Goal: Task Accomplishment & Management: Manage account settings

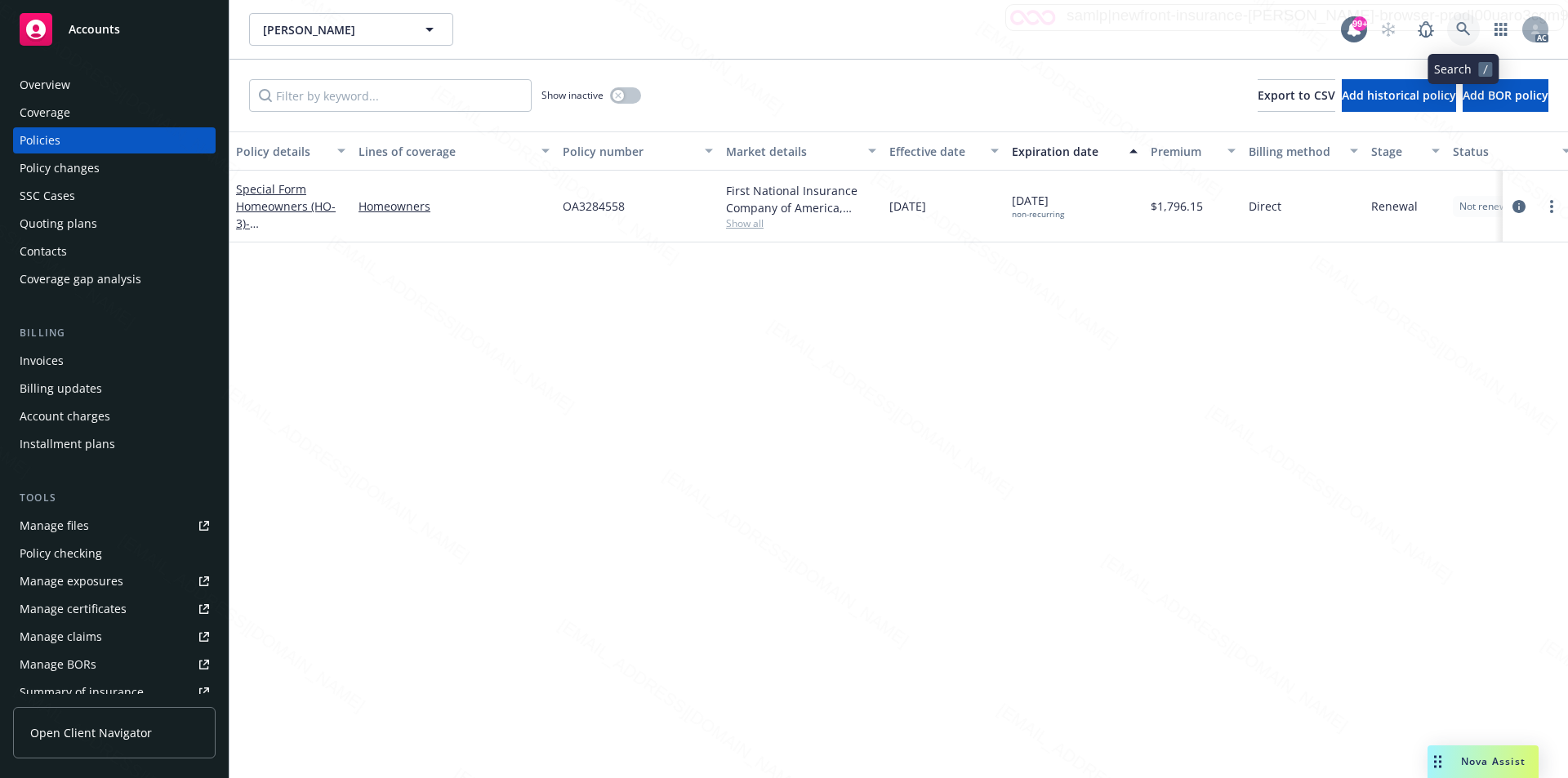
click at [1459, 28] on icon at bounding box center [1463, 29] width 14 height 14
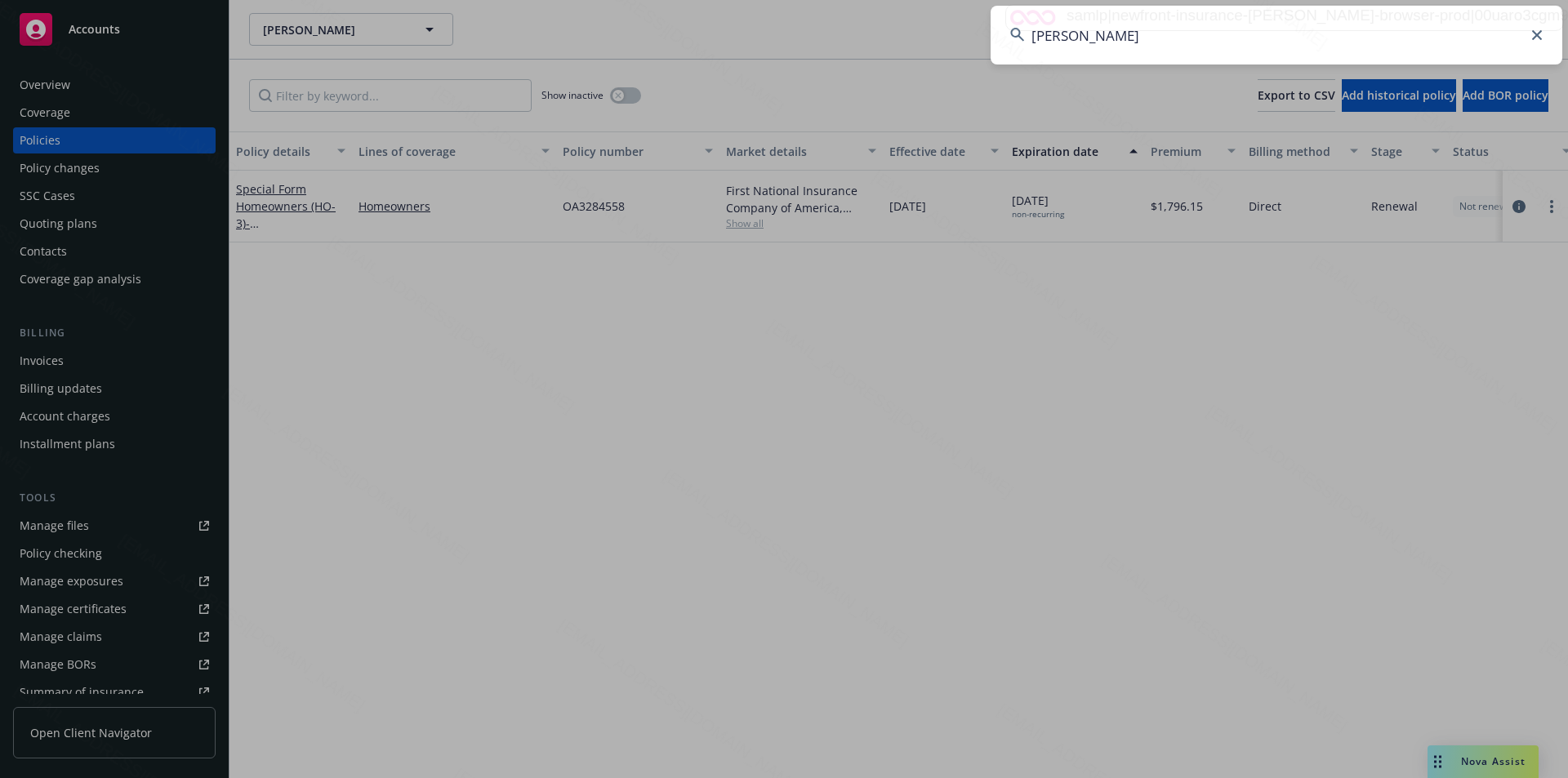
type input "[PERSON_NAME]"
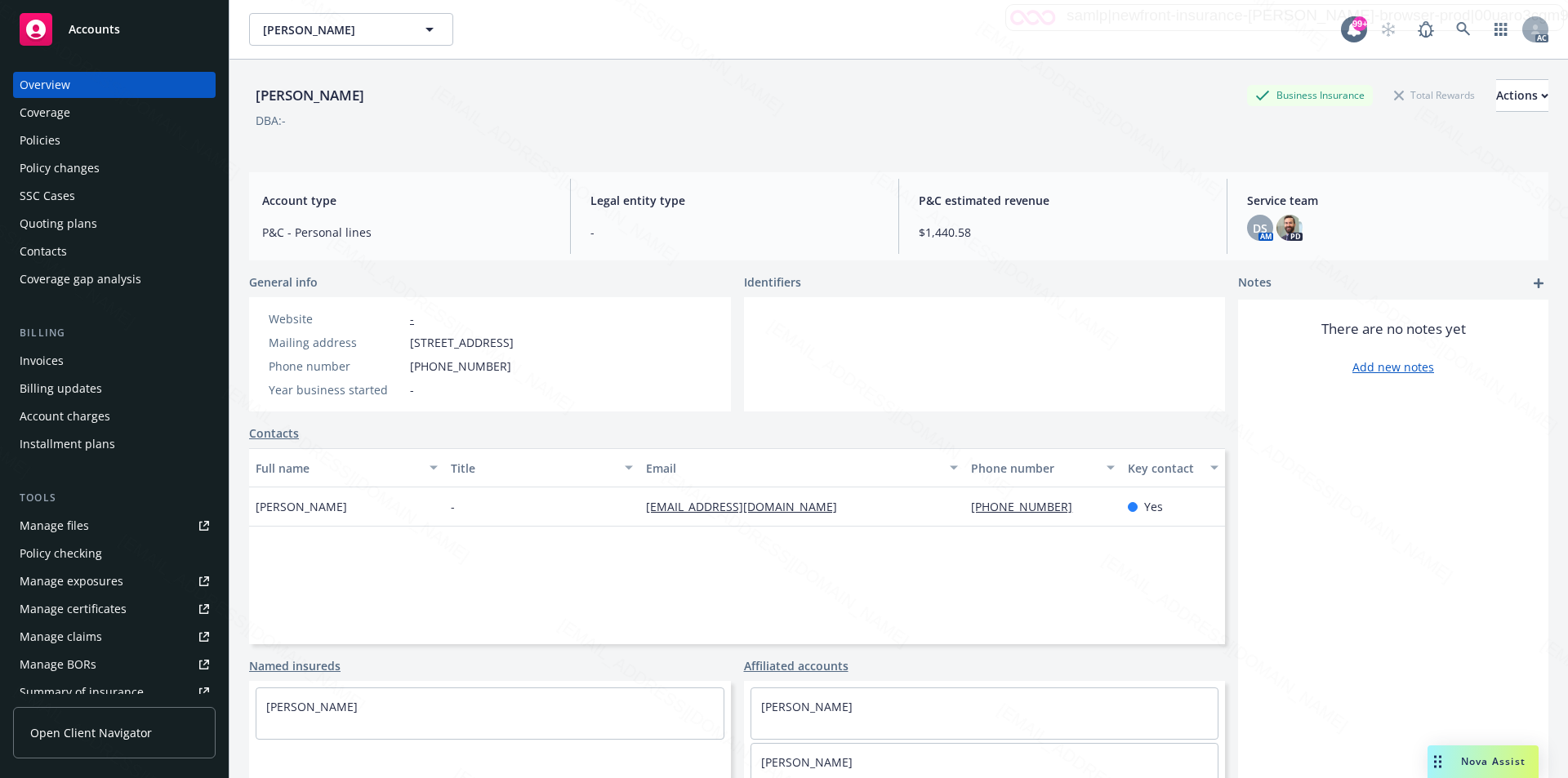
click at [43, 141] on div "Policies" at bounding box center [40, 140] width 41 height 26
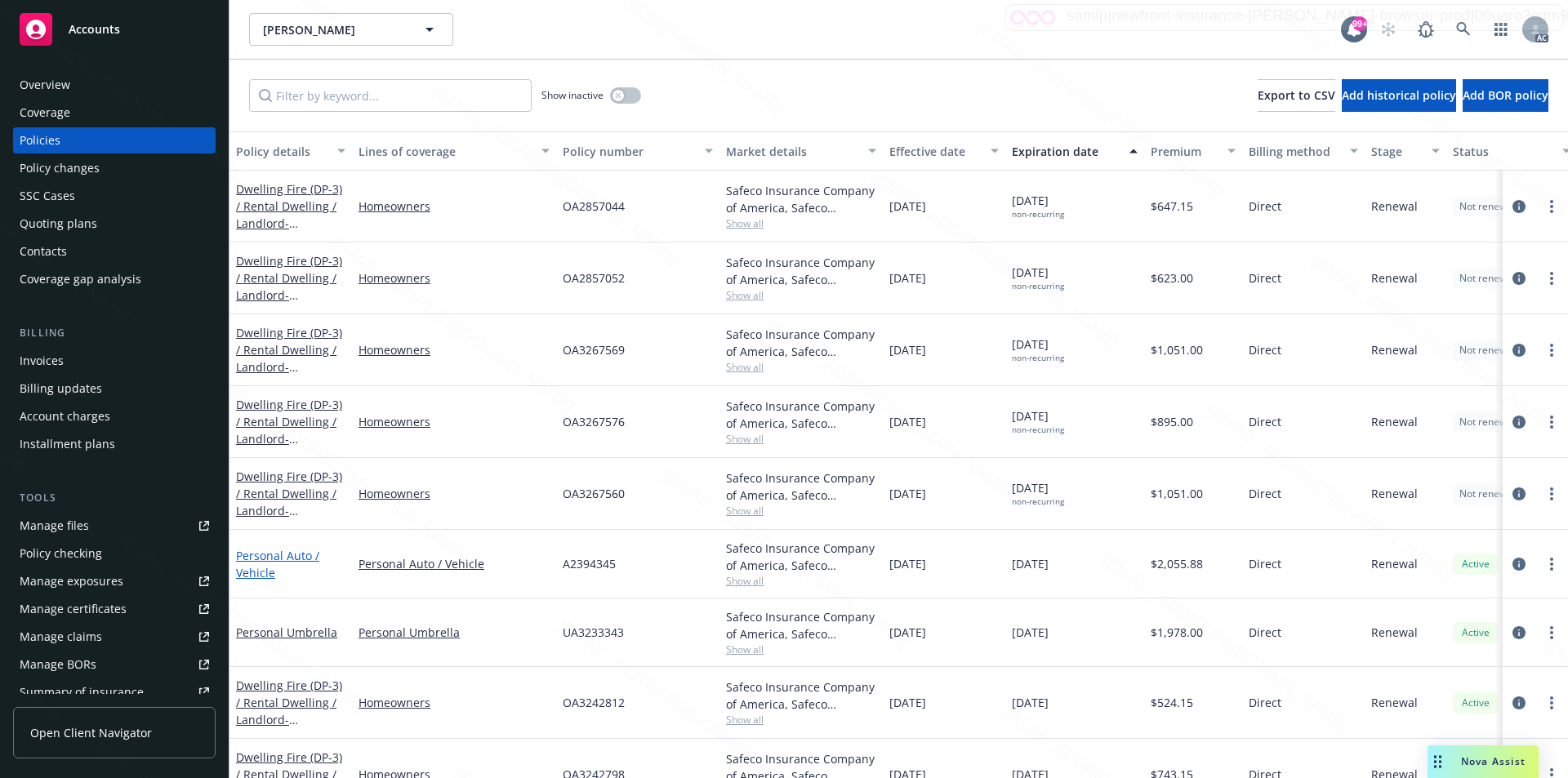
click at [258, 558] on link "Personal Auto / Vehicle" at bounding box center [278, 564] width 83 height 32
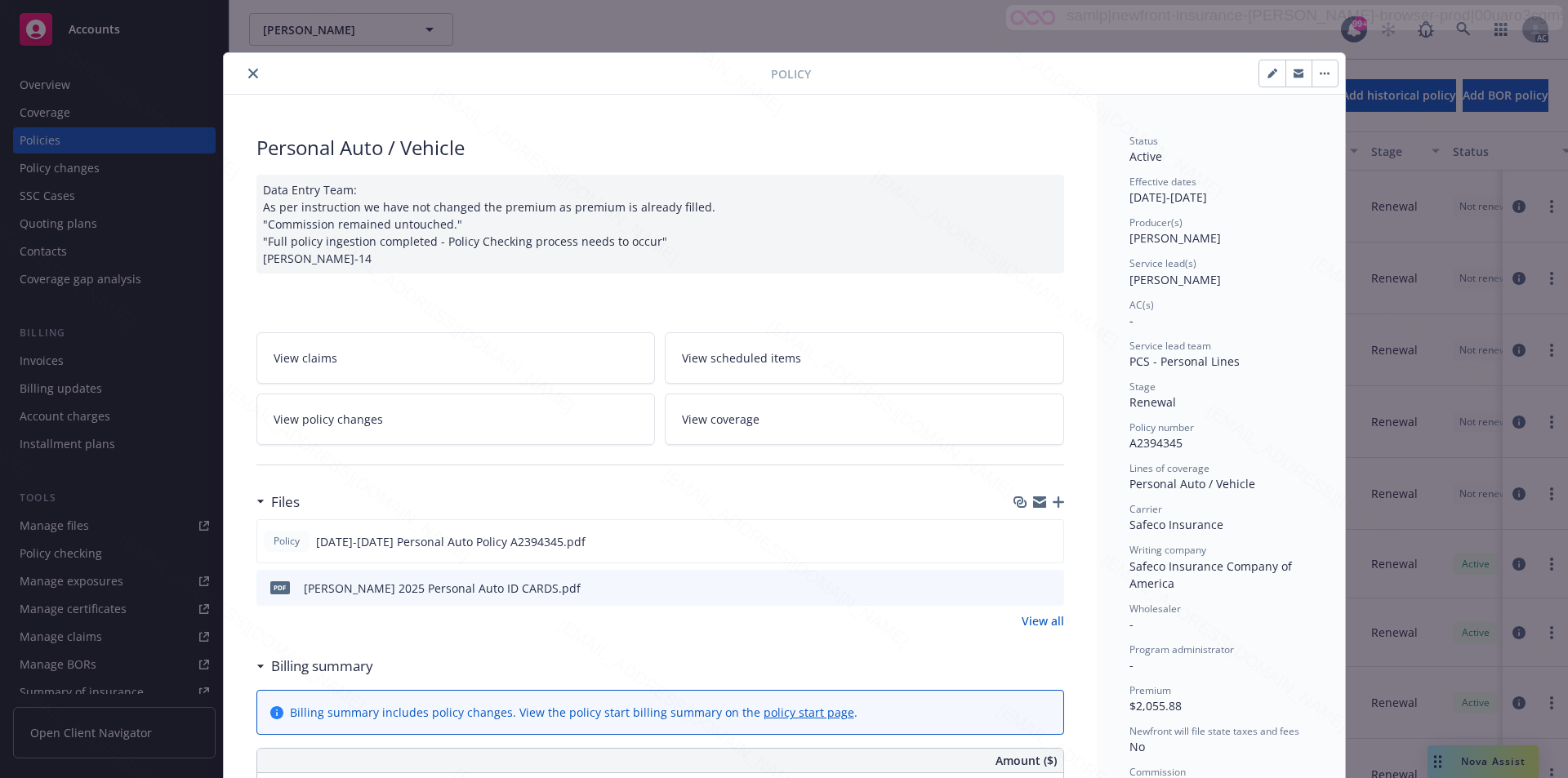
click at [1034, 620] on link "View all" at bounding box center [1042, 620] width 42 height 17
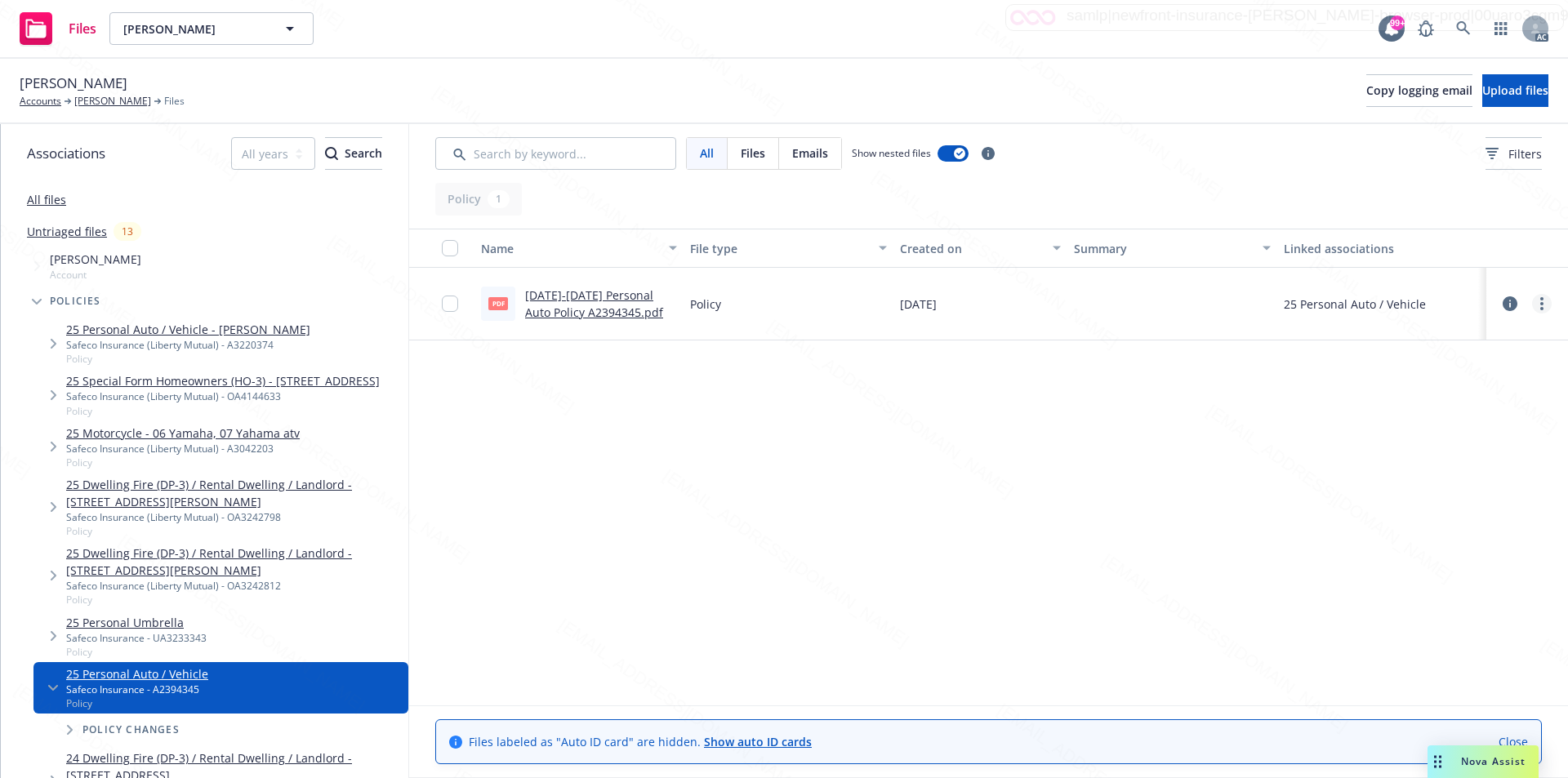
click at [1543, 307] on icon "more" at bounding box center [1542, 304] width 4 height 13
click at [1457, 368] on link "Download" at bounding box center [1470, 370] width 162 height 32
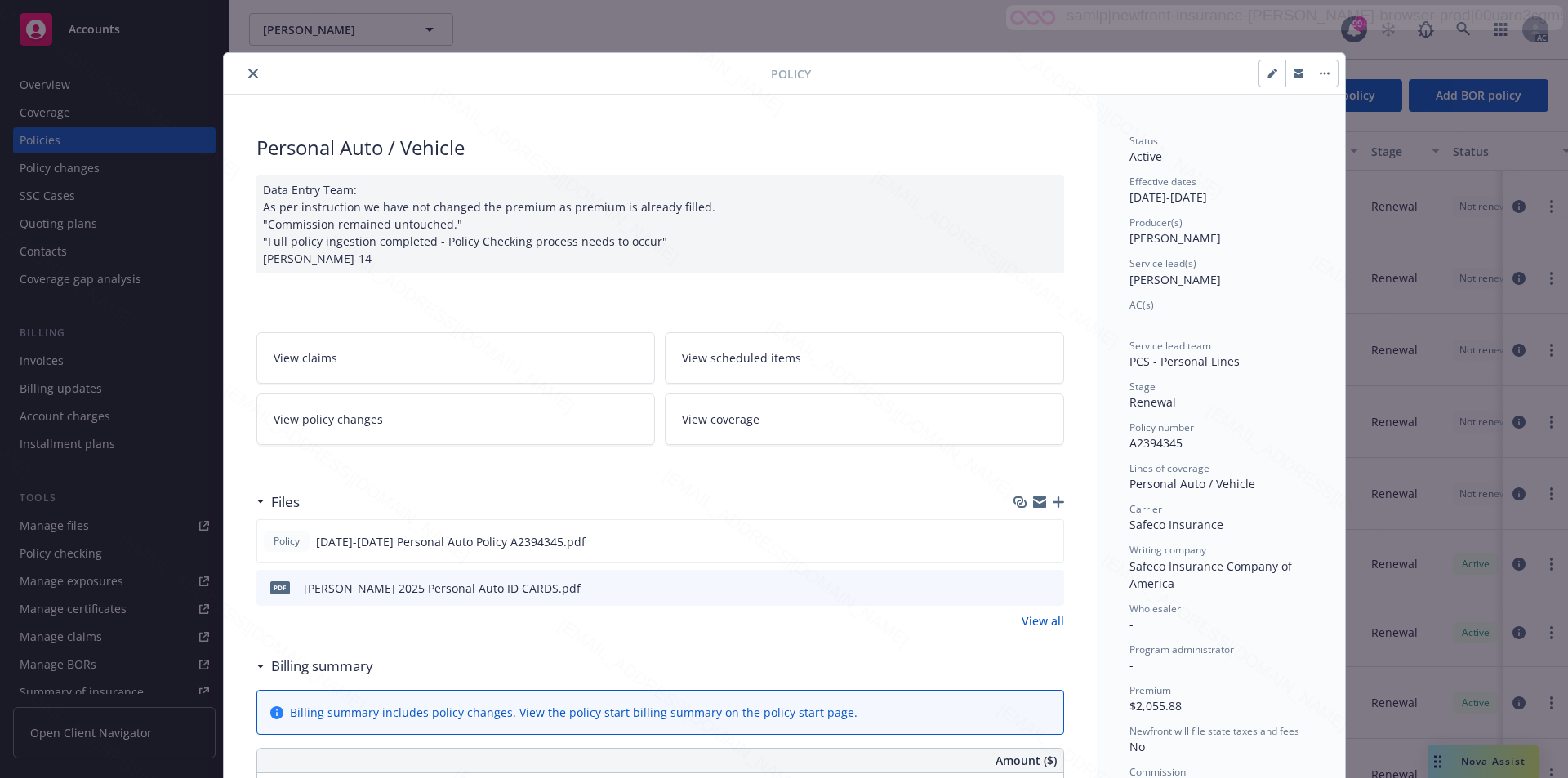
click at [1316, 71] on button "button" at bounding box center [1325, 73] width 26 height 26
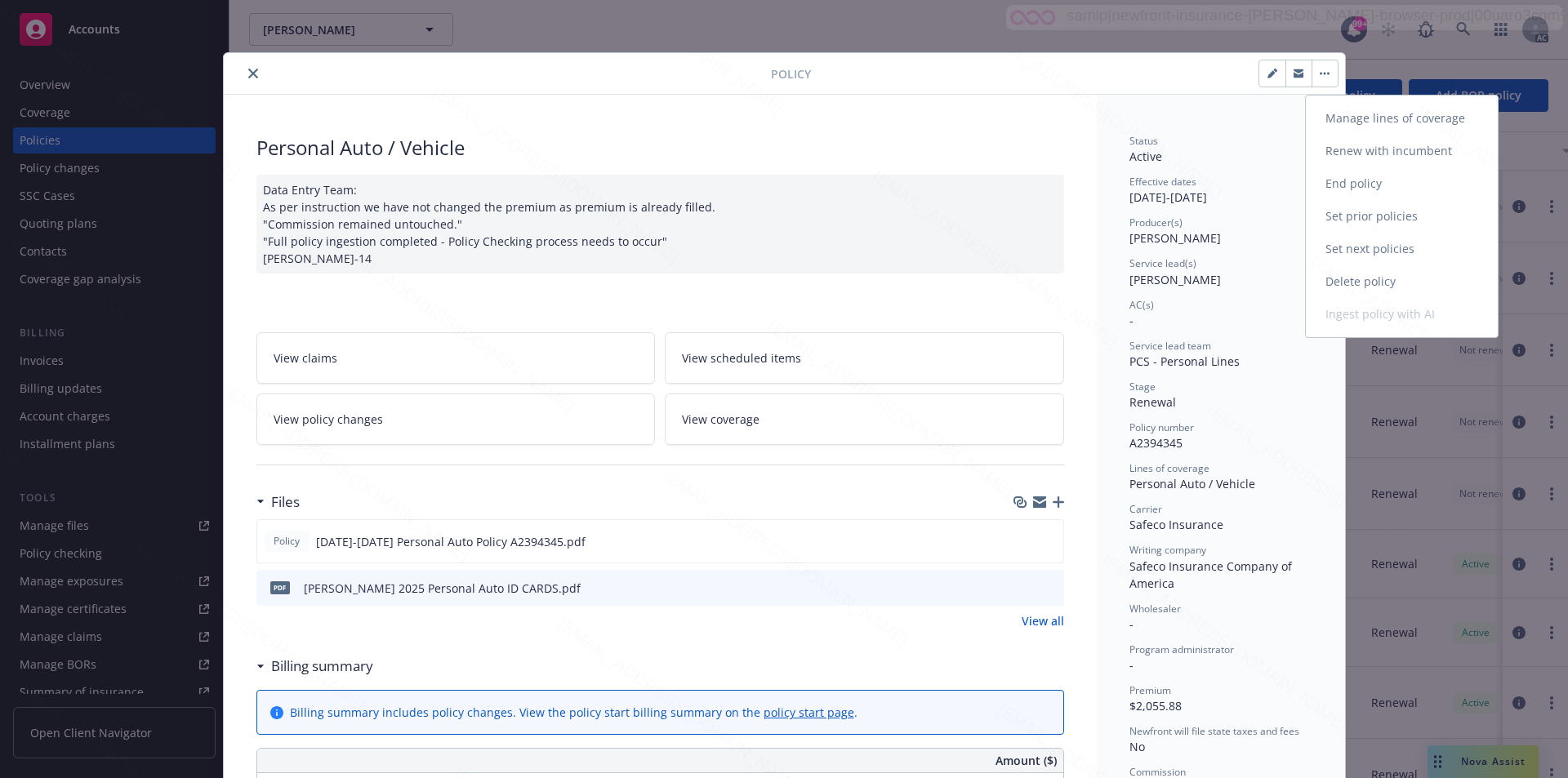
click at [1346, 178] on link "End policy" at bounding box center [1401, 184] width 192 height 32
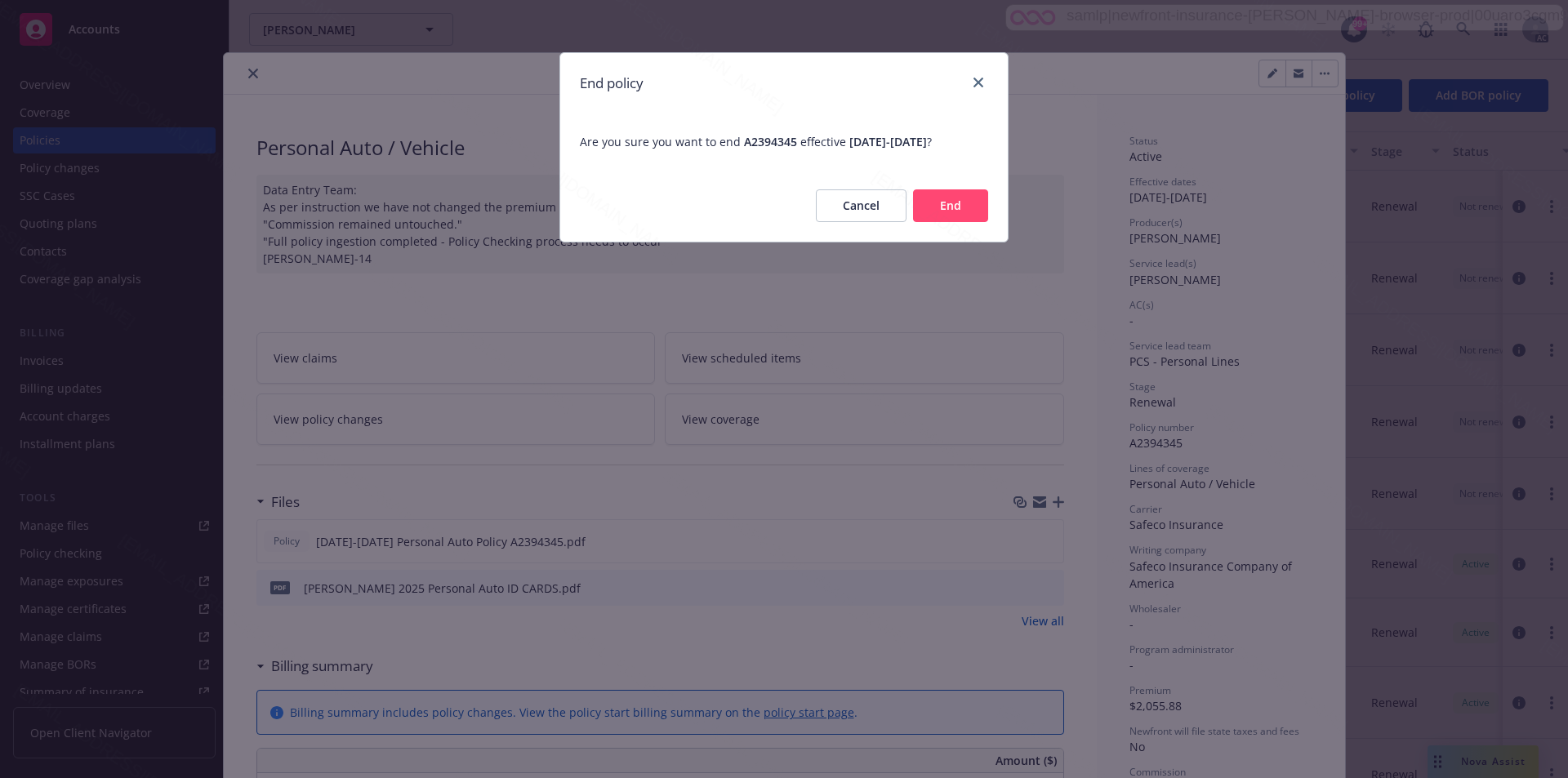
click at [944, 200] on button "End" at bounding box center [950, 206] width 75 height 32
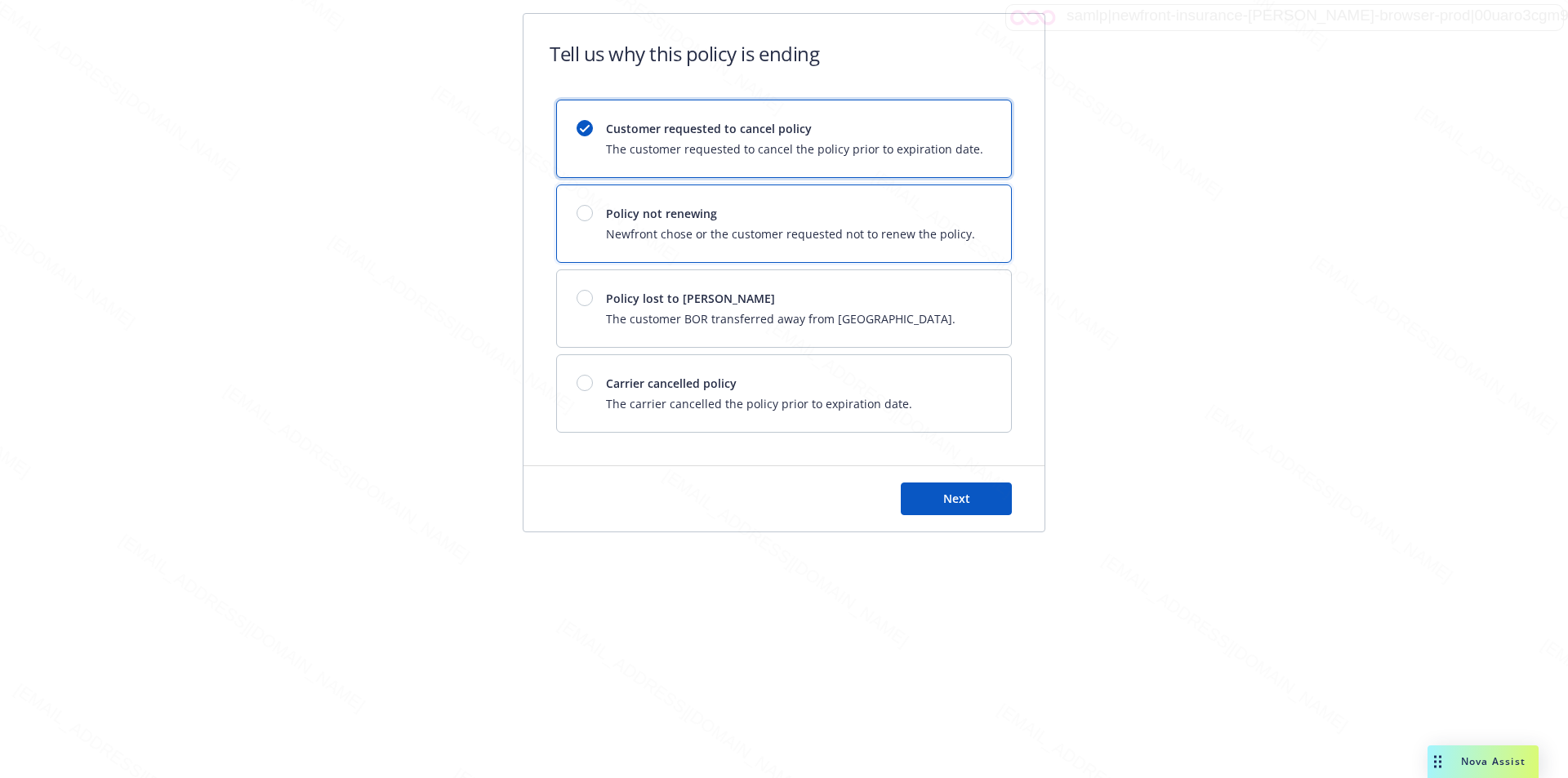
click at [944, 200] on div "Policy not renewing Newfront chose or the customer requested not to renew the p…" at bounding box center [784, 224] width 454 height 77
click at [930, 498] on button "Next" at bounding box center [956, 499] width 111 height 32
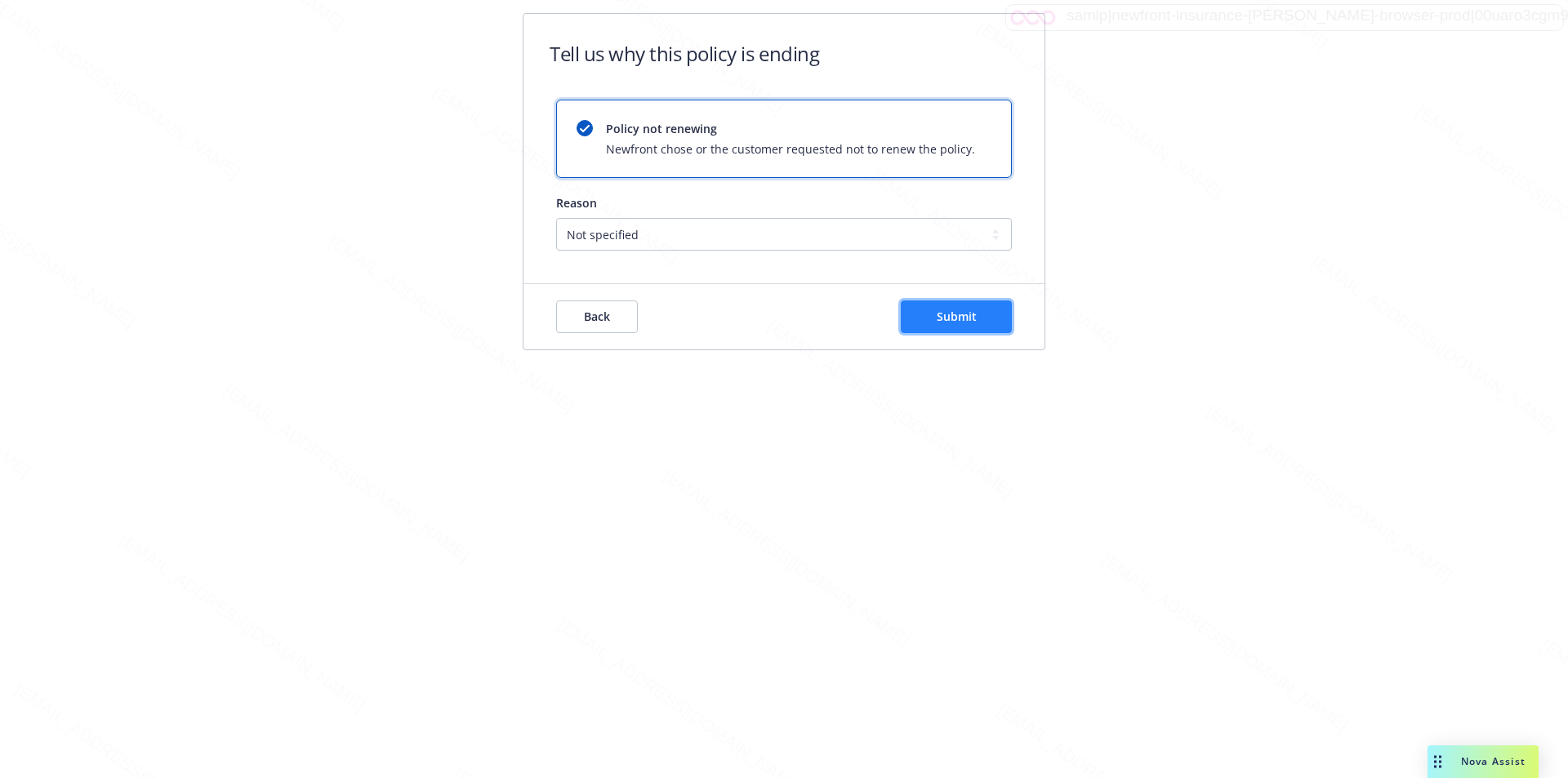
click at [937, 317] on span "Submit" at bounding box center [957, 316] width 40 height 15
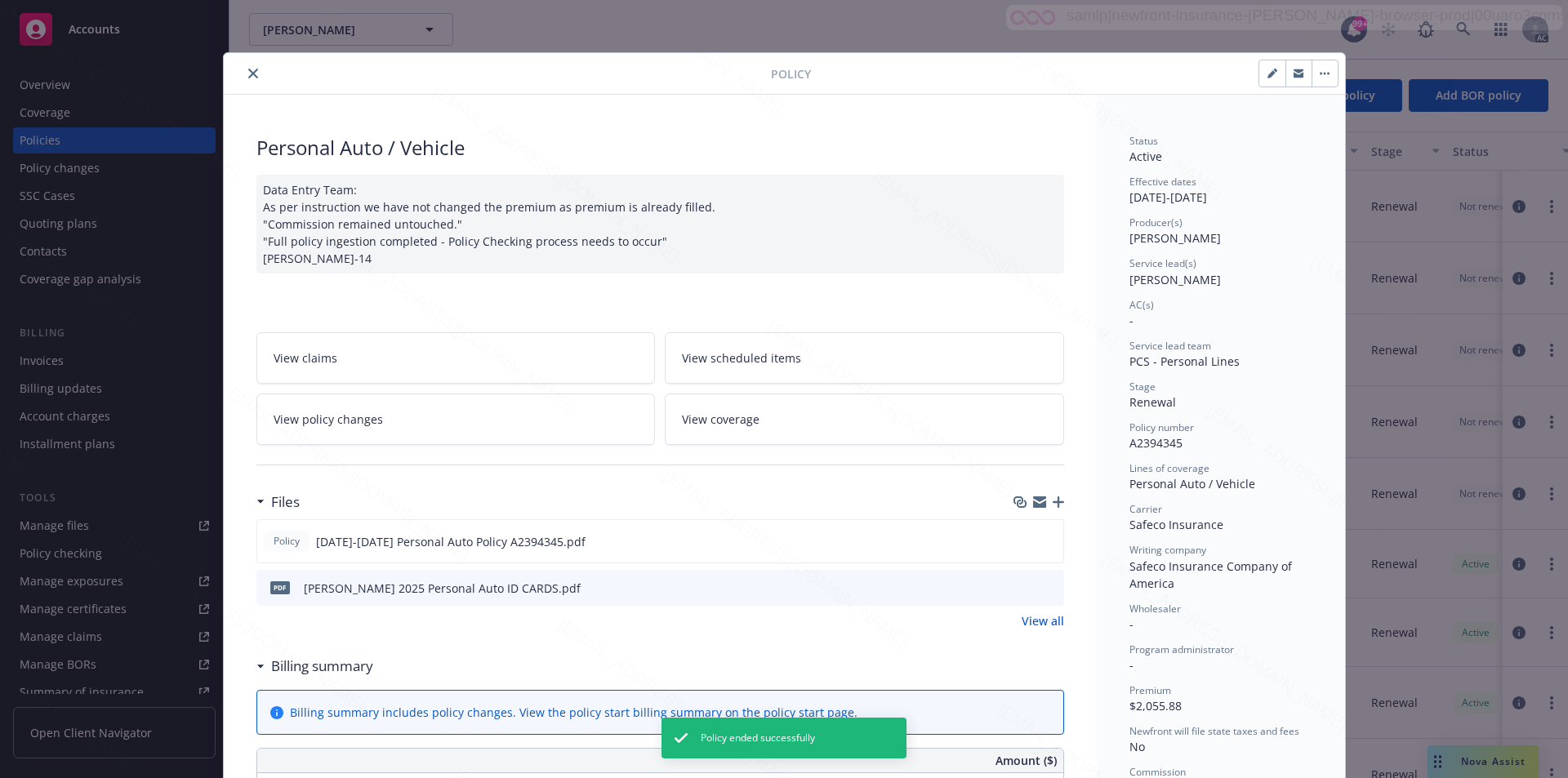
scroll to position [49, 0]
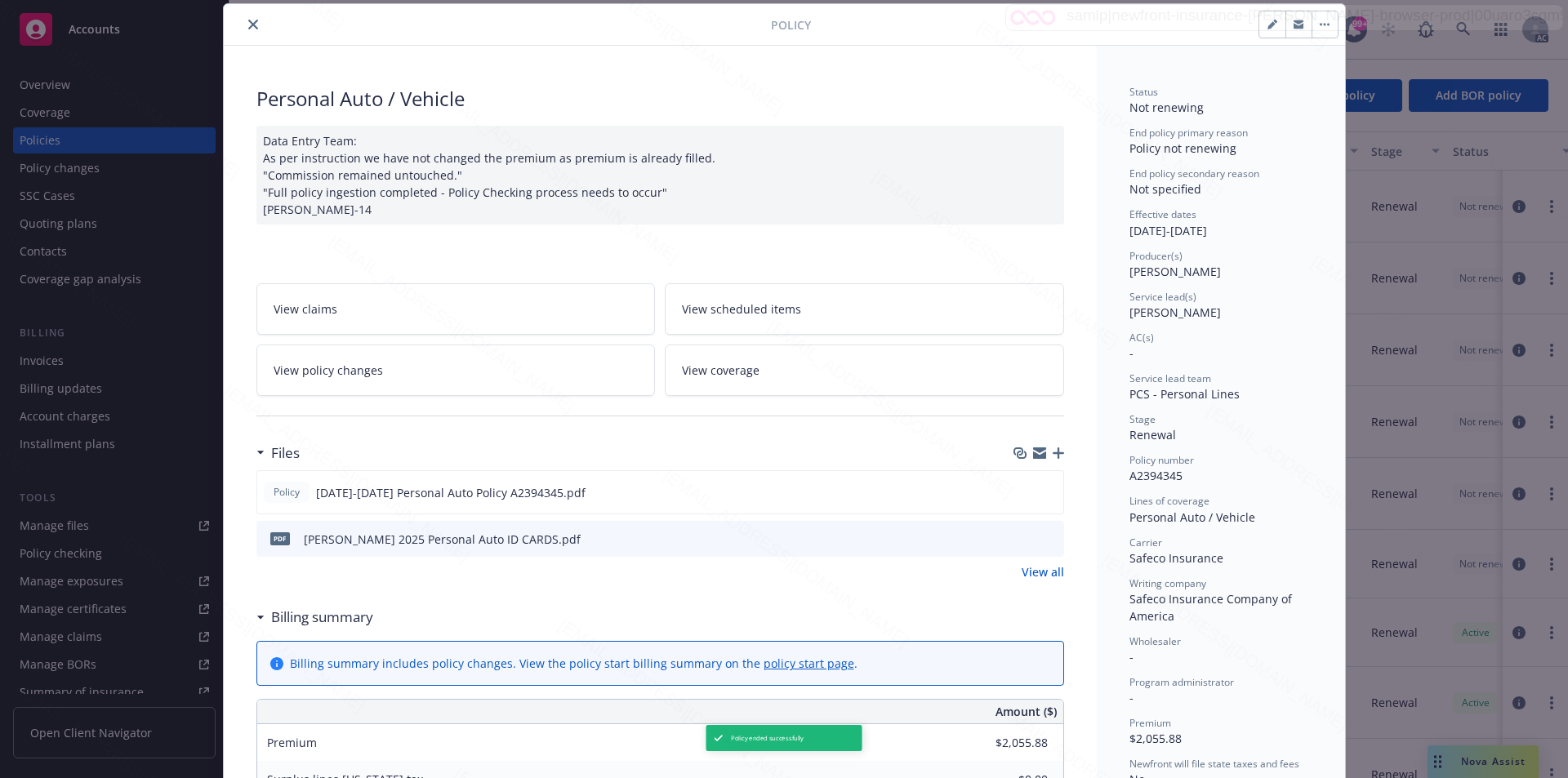
click at [248, 24] on icon "close" at bounding box center [252, 24] width 10 height 10
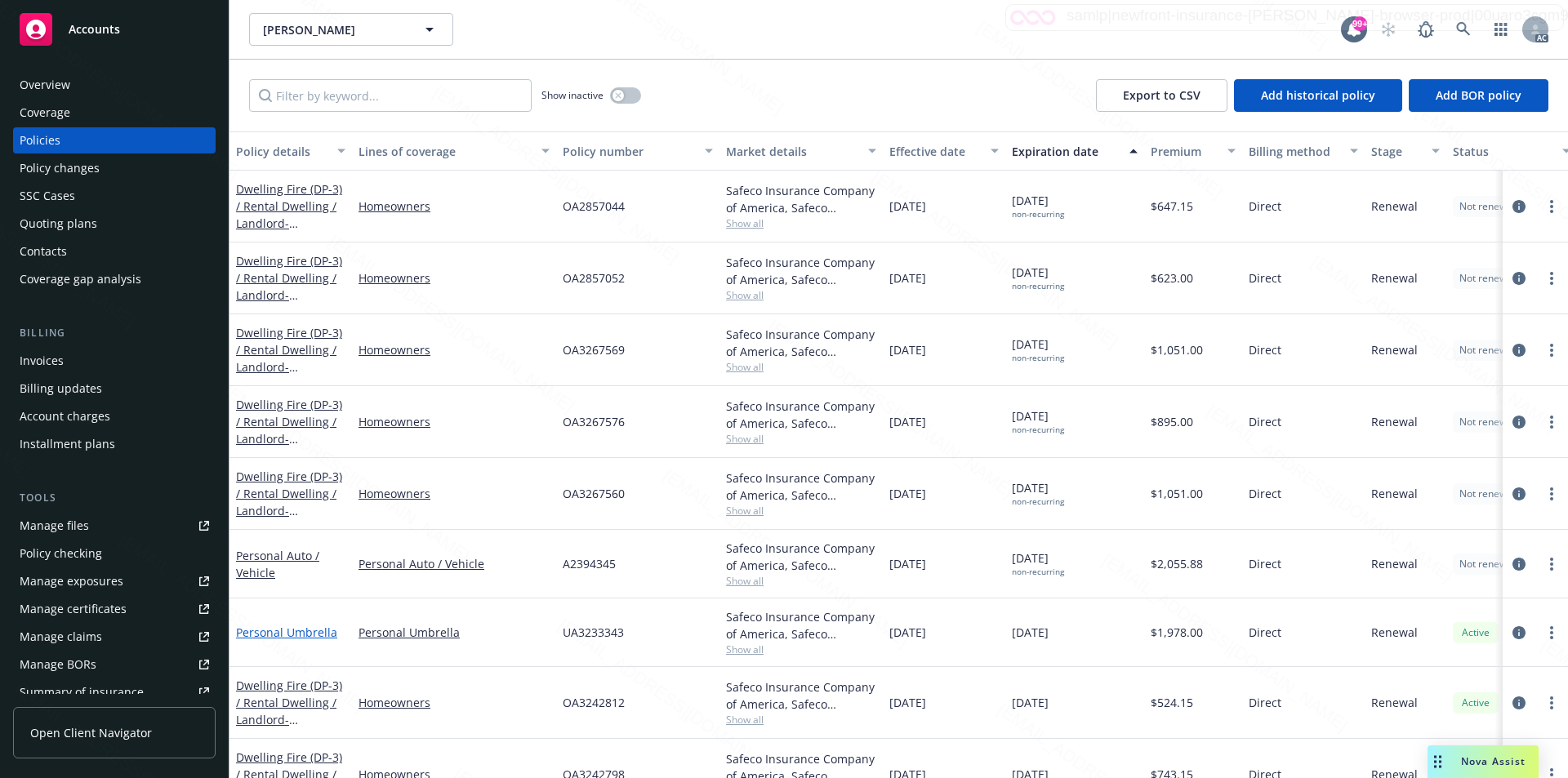
click at [297, 632] on link "Personal Umbrella" at bounding box center [287, 632] width 101 height 15
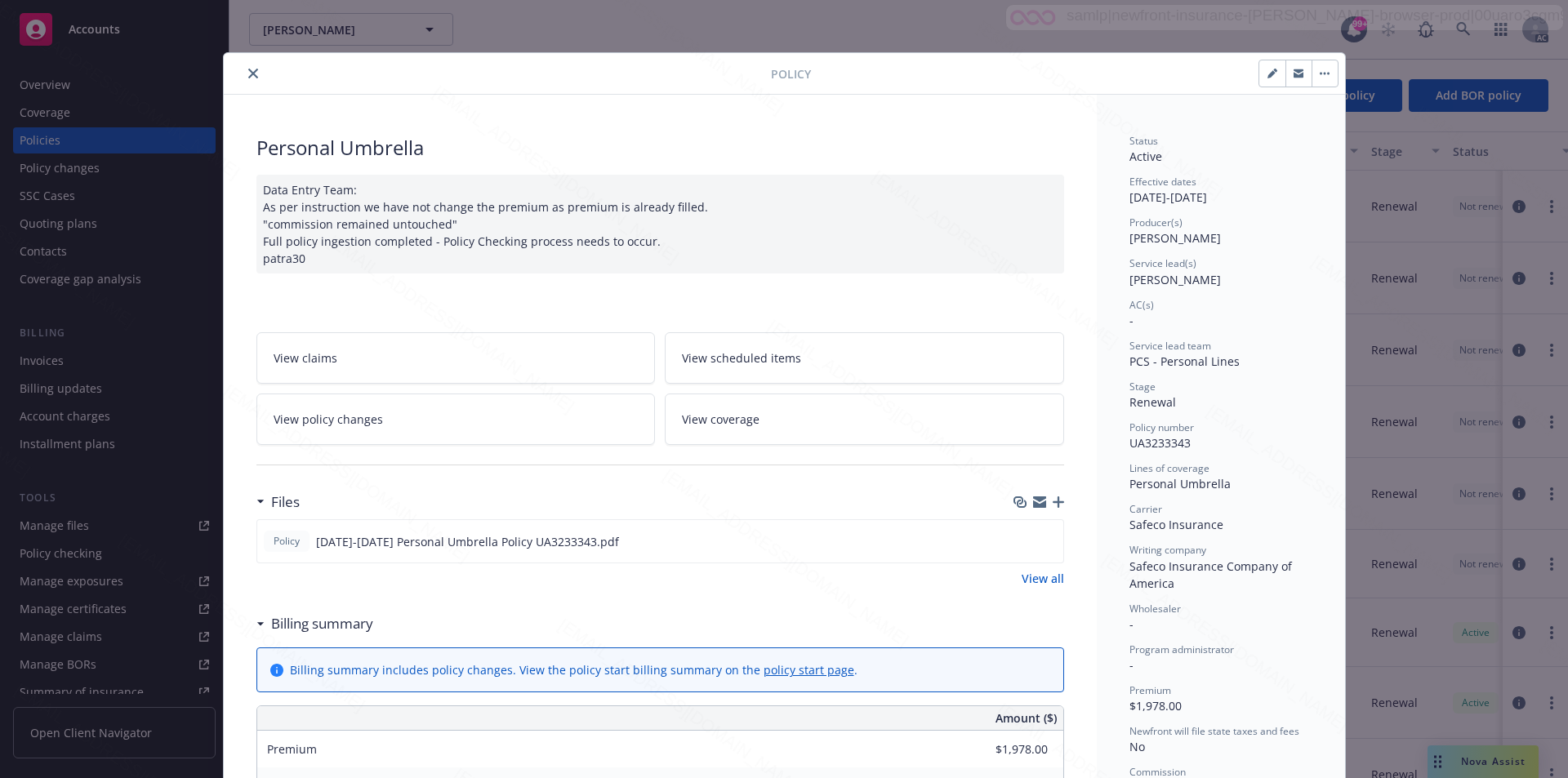
click at [1038, 581] on link "View all" at bounding box center [1042, 578] width 42 height 17
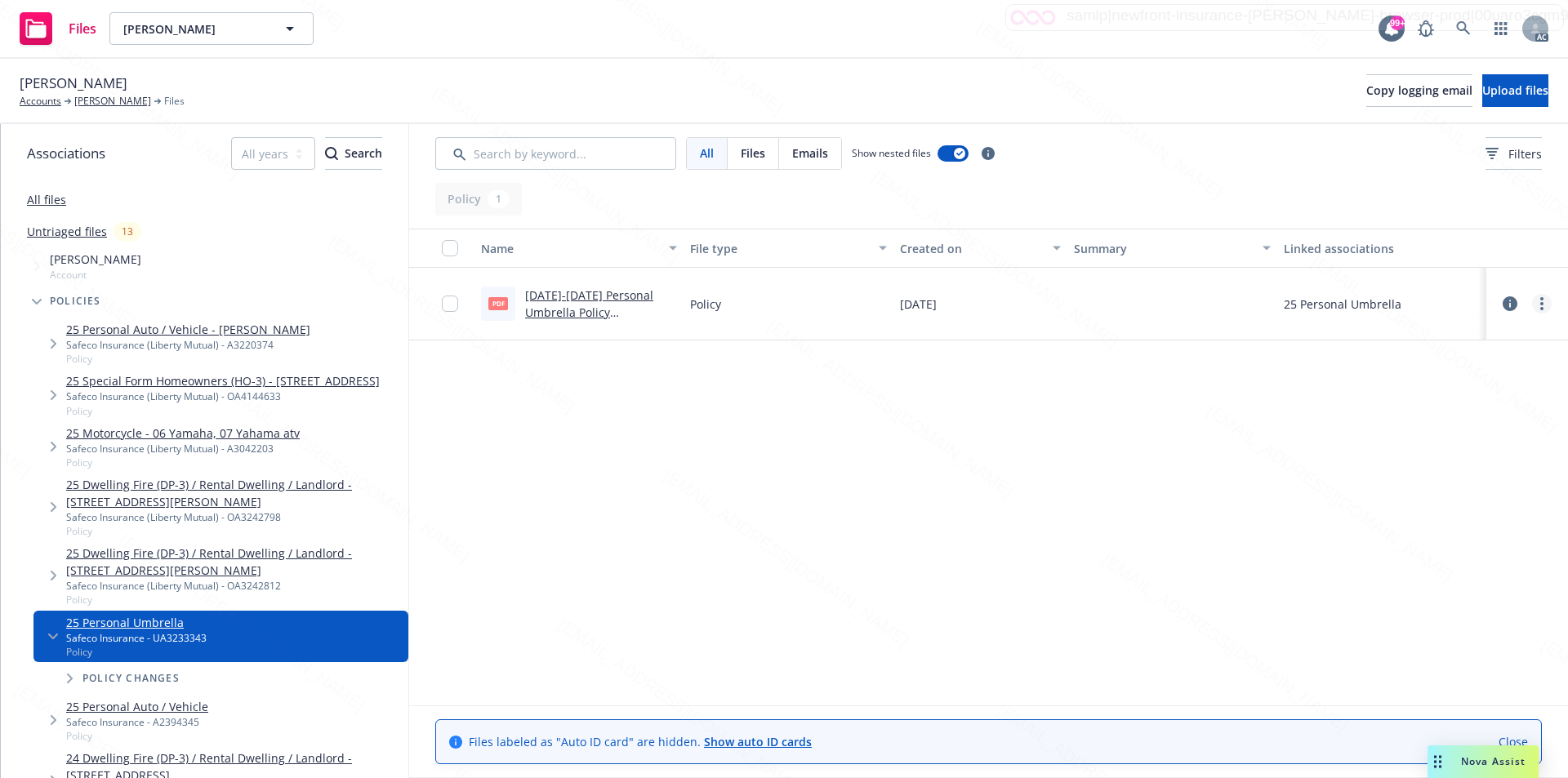
click at [1541, 303] on circle "more" at bounding box center [1542, 304] width 4 height 4
click at [1457, 369] on link "Download" at bounding box center [1470, 370] width 162 height 32
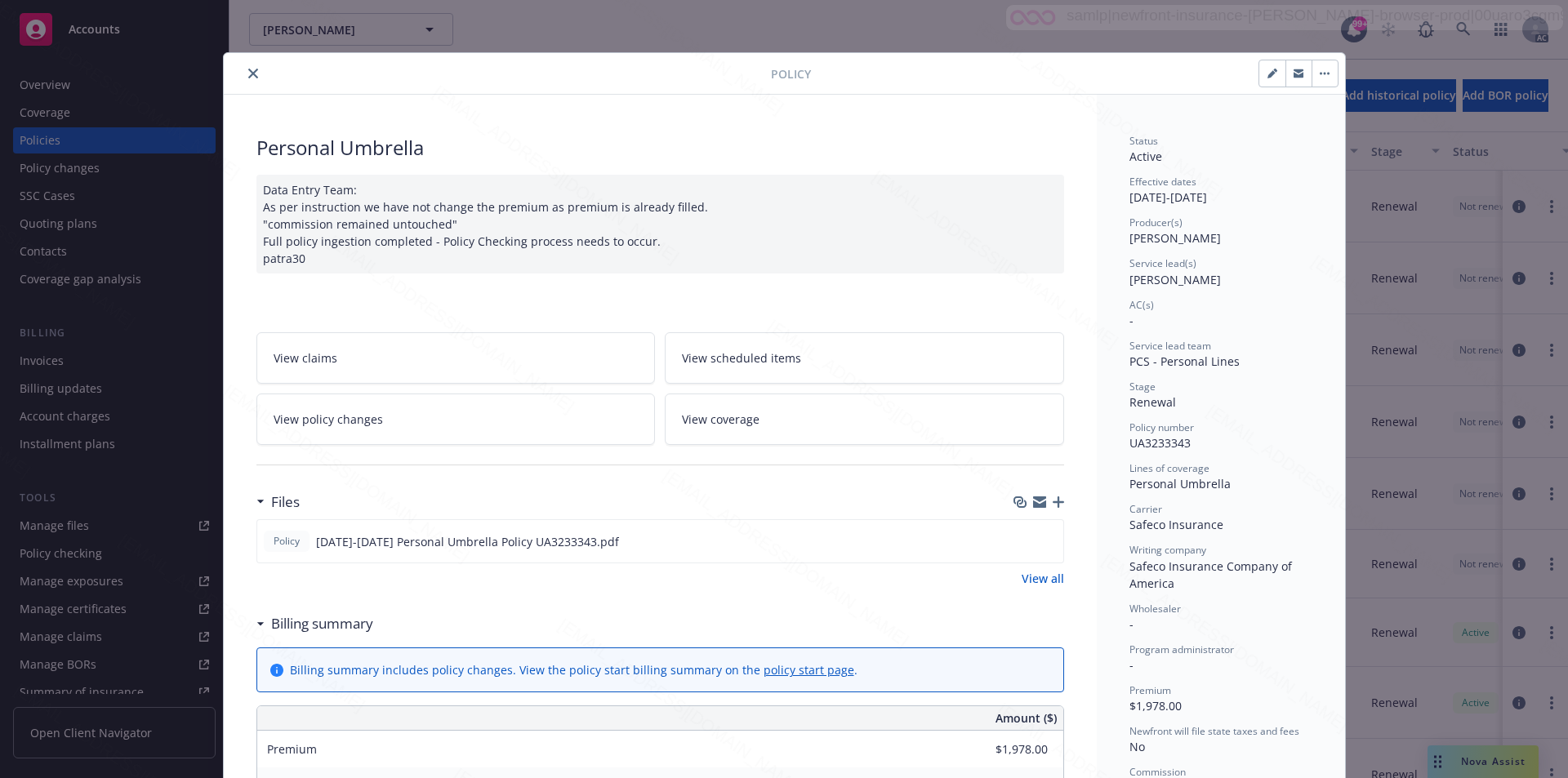
click at [1319, 69] on button "button" at bounding box center [1325, 73] width 26 height 26
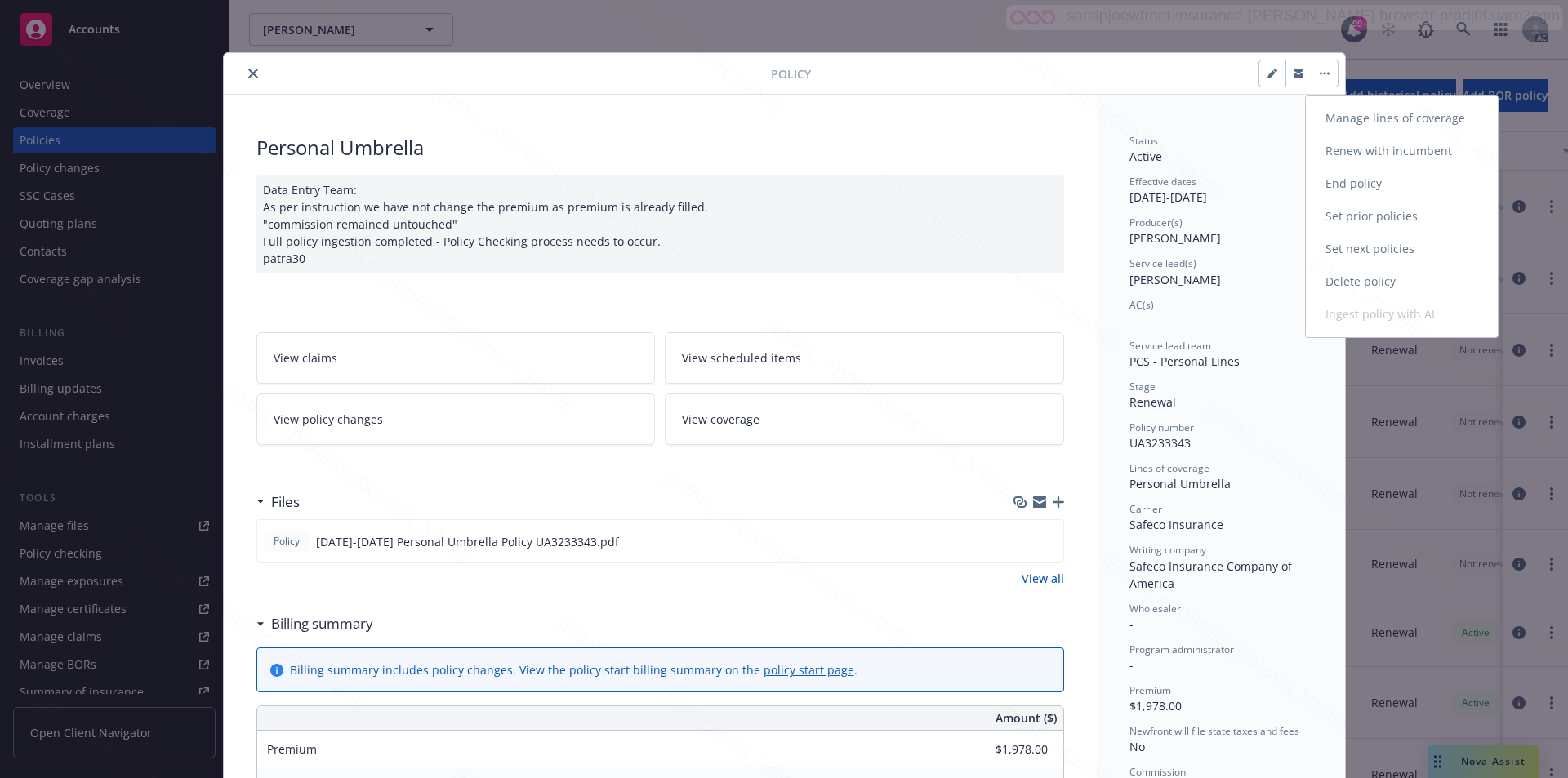
click at [1363, 183] on link "End policy" at bounding box center [1401, 184] width 192 height 32
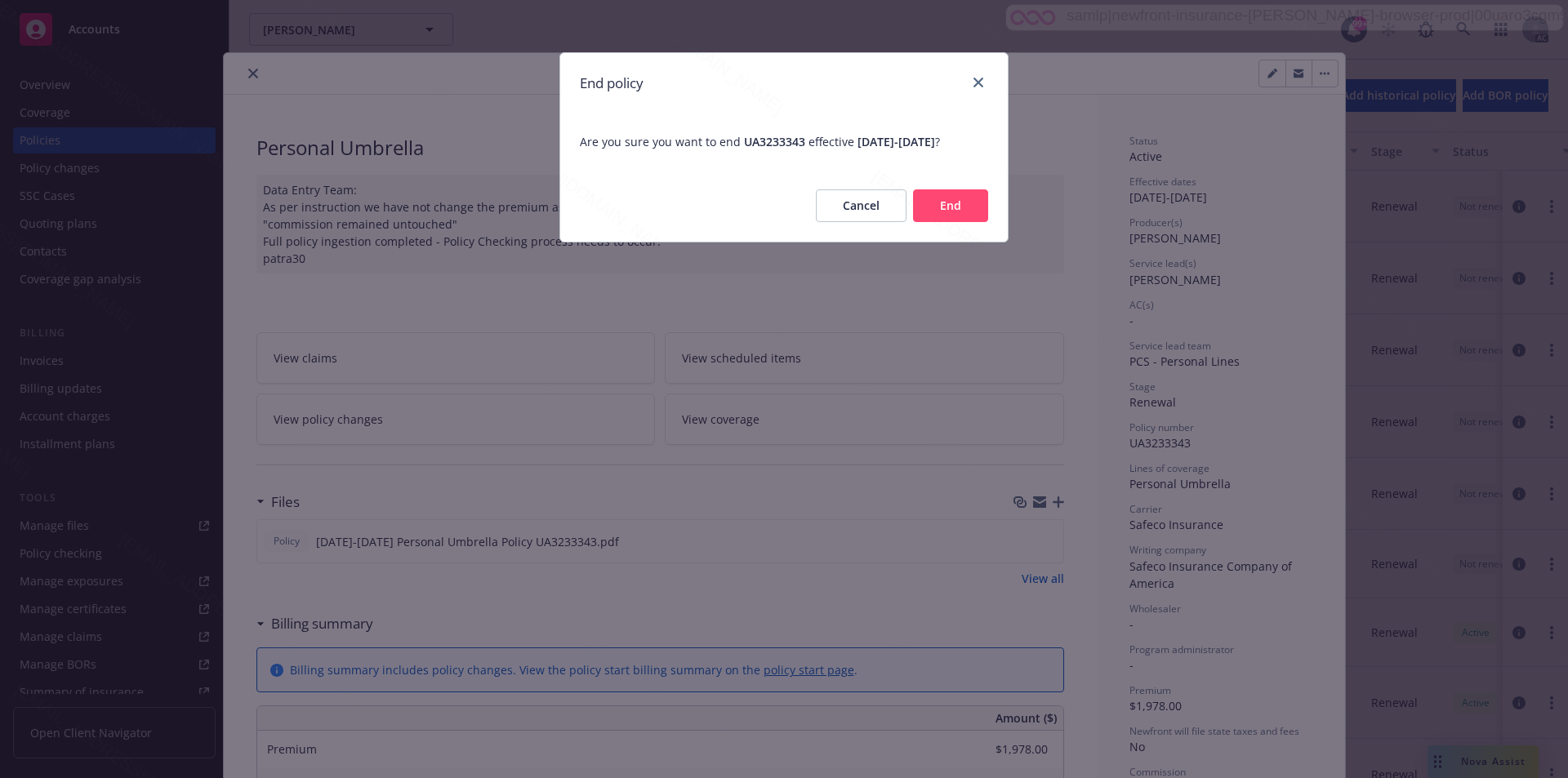
click at [960, 218] on button "End" at bounding box center [950, 206] width 75 height 32
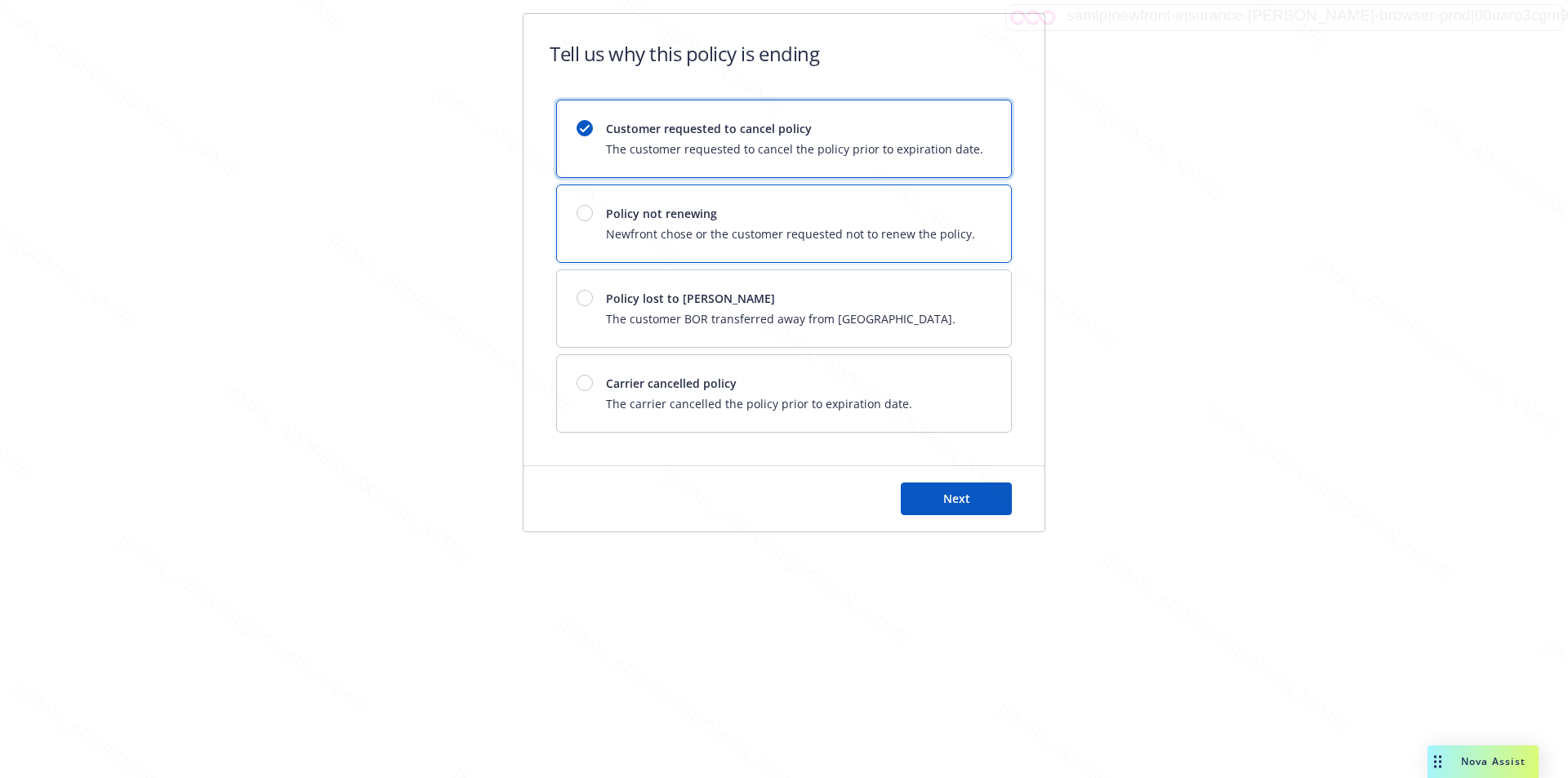
click at [960, 218] on span "Policy not renewing" at bounding box center [790, 213] width 369 height 17
click at [960, 477] on div "Next" at bounding box center [784, 499] width 521 height 65
click at [958, 493] on span "Next" at bounding box center [957, 498] width 27 height 15
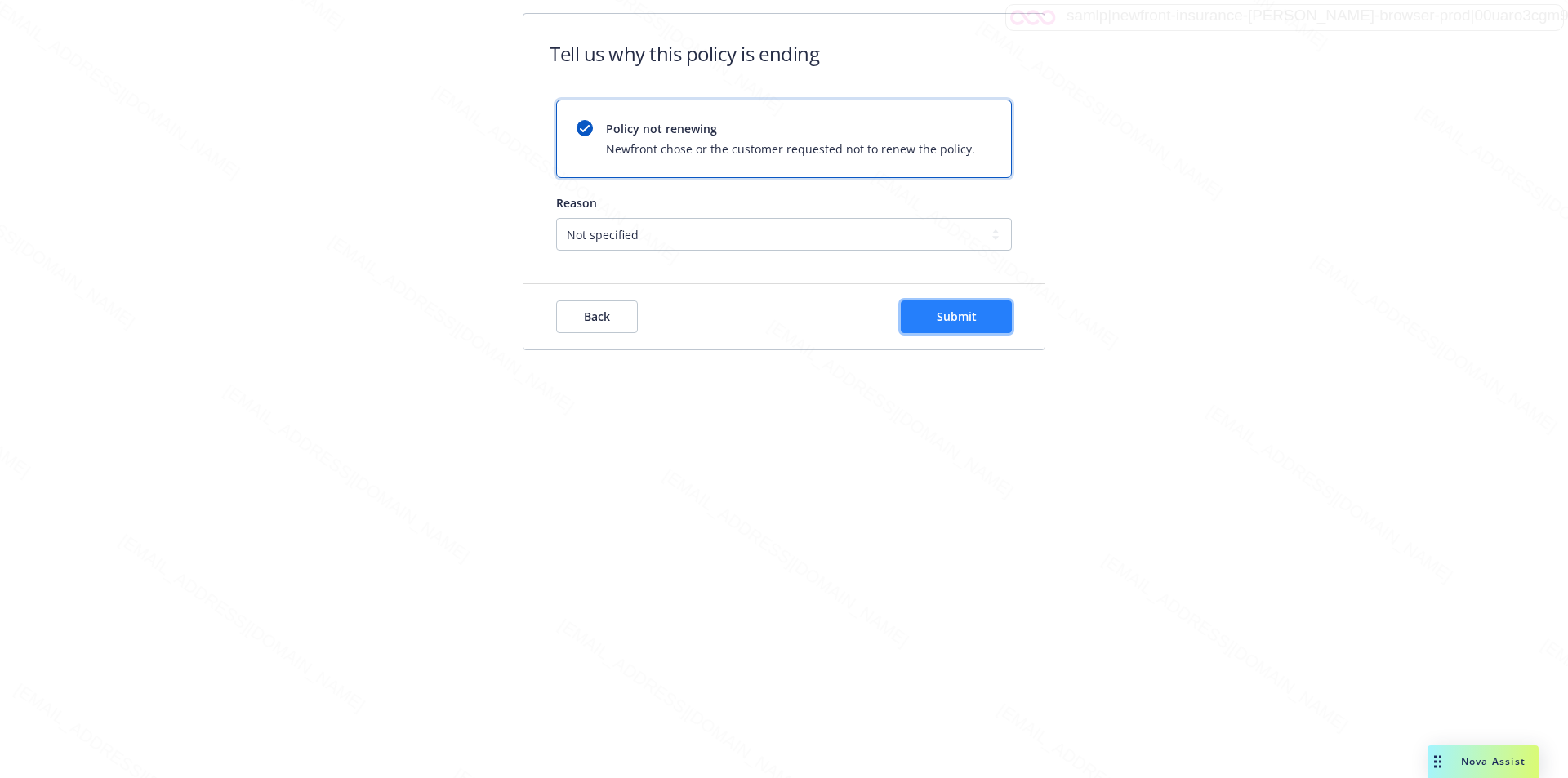
click at [932, 316] on button "Submit" at bounding box center [956, 316] width 111 height 32
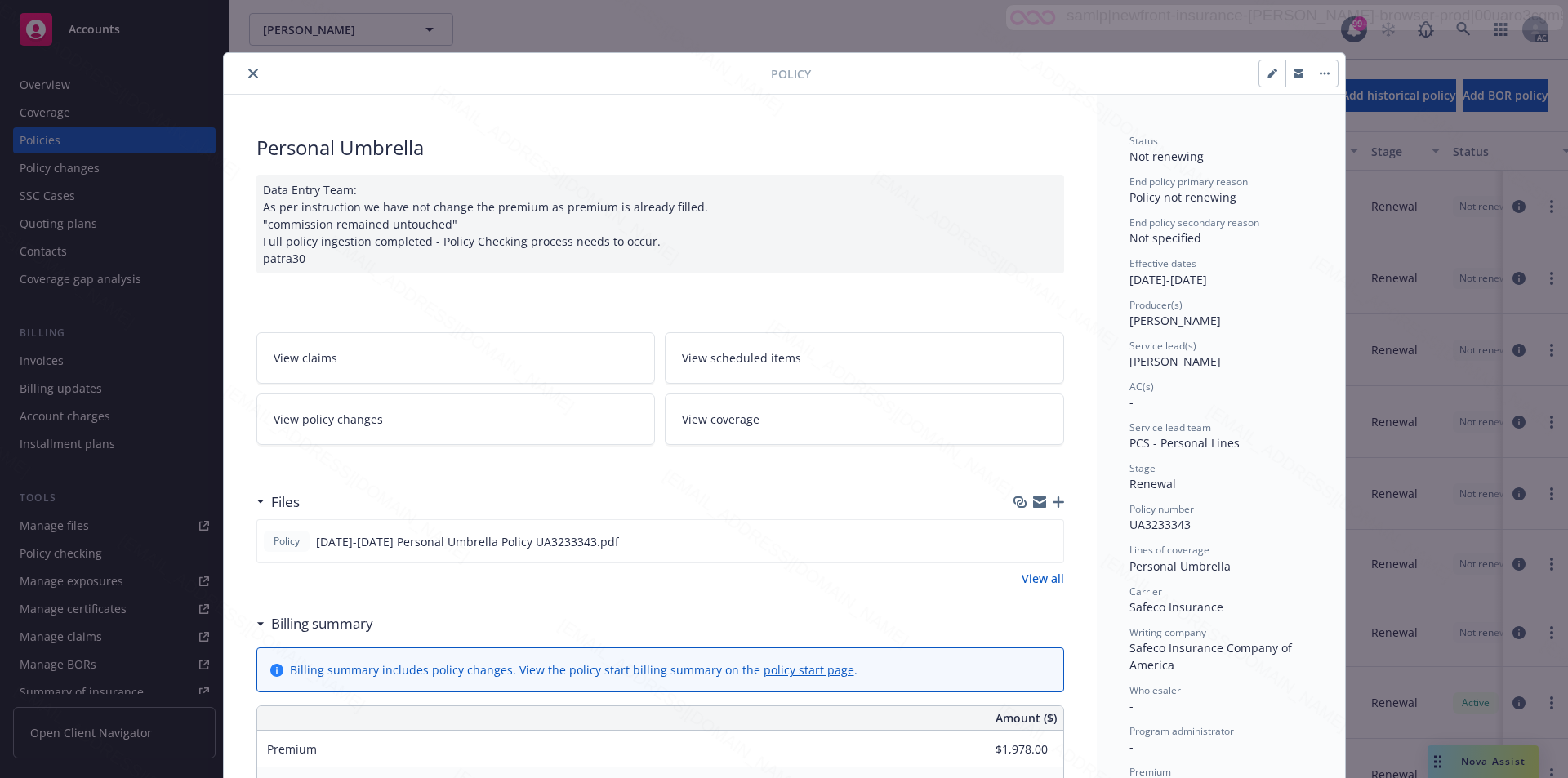
scroll to position [49, 0]
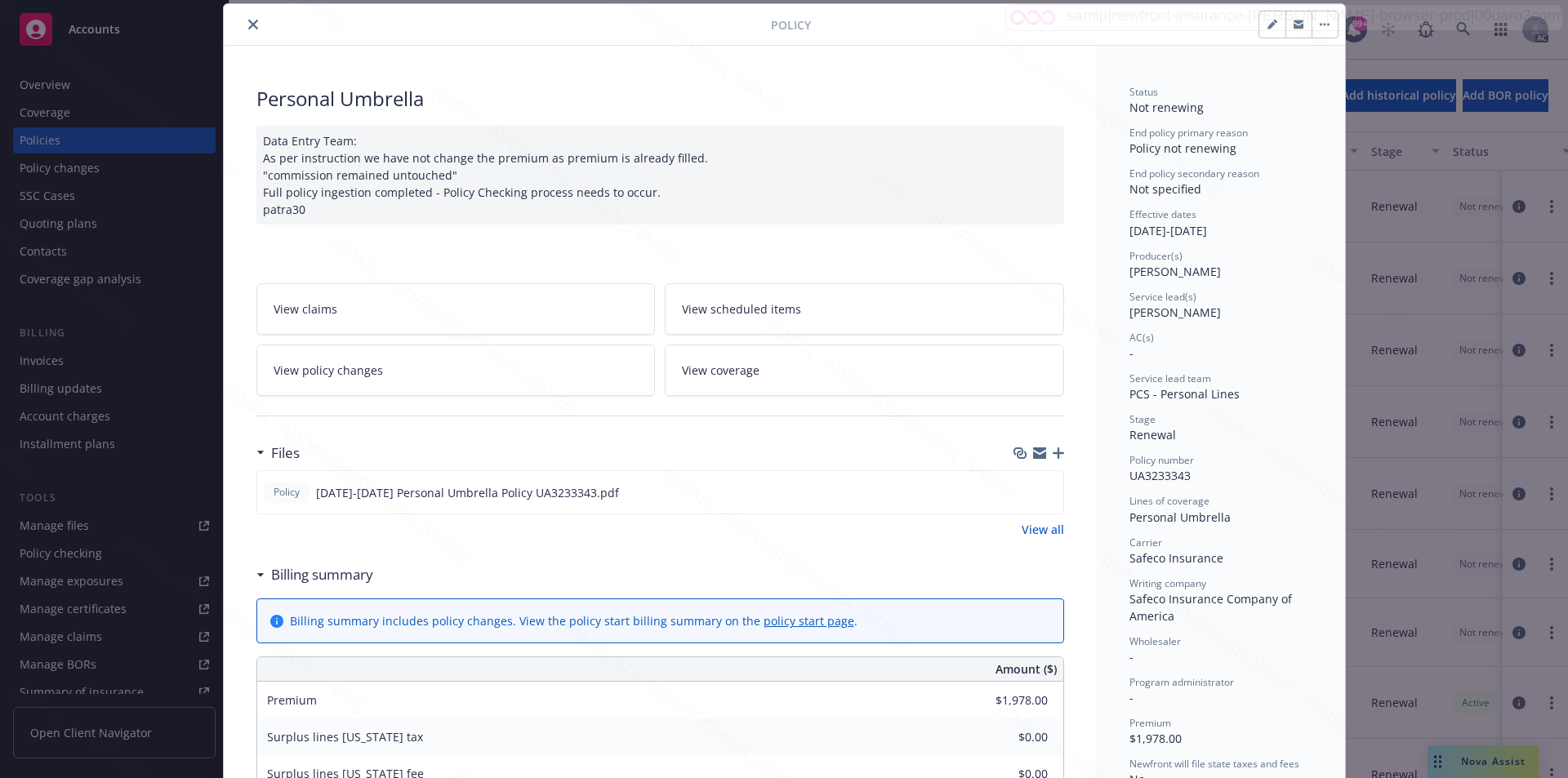
click at [248, 23] on icon "close" at bounding box center [252, 24] width 10 height 10
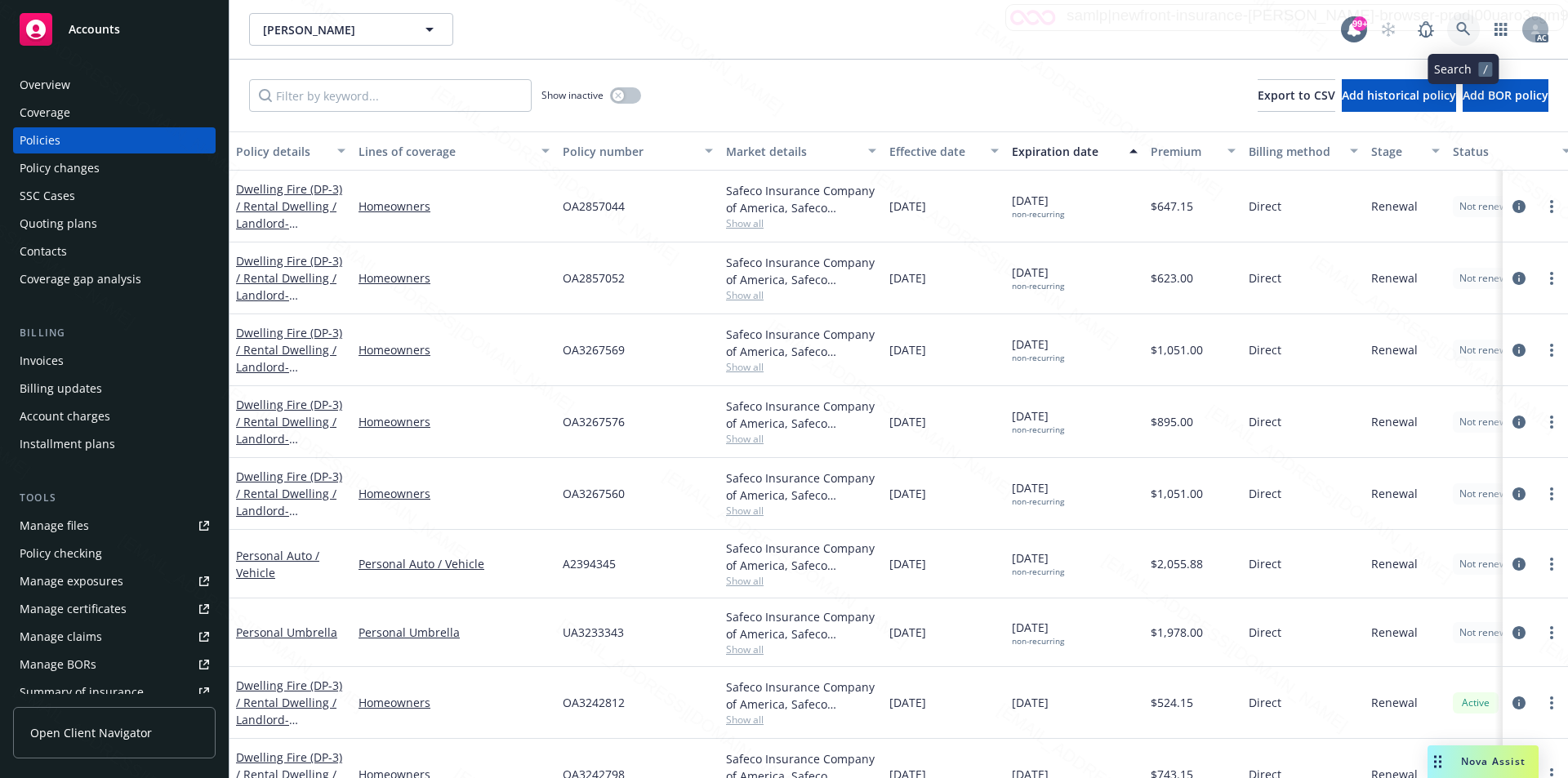
click at [1463, 24] on icon at bounding box center [1463, 29] width 14 height 14
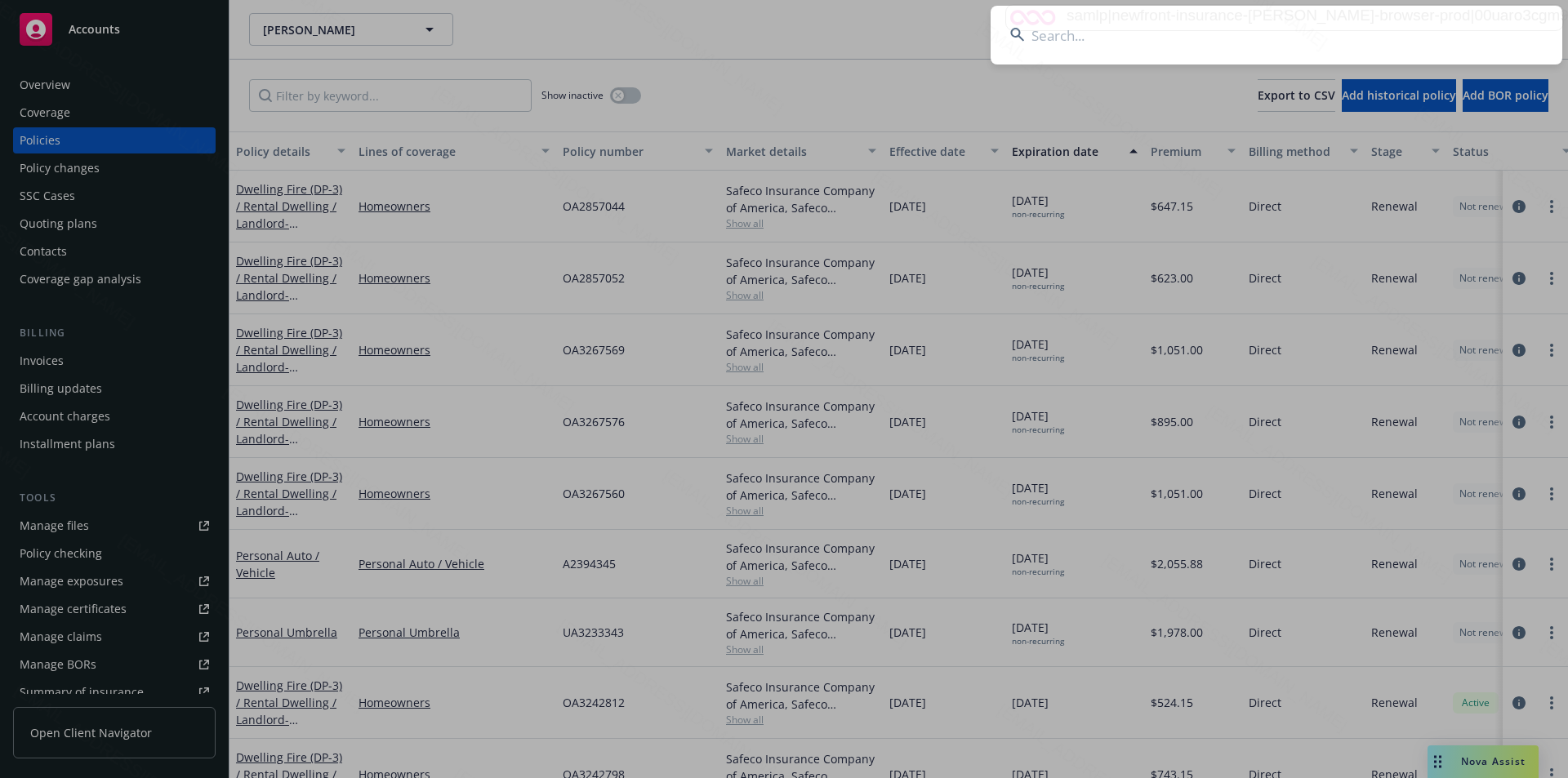
click at [1107, 46] on input at bounding box center [1277, 34] width 572 height 59
type input "Completed [DATE]"
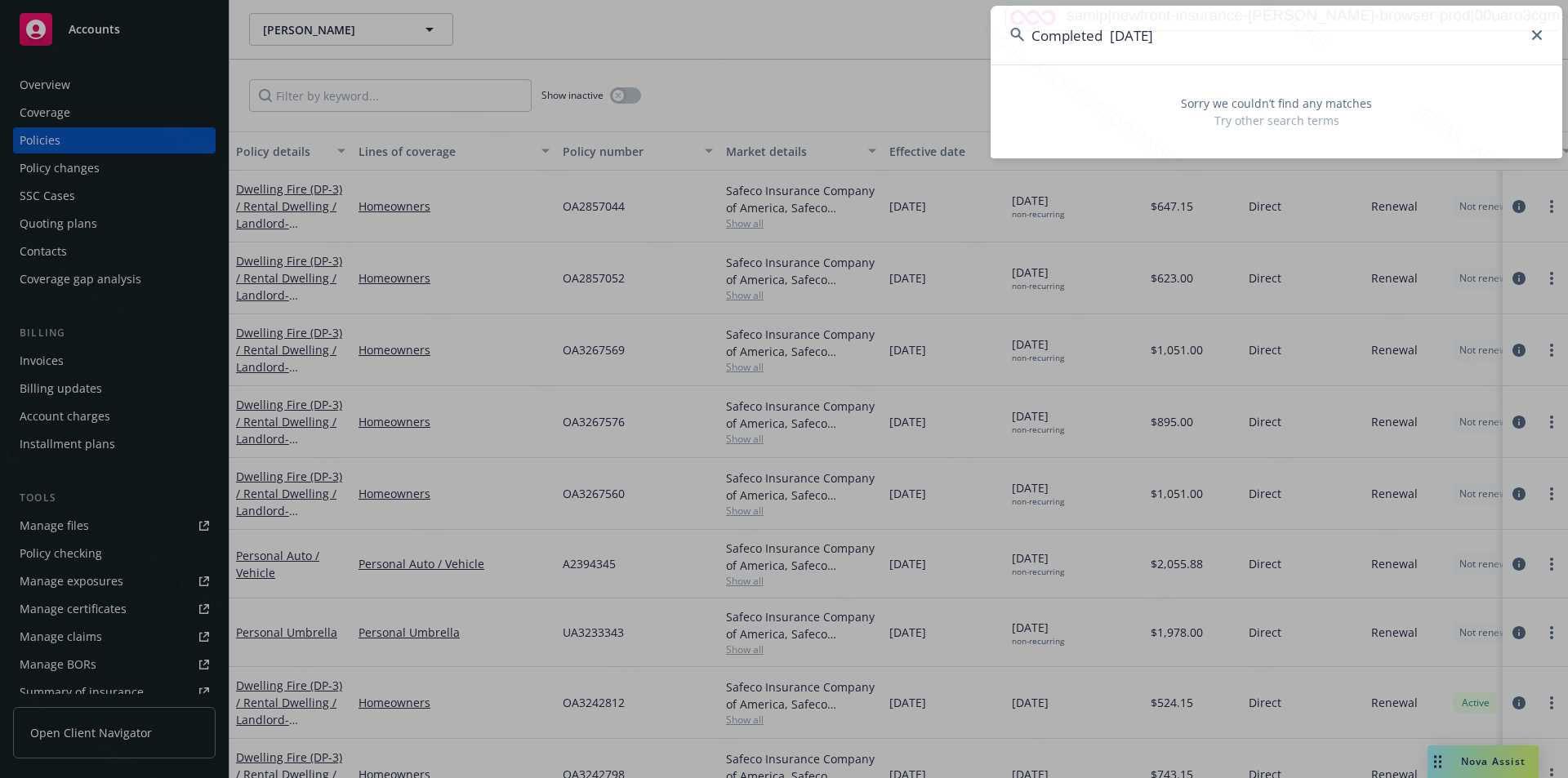
click at [1537, 35] on icon at bounding box center [1536, 35] width 10 height 10
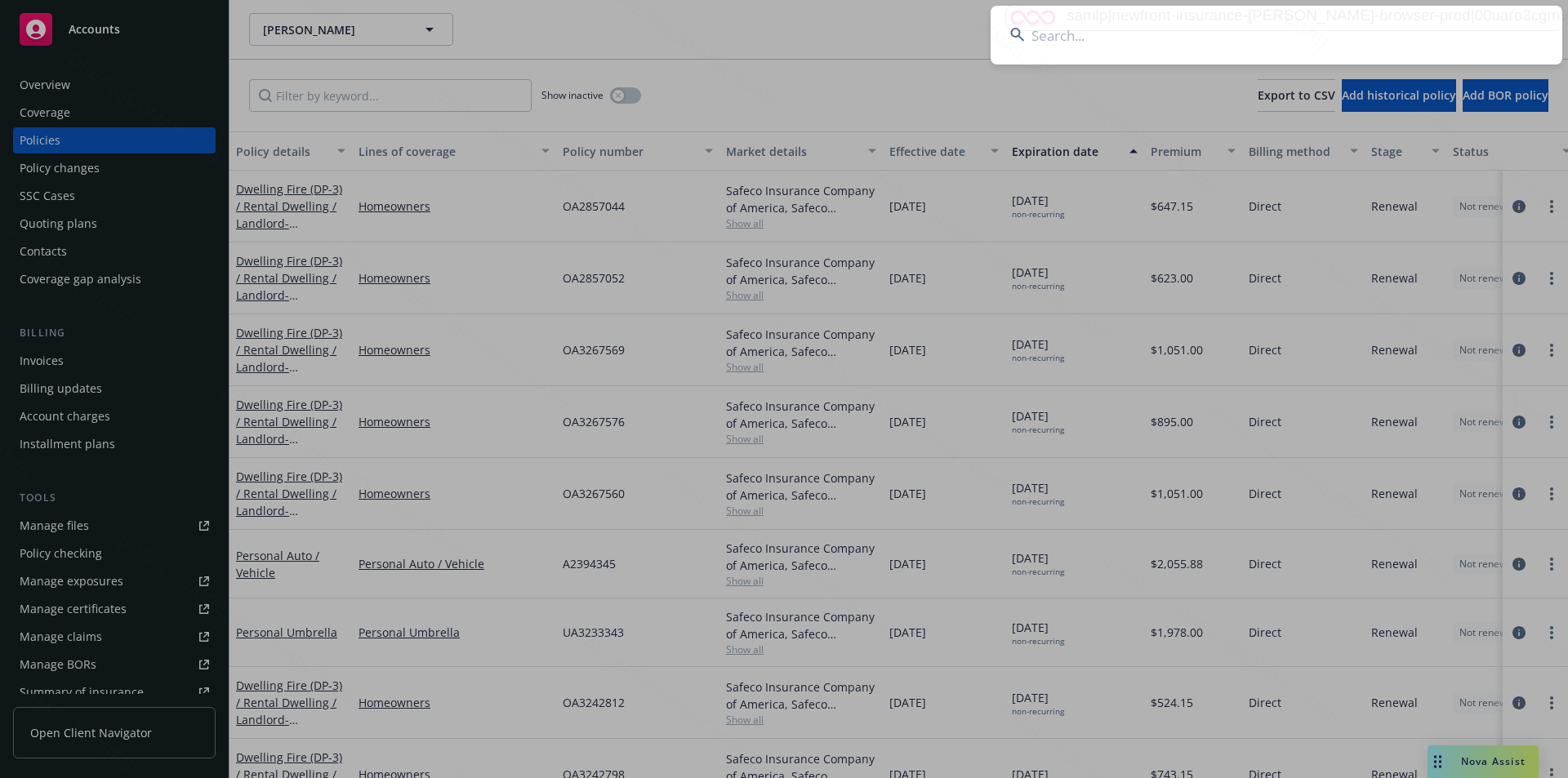
paste input "[PERSON_NAME]"
type input "[PERSON_NAME]"
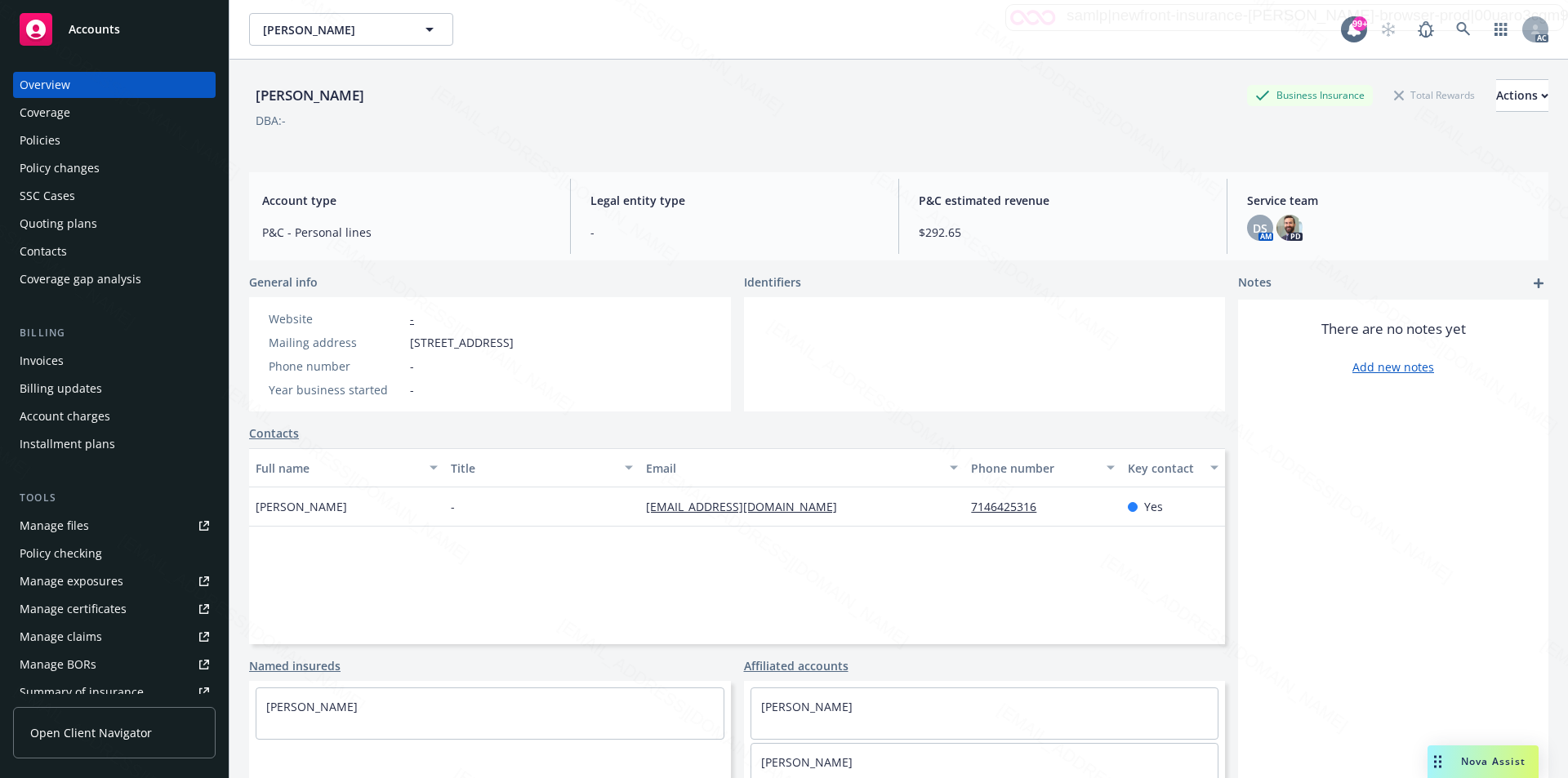
click at [67, 142] on div "Policies" at bounding box center [115, 140] width 189 height 26
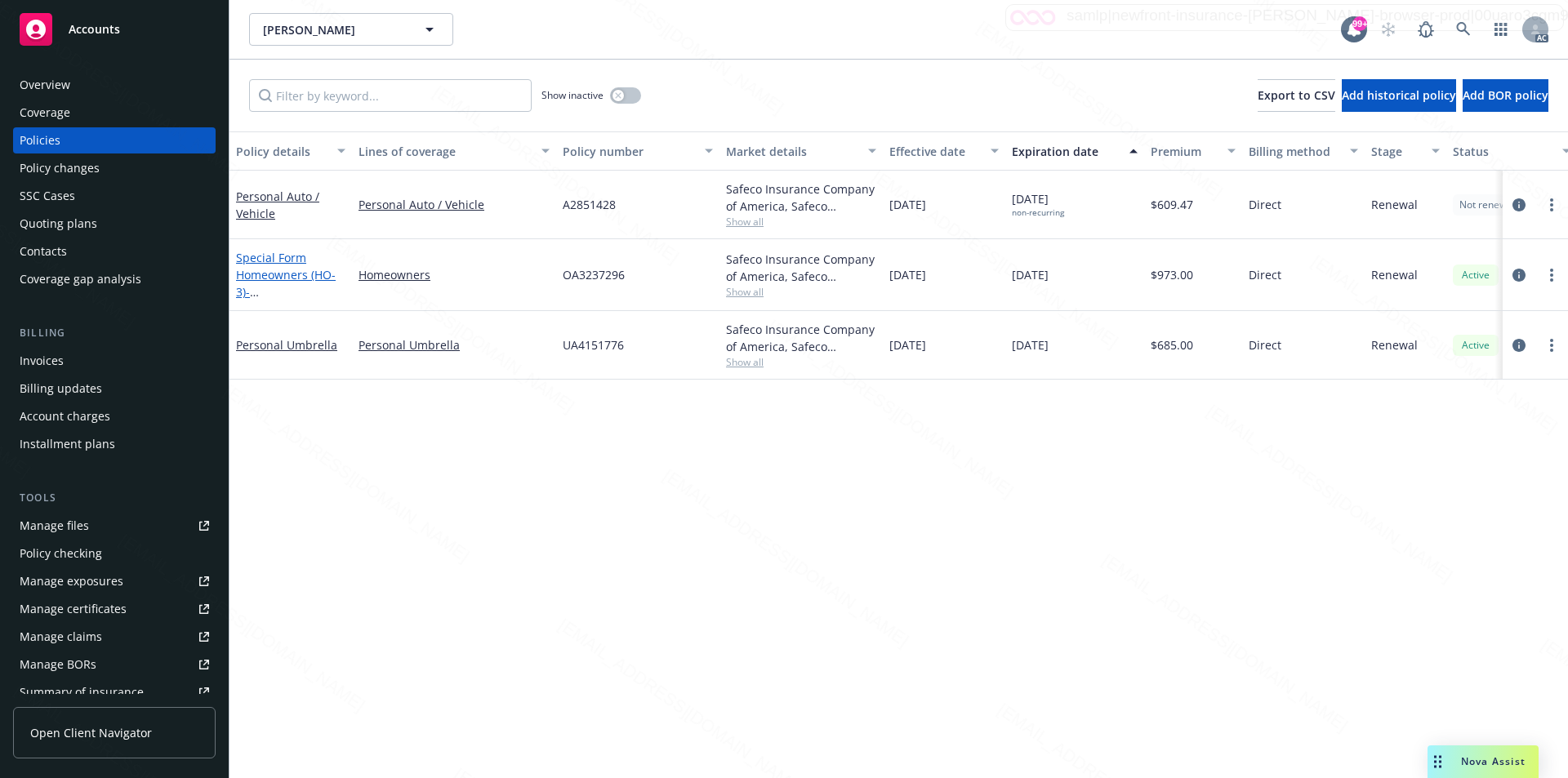
click at [290, 278] on link "Special Form Homeowners (HO-3) - [STREET_ADDRESS]" at bounding box center [288, 283] width 104 height 67
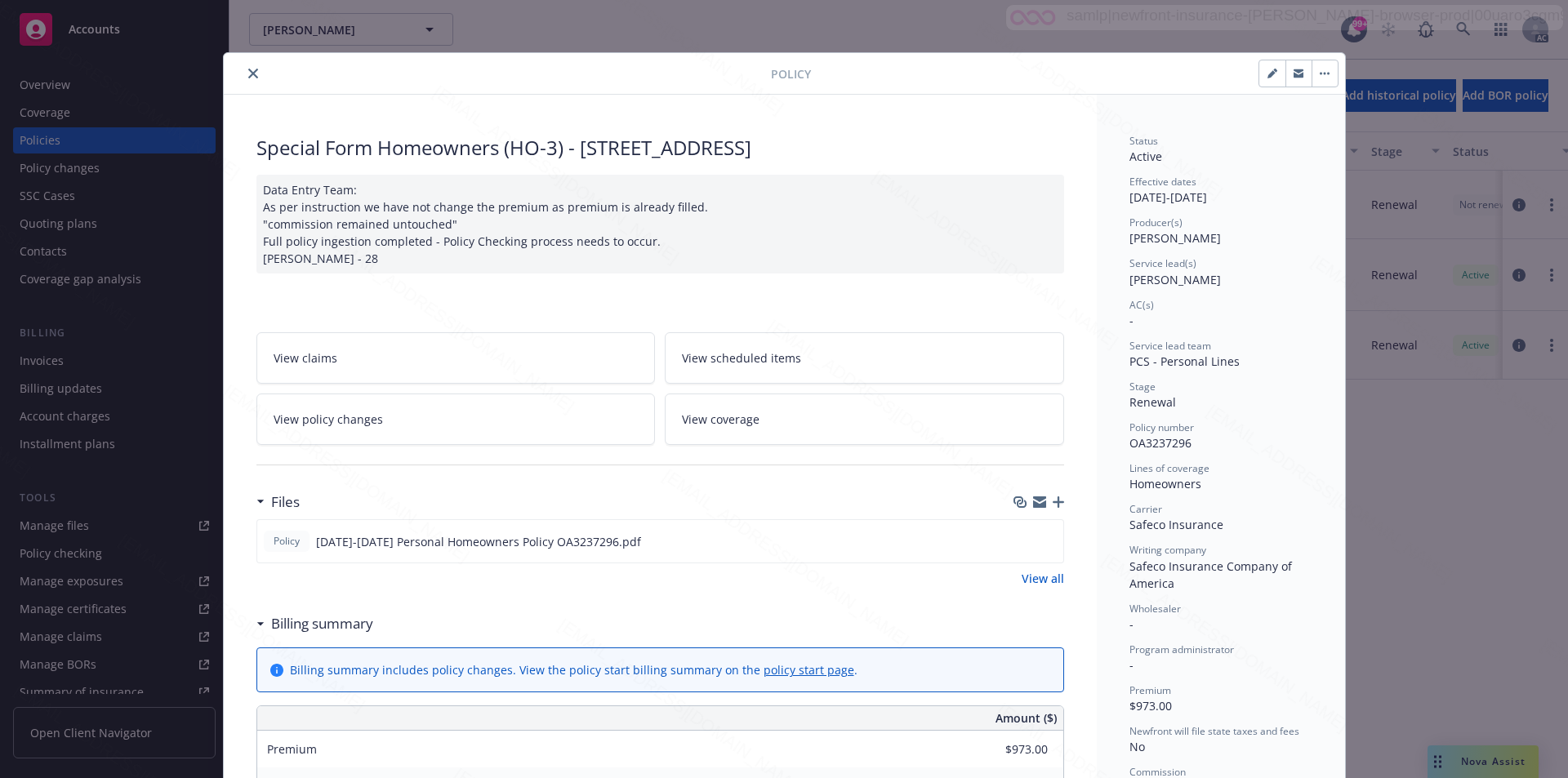
scroll to position [163, 0]
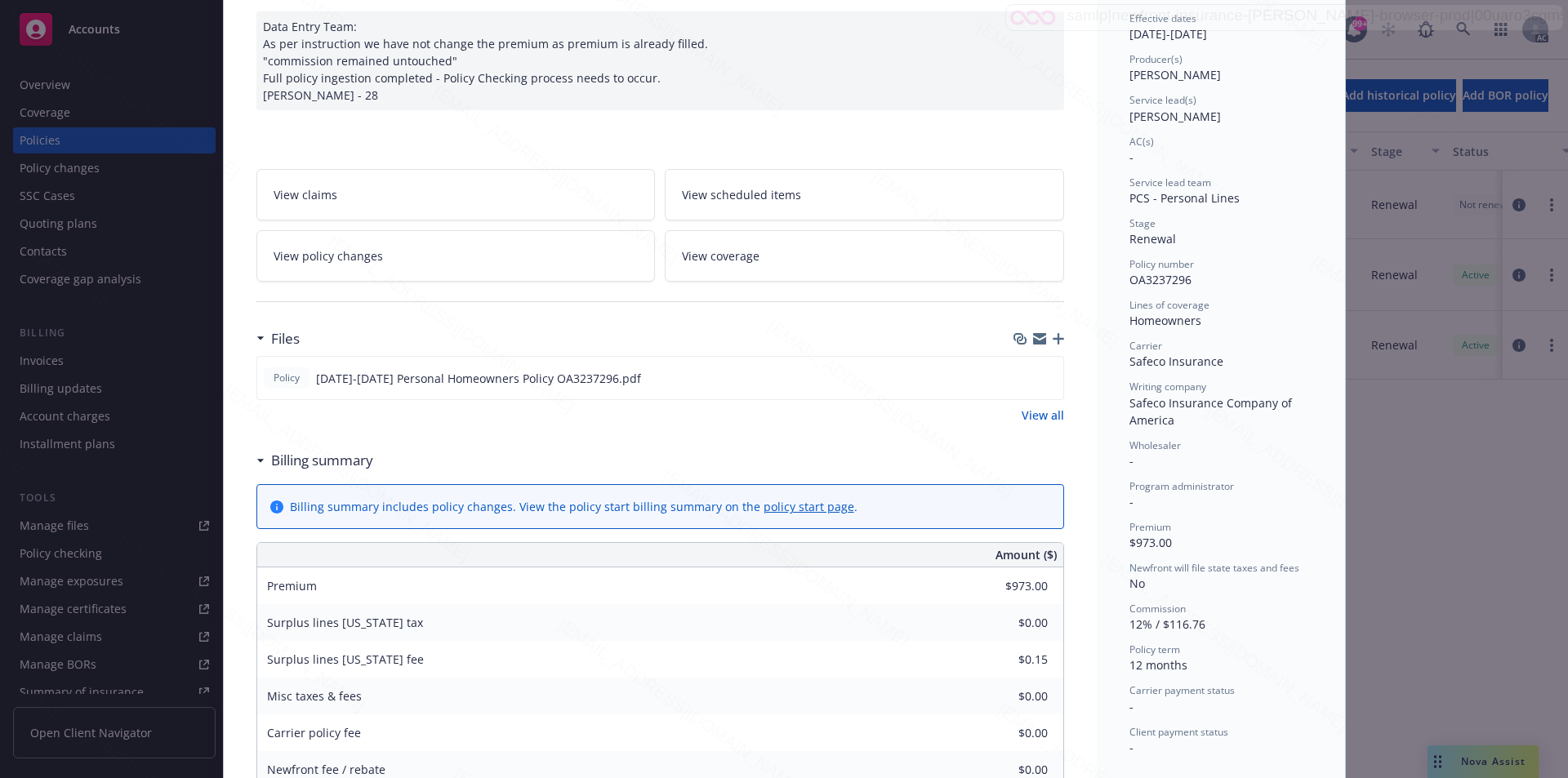
click at [1048, 409] on link "View all" at bounding box center [1042, 415] width 42 height 17
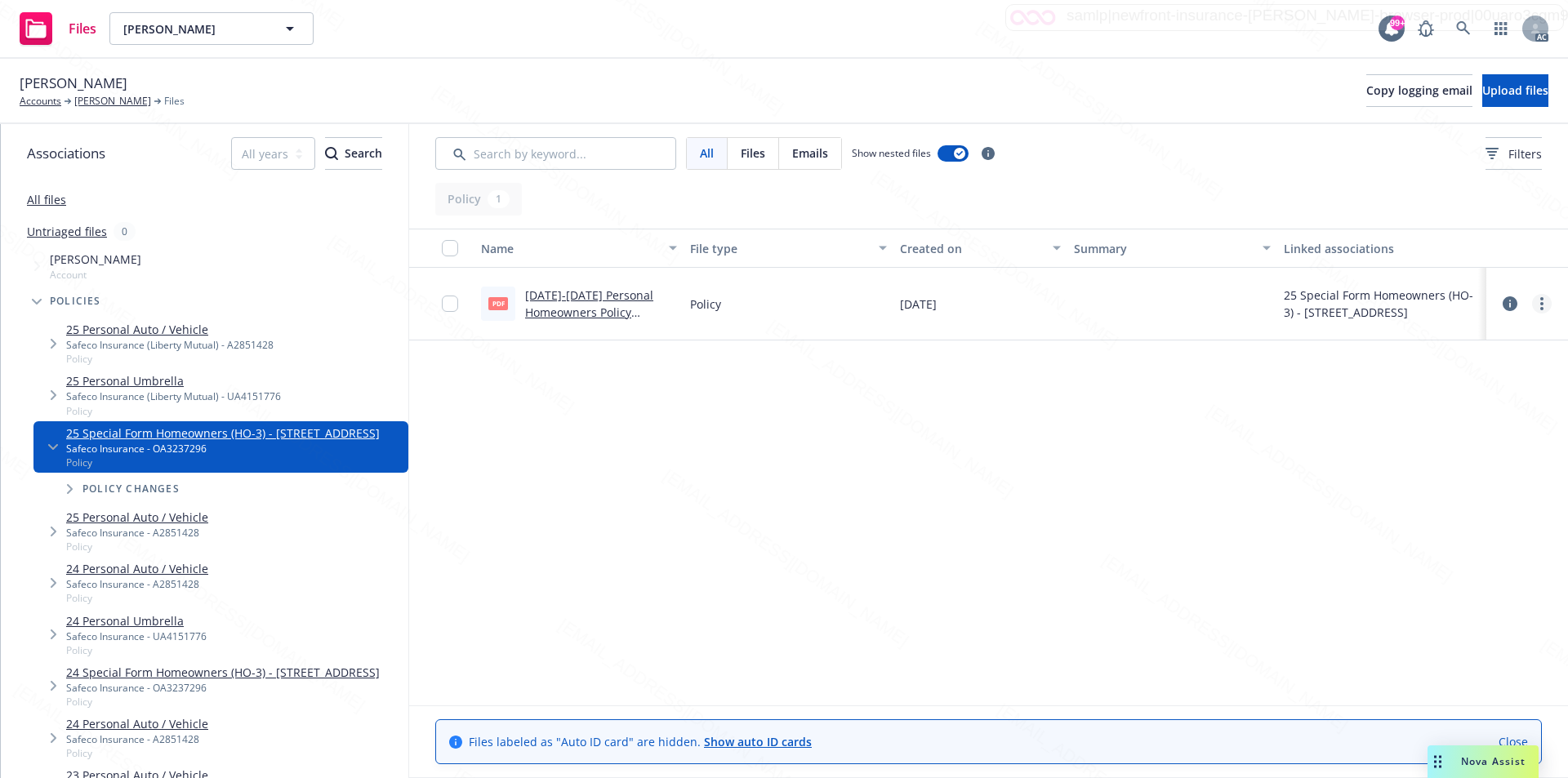
click at [1540, 307] on link "more" at bounding box center [1542, 304] width 20 height 20
click at [1453, 363] on link "Download" at bounding box center [1470, 370] width 162 height 32
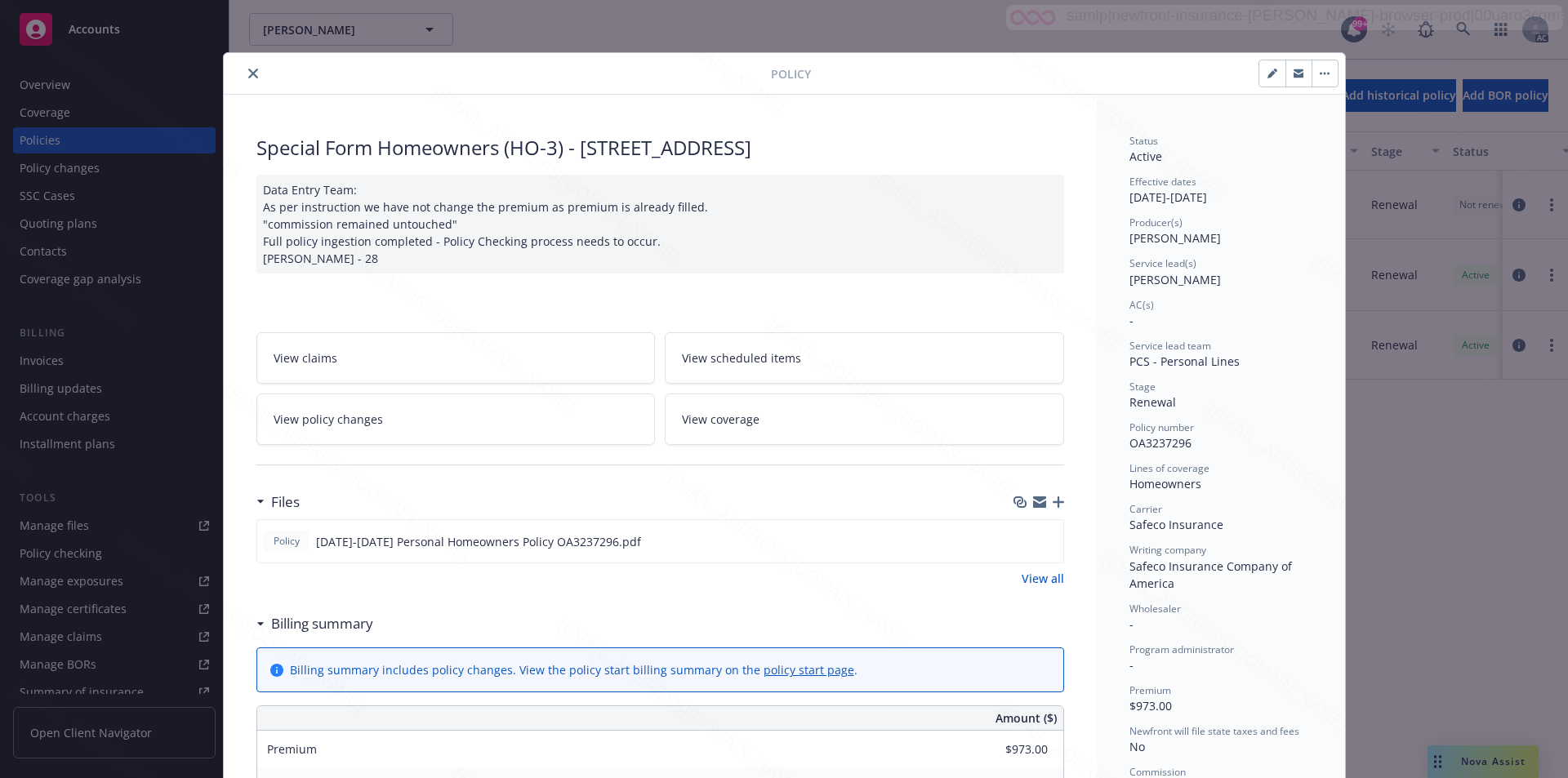
click at [1320, 74] on icon "button" at bounding box center [1321, 74] width 3 height 3
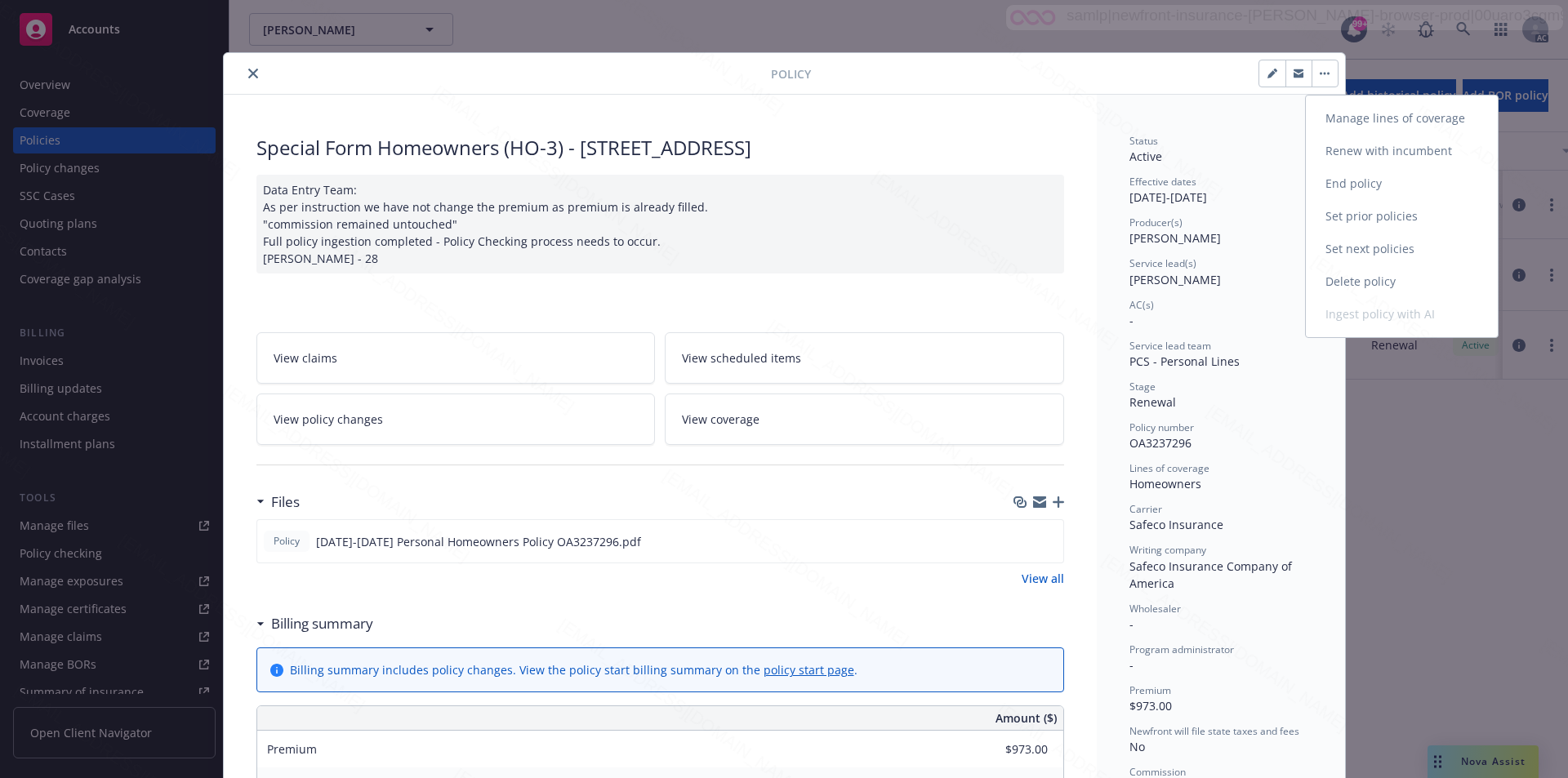
click at [1361, 178] on link "End policy" at bounding box center [1401, 184] width 192 height 32
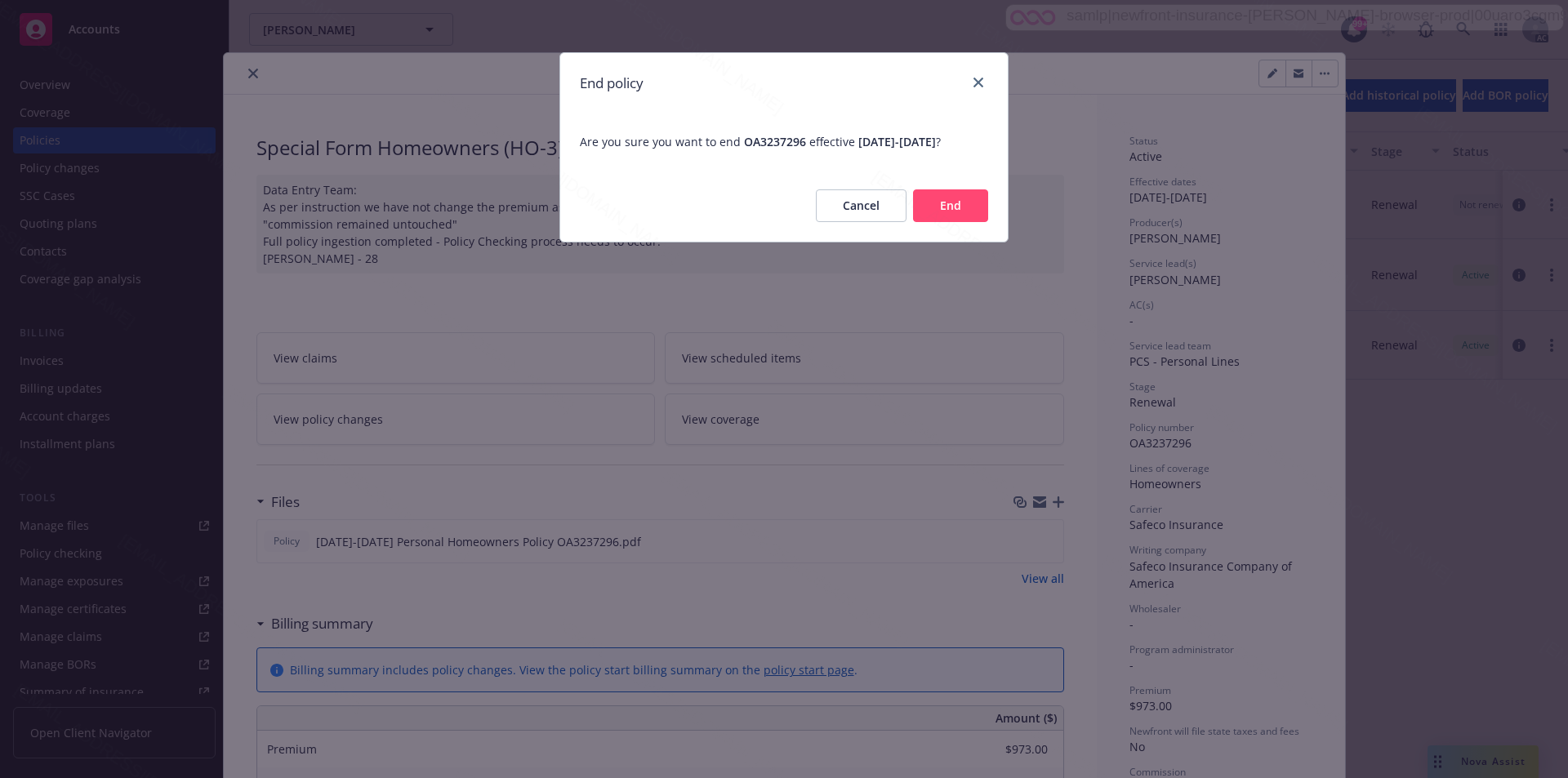
click at [950, 222] on button "End" at bounding box center [950, 206] width 75 height 32
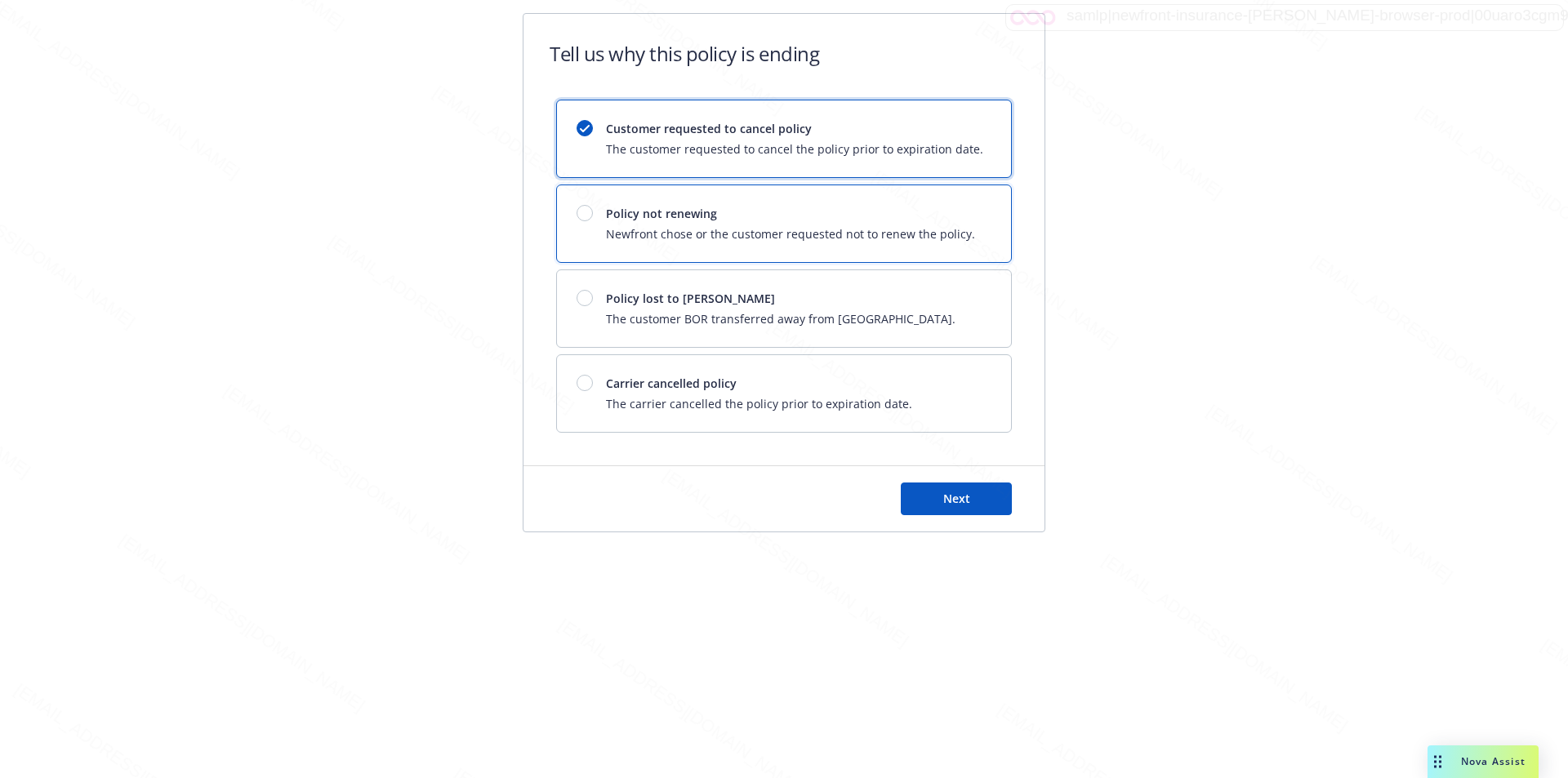
click at [950, 230] on span "Newfront chose or the customer requested not to renew the policy." at bounding box center [790, 233] width 369 height 17
click at [963, 492] on span "Next" at bounding box center [957, 498] width 27 height 15
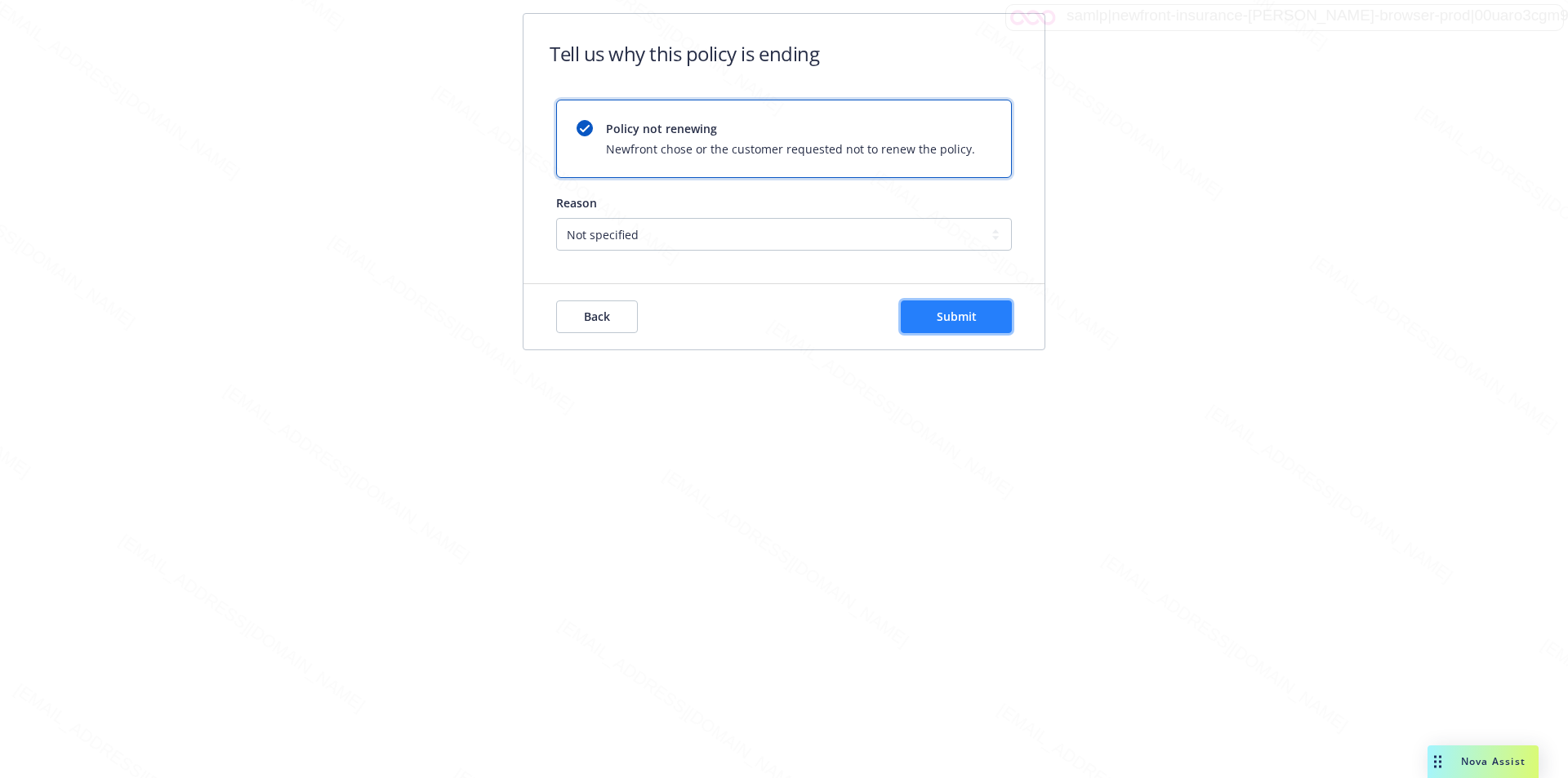
click at [980, 315] on button "Submit" at bounding box center [956, 316] width 111 height 32
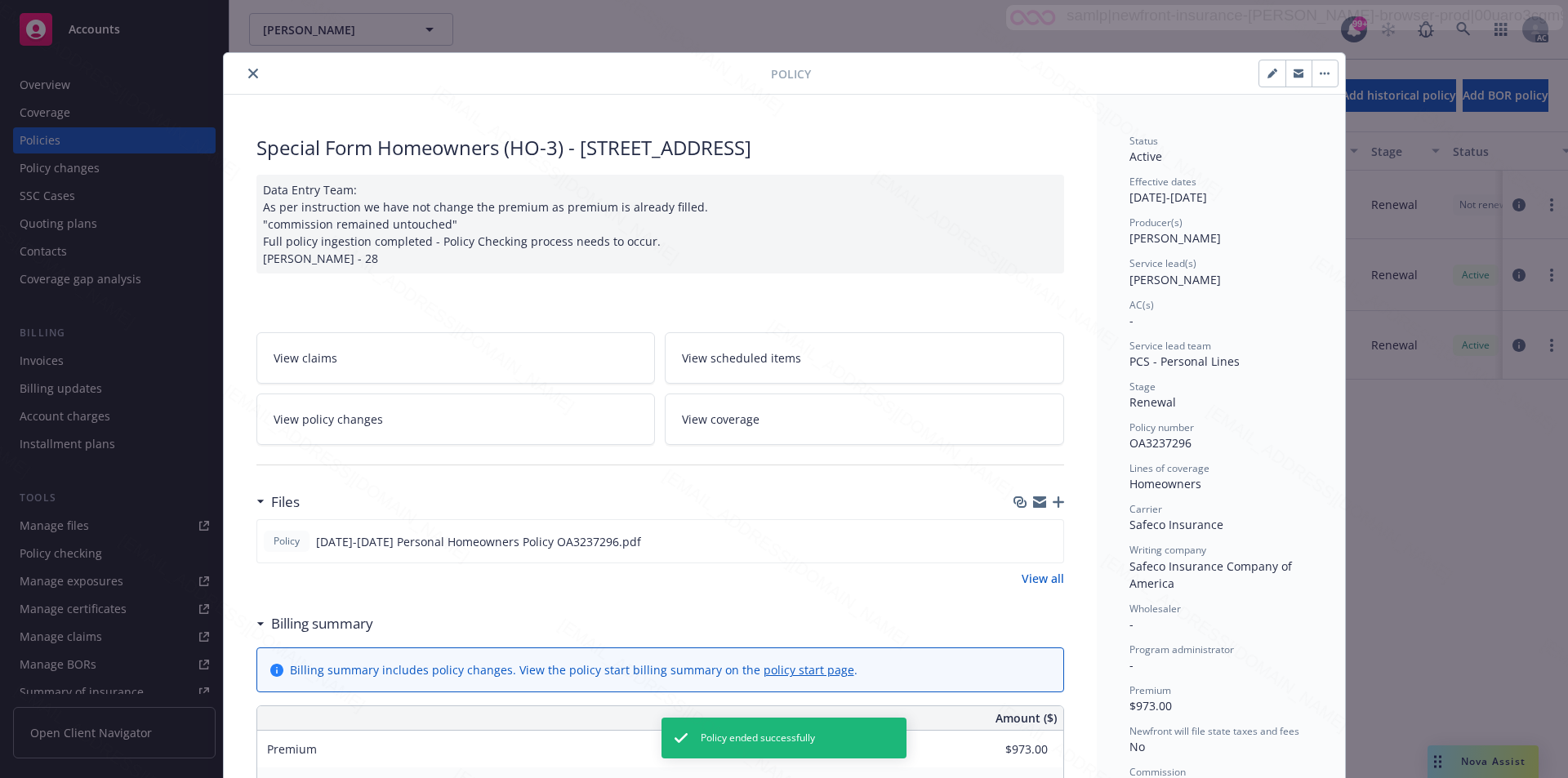
scroll to position [49, 0]
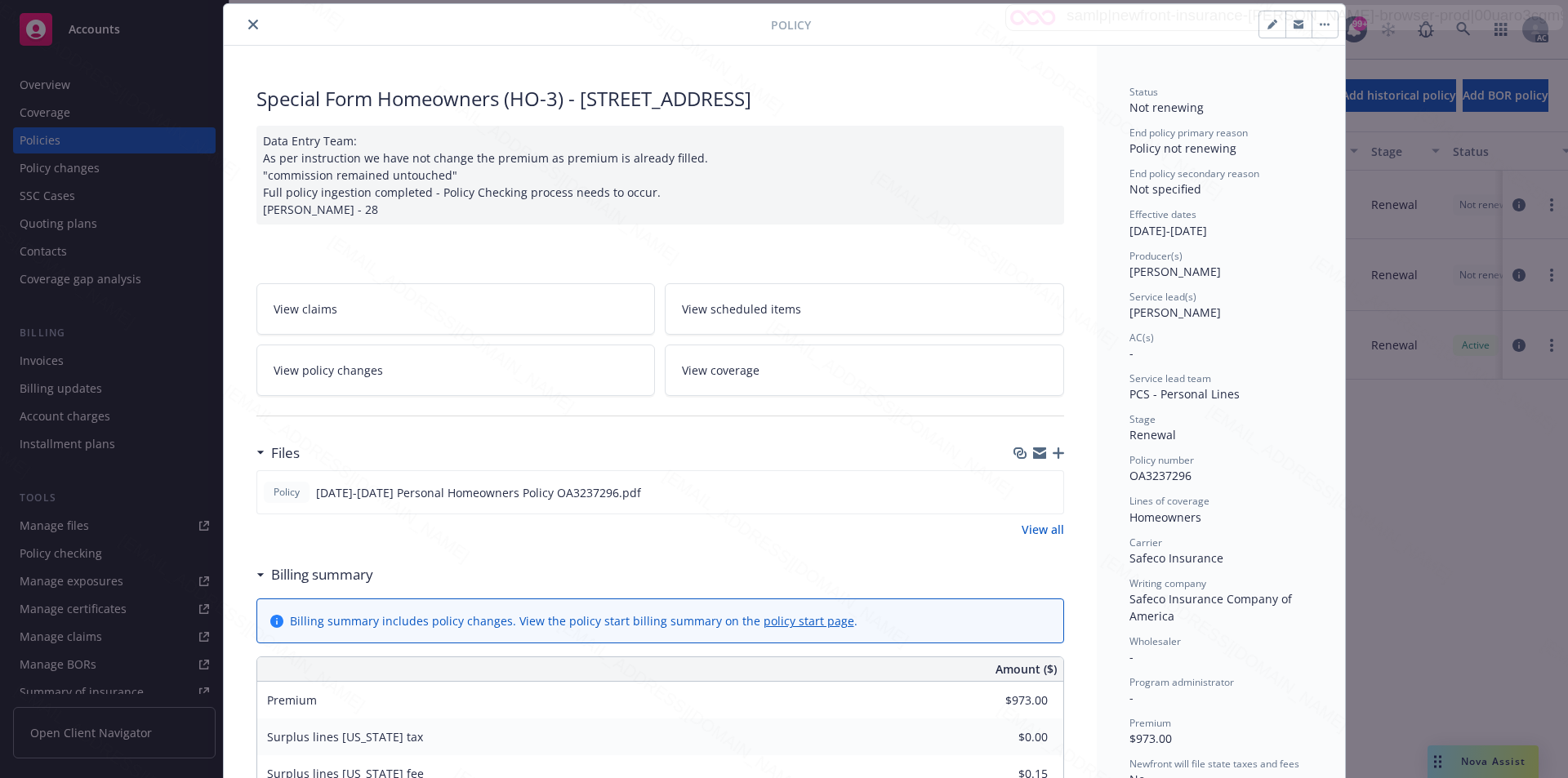
click at [248, 22] on icon "close" at bounding box center [252, 24] width 10 height 10
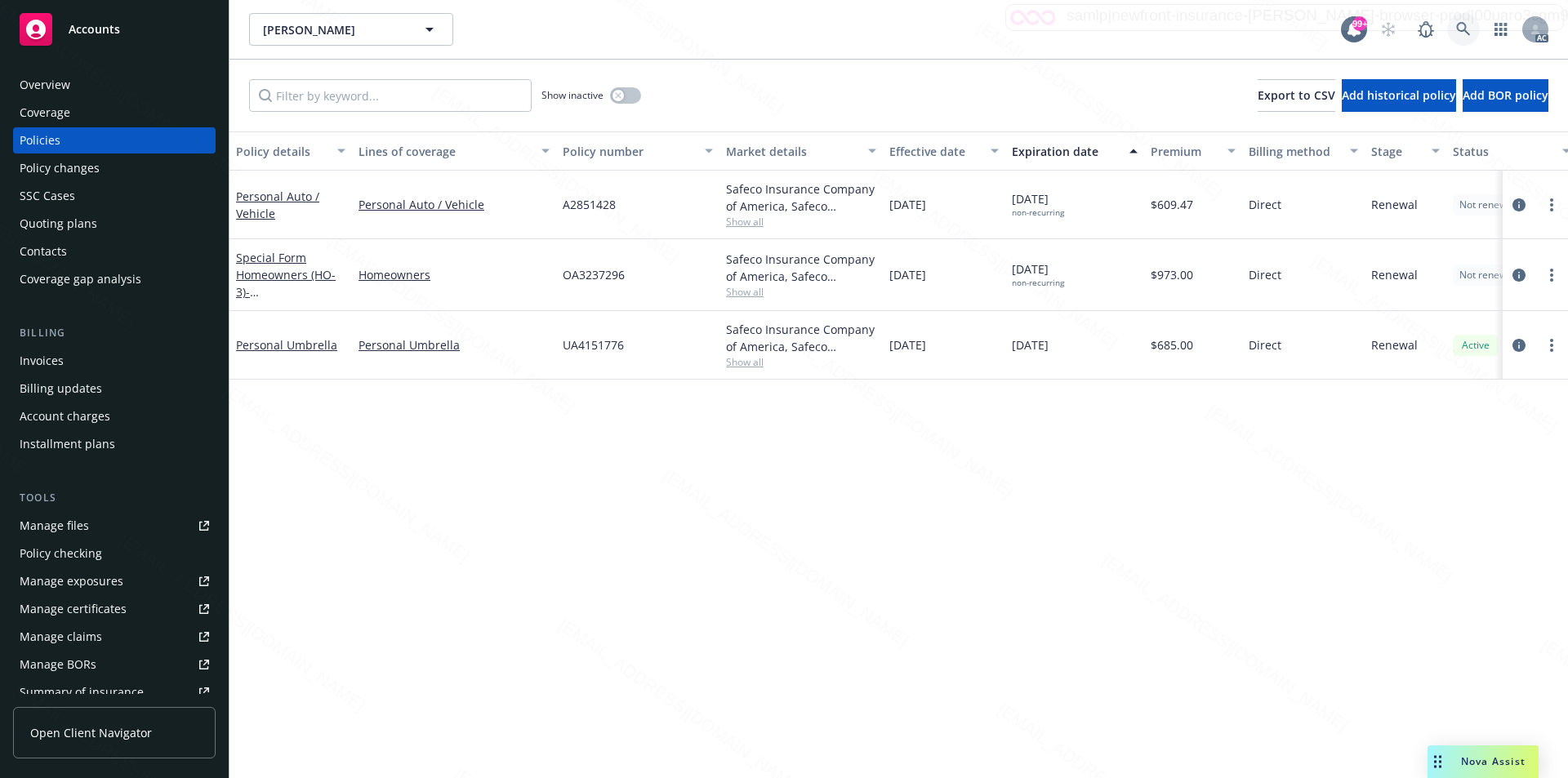
click at [1458, 28] on icon at bounding box center [1463, 28] width 14 height 14
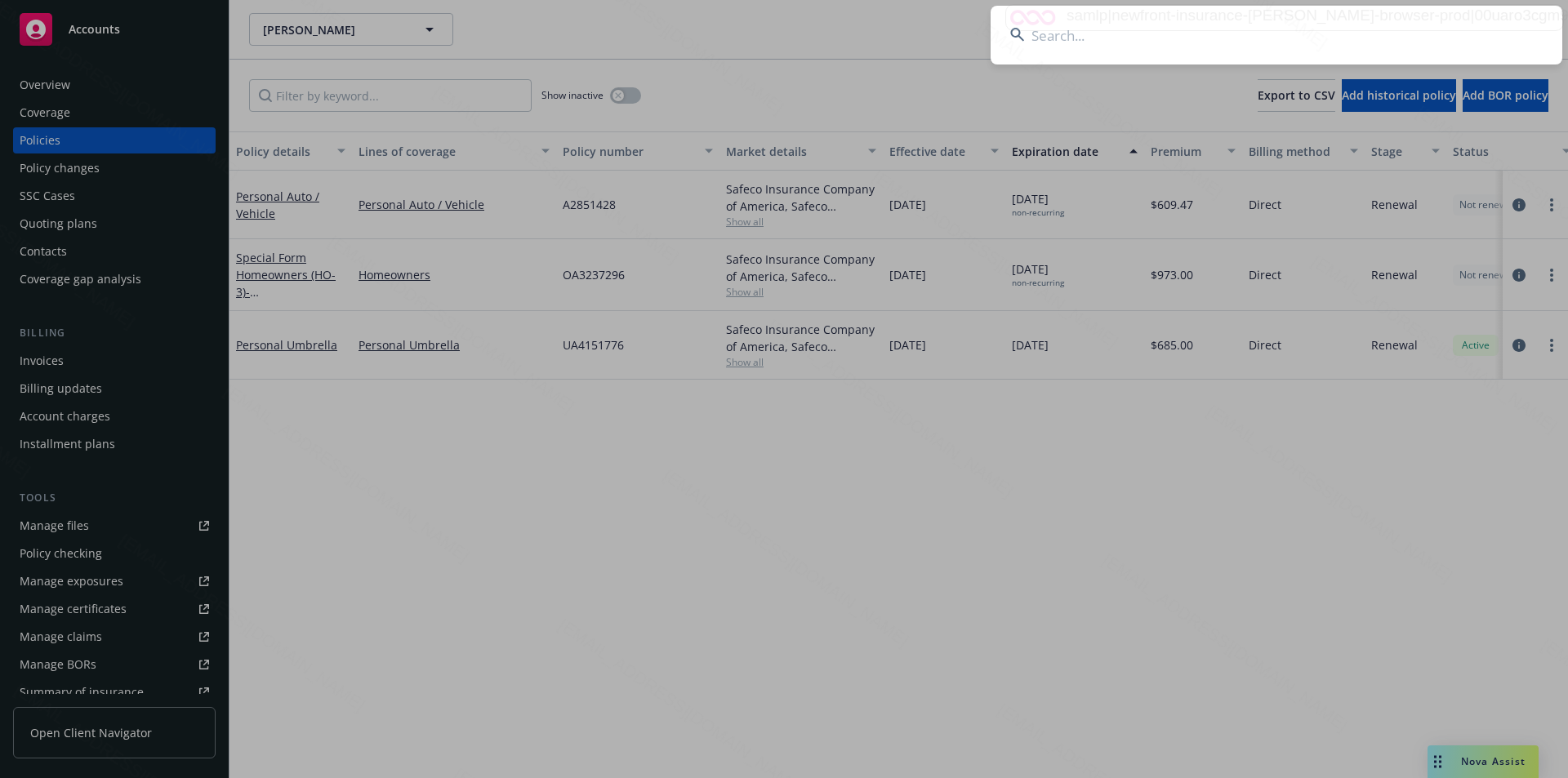
click at [1056, 38] on input at bounding box center [1277, 34] width 572 height 59
type input "Mery K. Aquije"
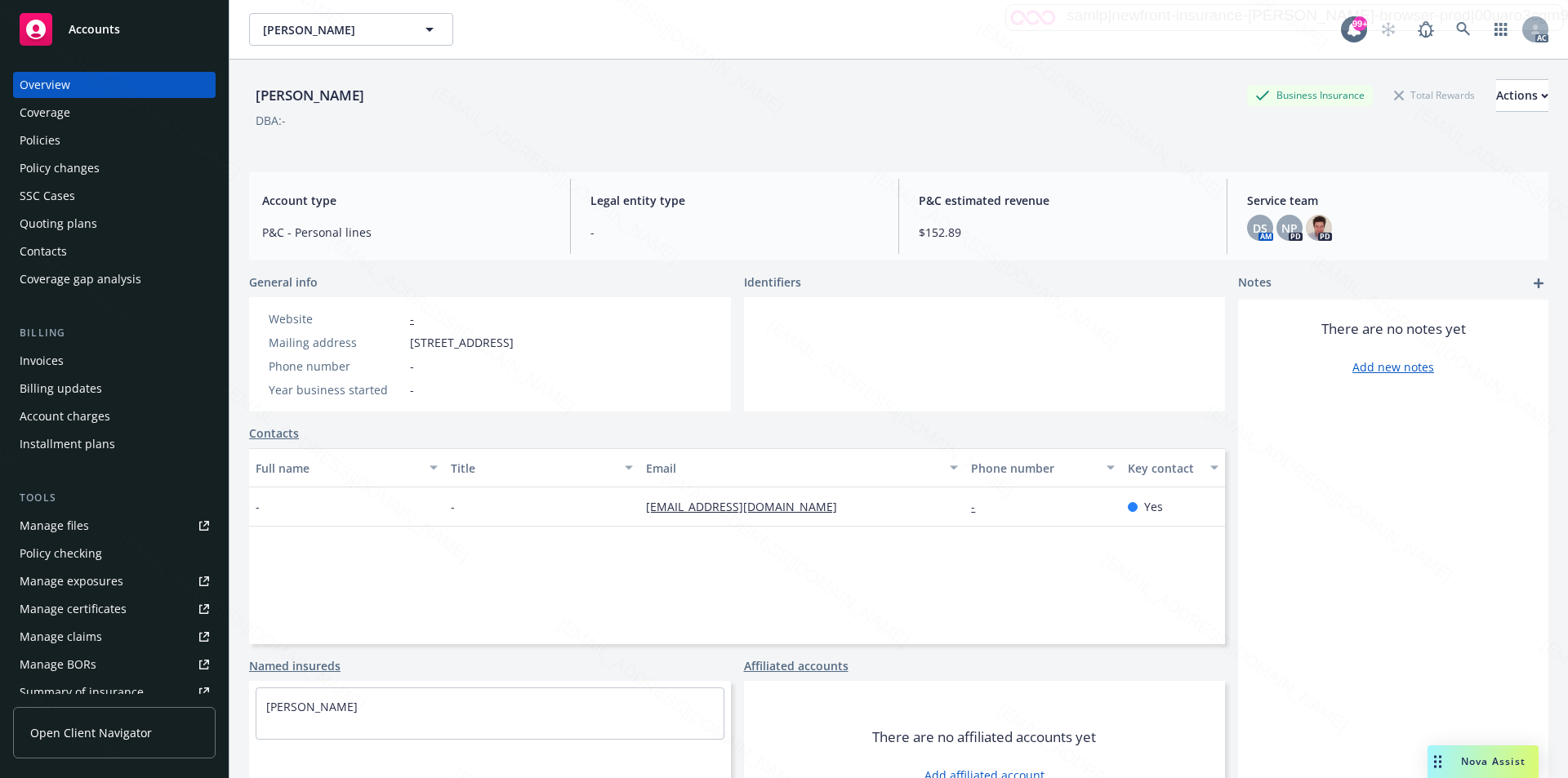
click at [407, 345] on div "Mailing address 3800 Bayshore Blvd Spc 13, Brisbane, CA, 94005" at bounding box center [391, 342] width 258 height 17
drag, startPoint x: 409, startPoint y: 343, endPoint x: 553, endPoint y: 340, distance: 144.0
click at [520, 340] on div "Mailing address 3800 Bayshore Blvd Spc 13, Brisbane, CA, 94005" at bounding box center [391, 342] width 258 height 17
copy span "3800 Bayshore Blvd Spc 13"
click at [90, 146] on div "Policies" at bounding box center [115, 140] width 189 height 26
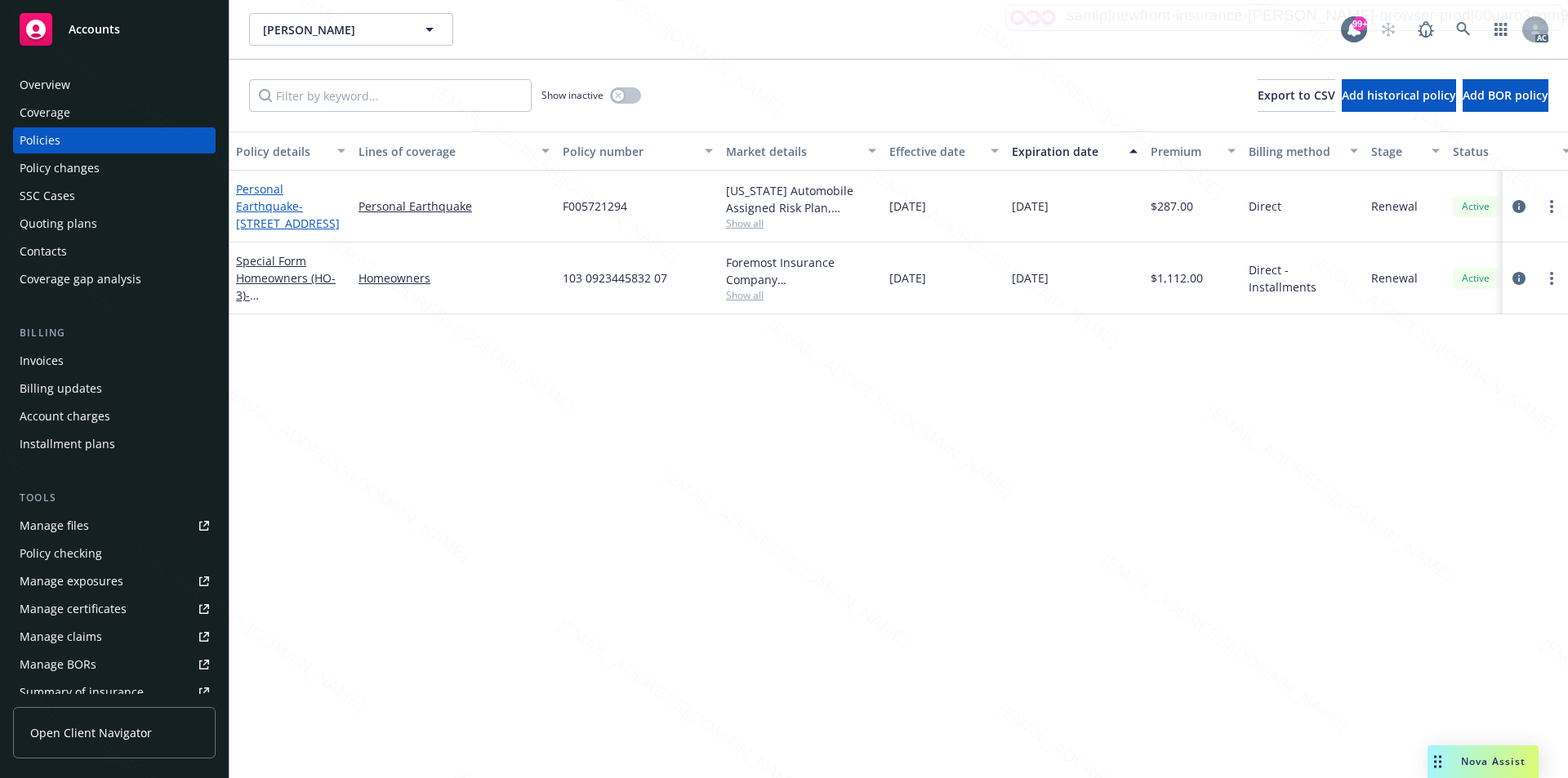
click at [250, 208] on link "Personal Earthquake - 3800 Bayshore Blvd Spc 13, Brisbane, CA 94005" at bounding box center [288, 206] width 104 height 50
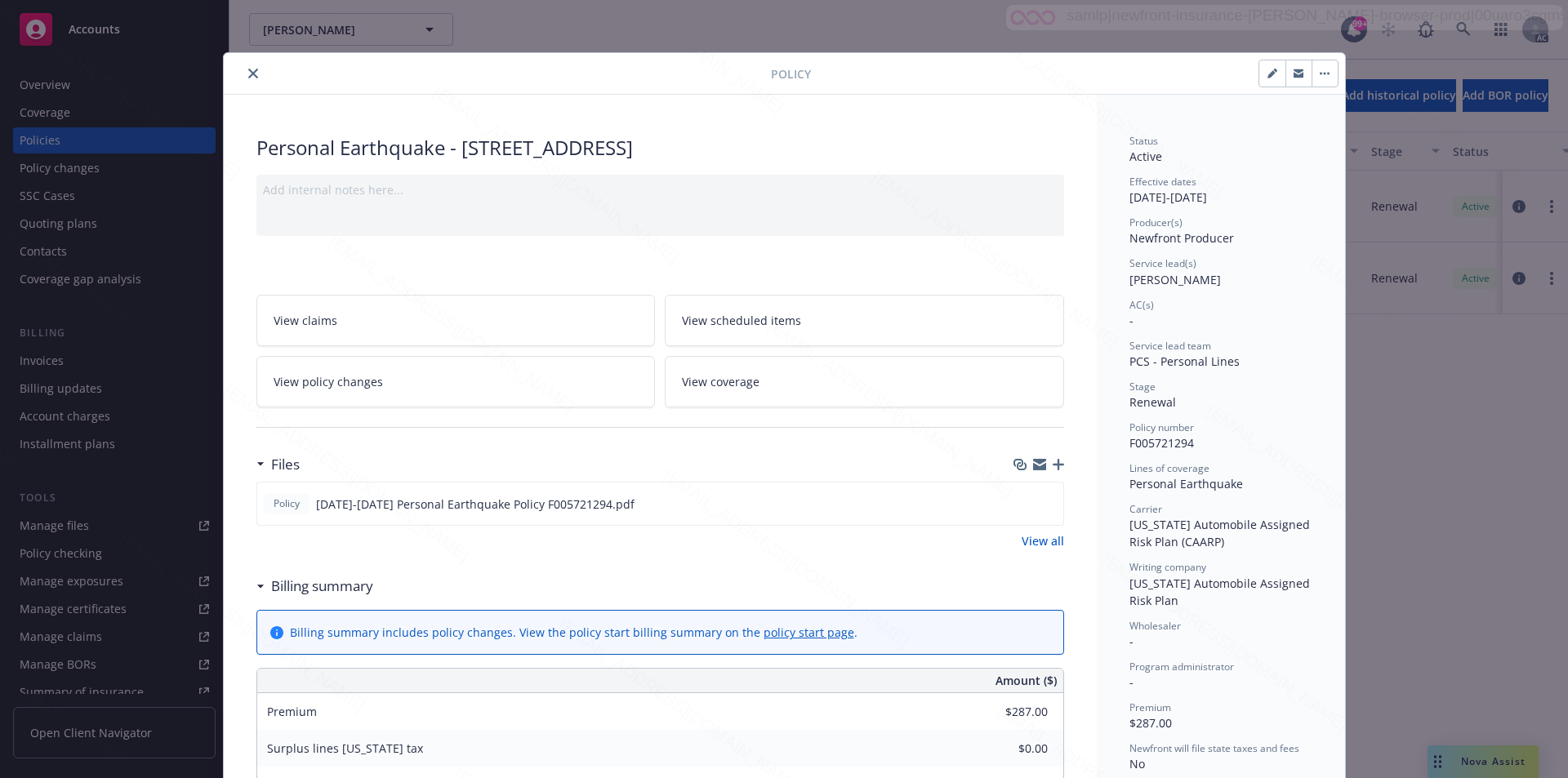
click at [250, 71] on icon "close" at bounding box center [252, 73] width 10 height 10
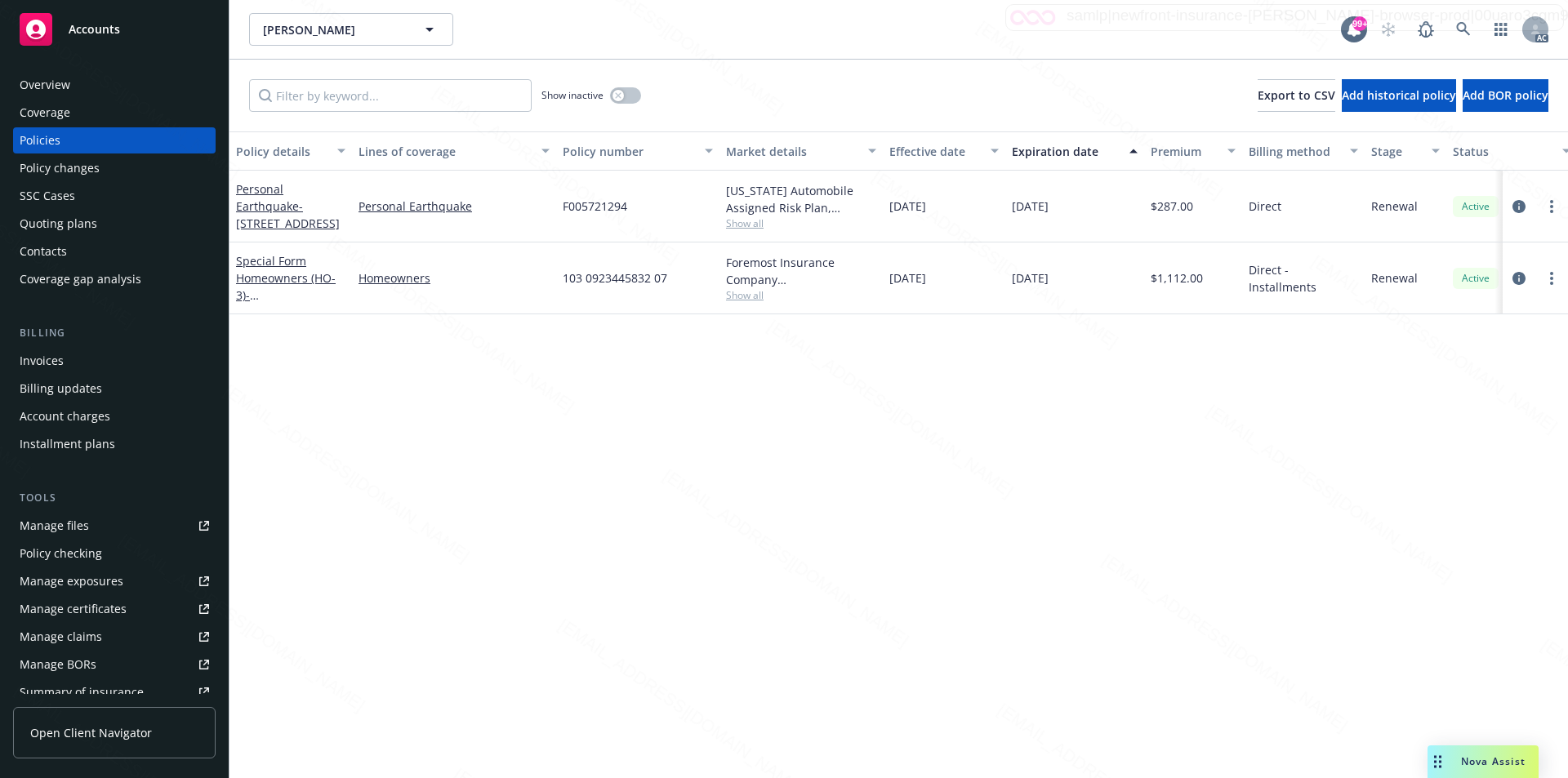
click at [271, 270] on div "Special Form Homeowners (HO-3) - 3800 Bayshore Blvd Spc 13, Brisbane, CA 94005" at bounding box center [290, 278] width 109 height 51
click at [1134, 371] on div "Policy details Lines of coverage Policy number Market details Effective date Ex…" at bounding box center [899, 454] width 1339 height 646
click at [308, 280] on link "Special Form Homeowners (HO-3) - 3800 Bayshore Blvd Spc 13, Brisbane, CA 94005" at bounding box center [288, 287] width 104 height 67
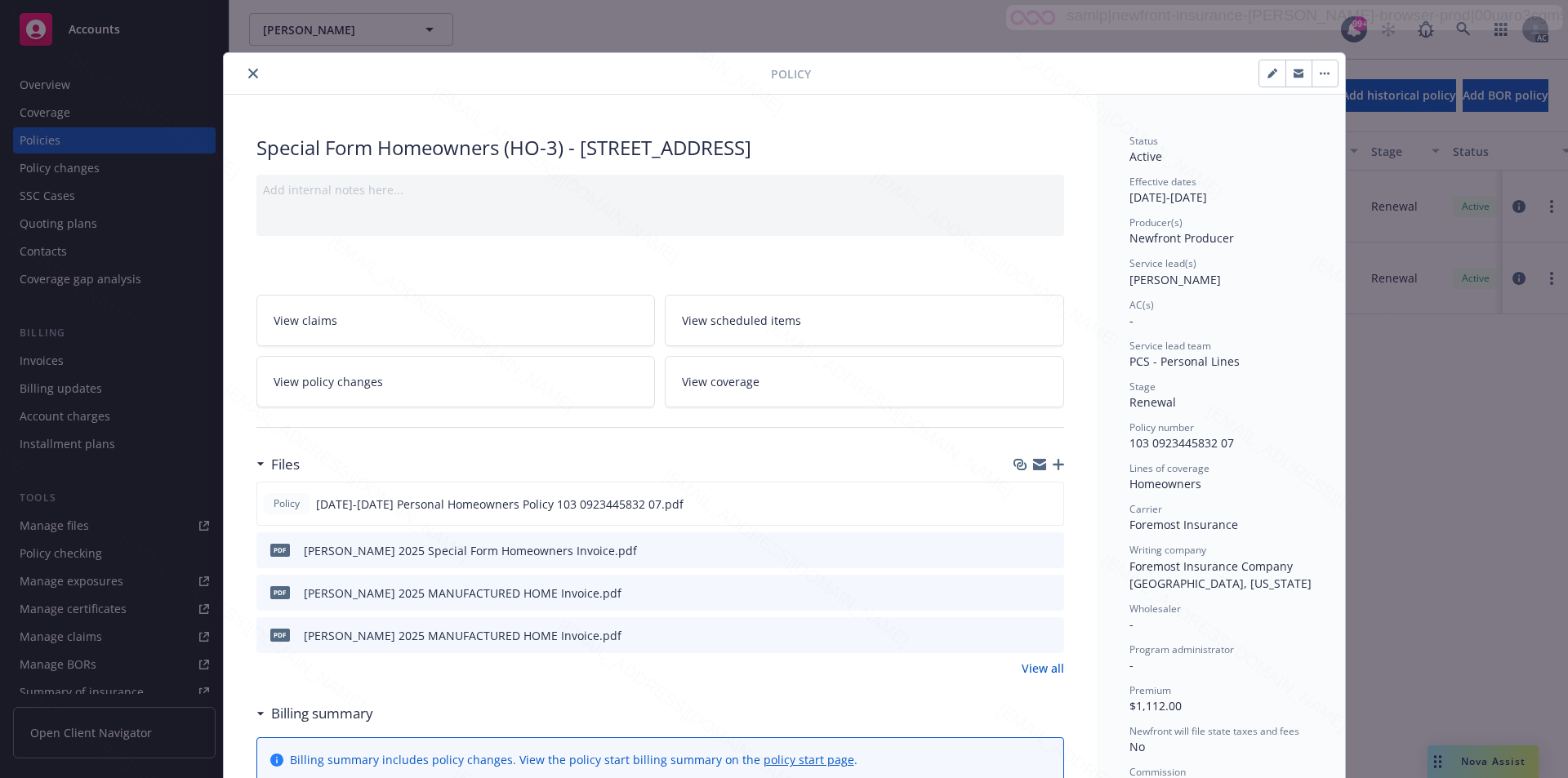
click at [1041, 666] on link "View all" at bounding box center [1042, 668] width 42 height 17
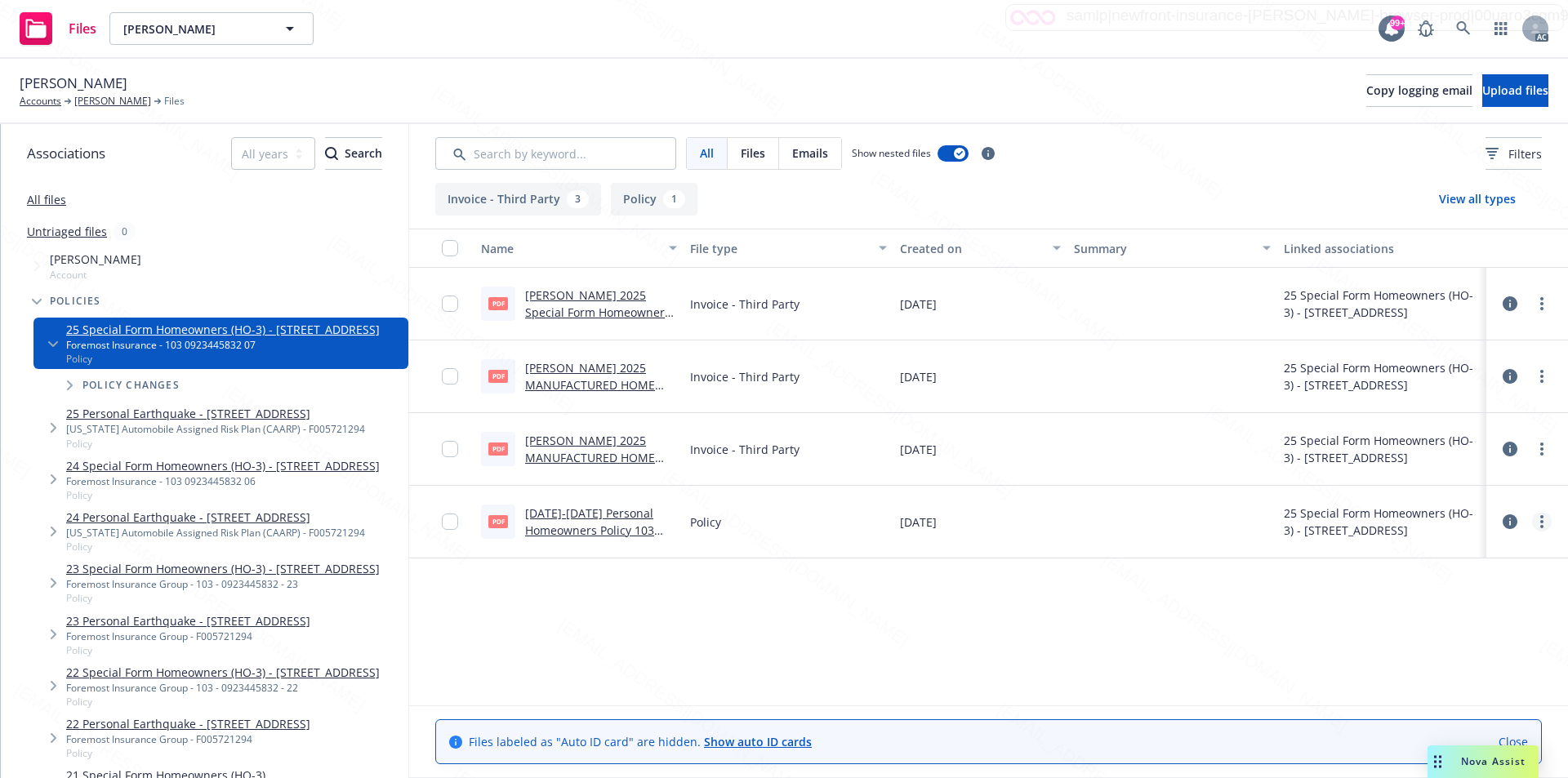
click at [1542, 523] on circle "more" at bounding box center [1542, 522] width 4 height 4
click at [1452, 583] on link "Download" at bounding box center [1470, 588] width 162 height 32
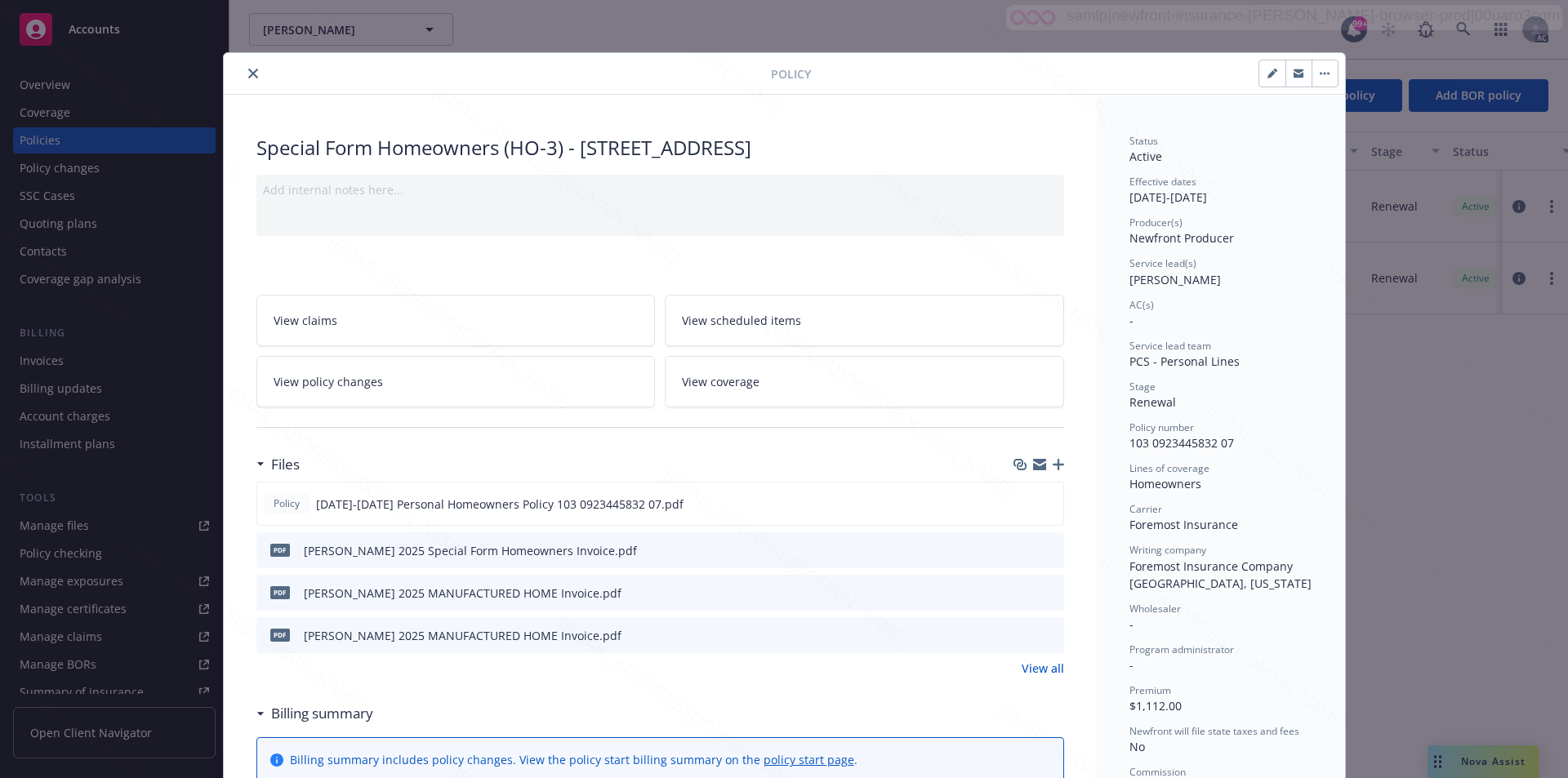
click at [1320, 74] on icon "button" at bounding box center [1325, 74] width 10 height 4
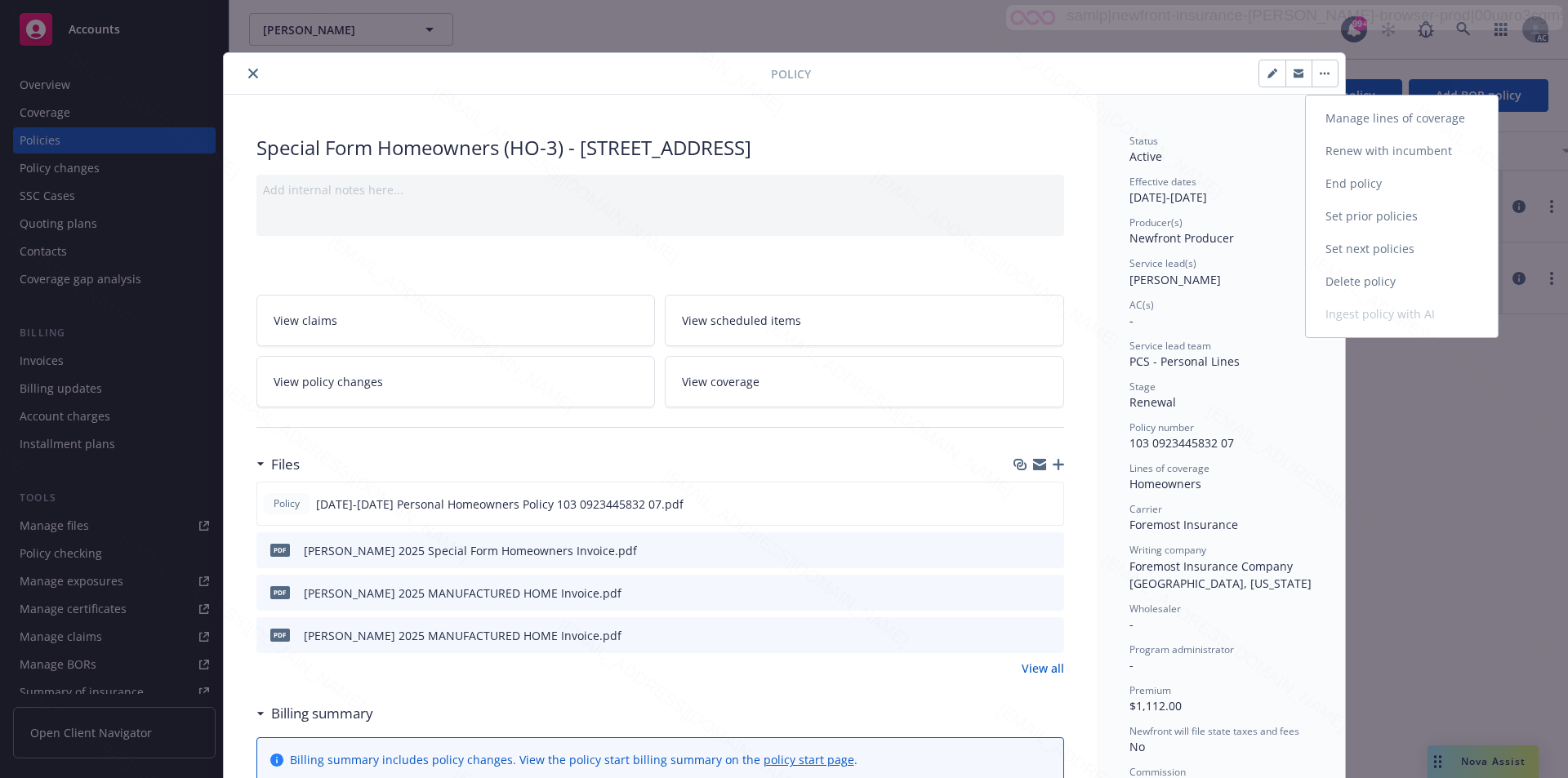
click at [1373, 183] on link "End policy" at bounding box center [1401, 184] width 192 height 32
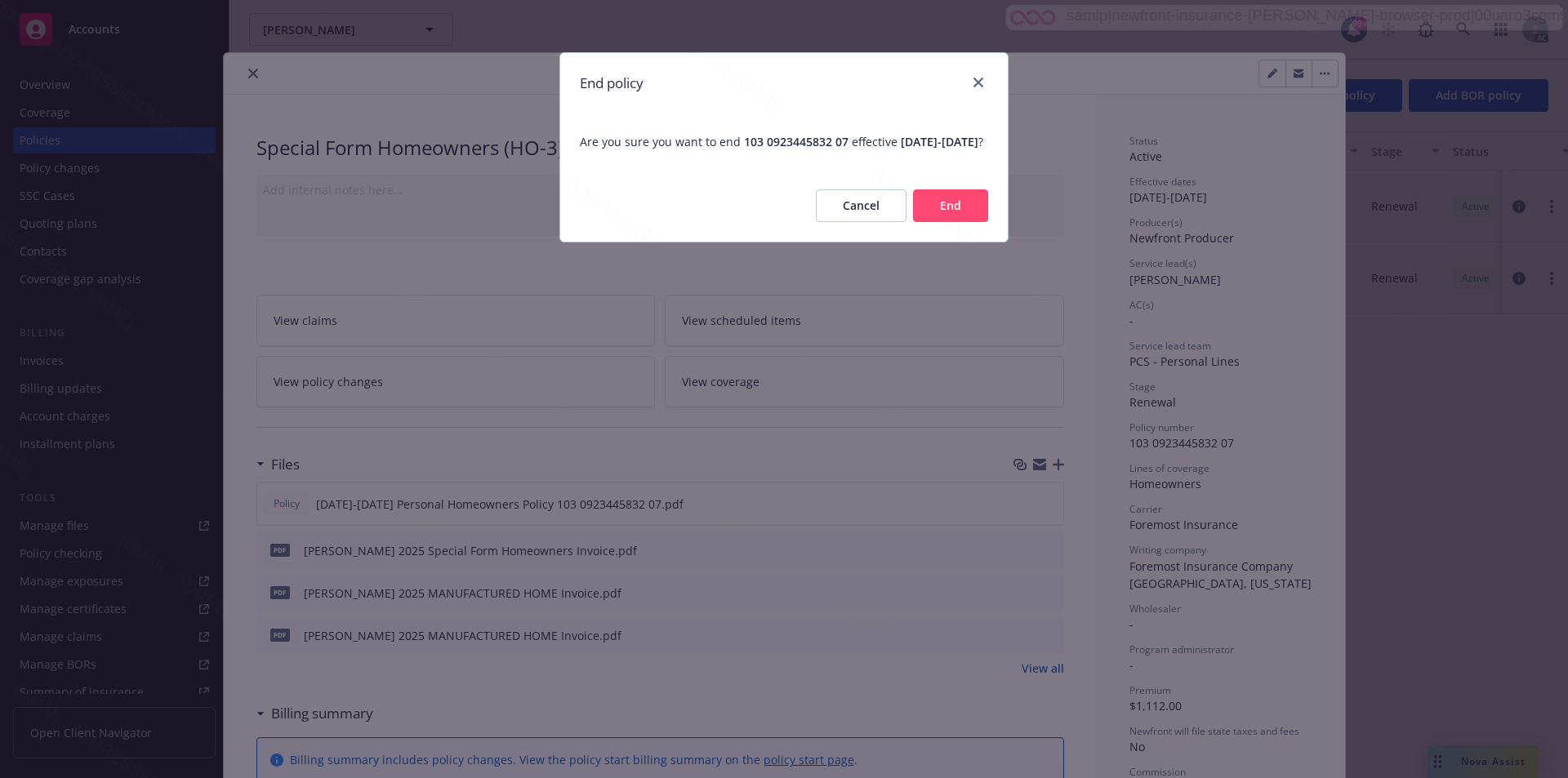
click at [965, 212] on button "End" at bounding box center [950, 206] width 75 height 32
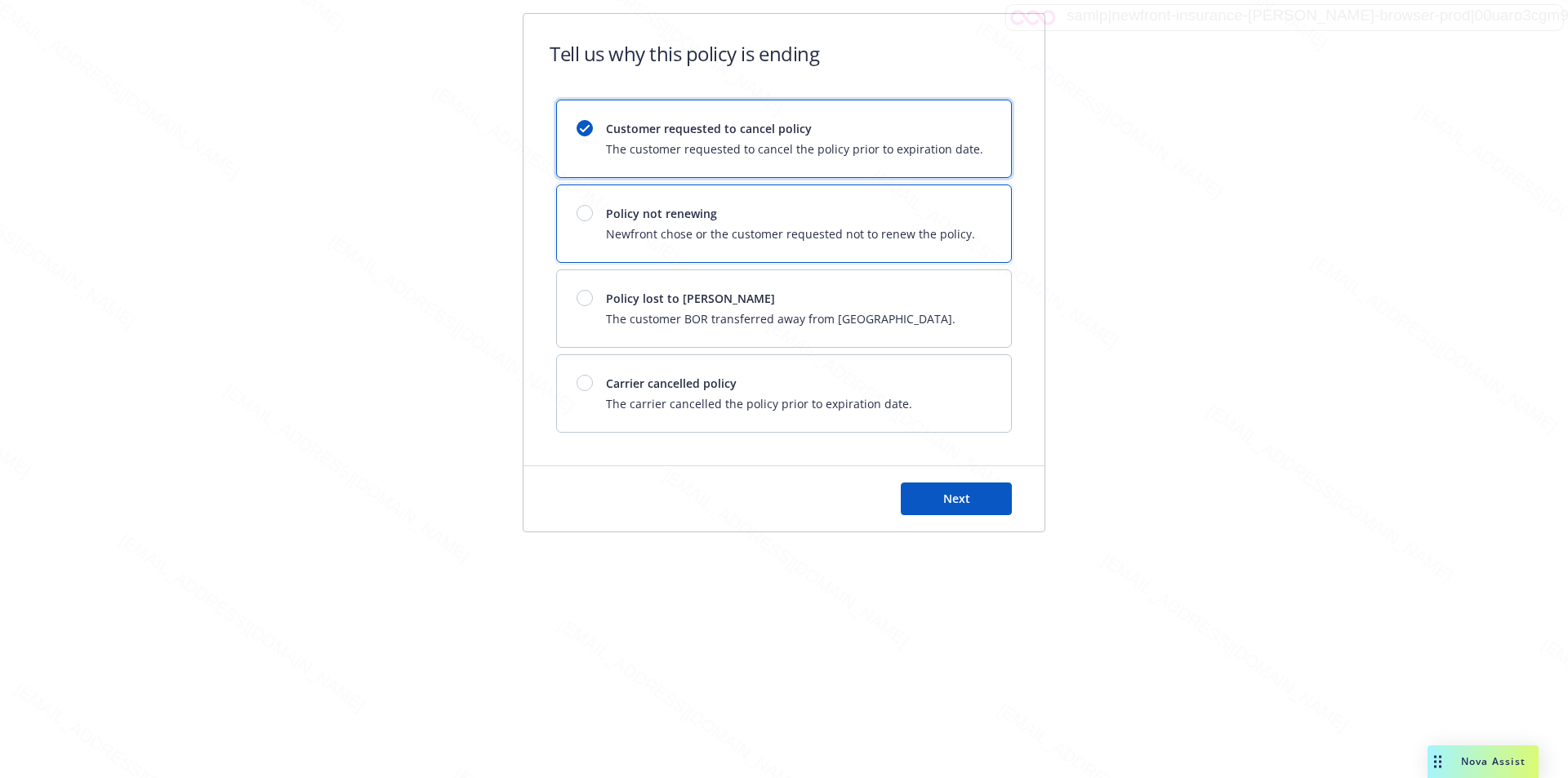
click at [965, 212] on span "Policy not renewing" at bounding box center [790, 213] width 369 height 17
click at [981, 506] on button "Next" at bounding box center [956, 499] width 111 height 32
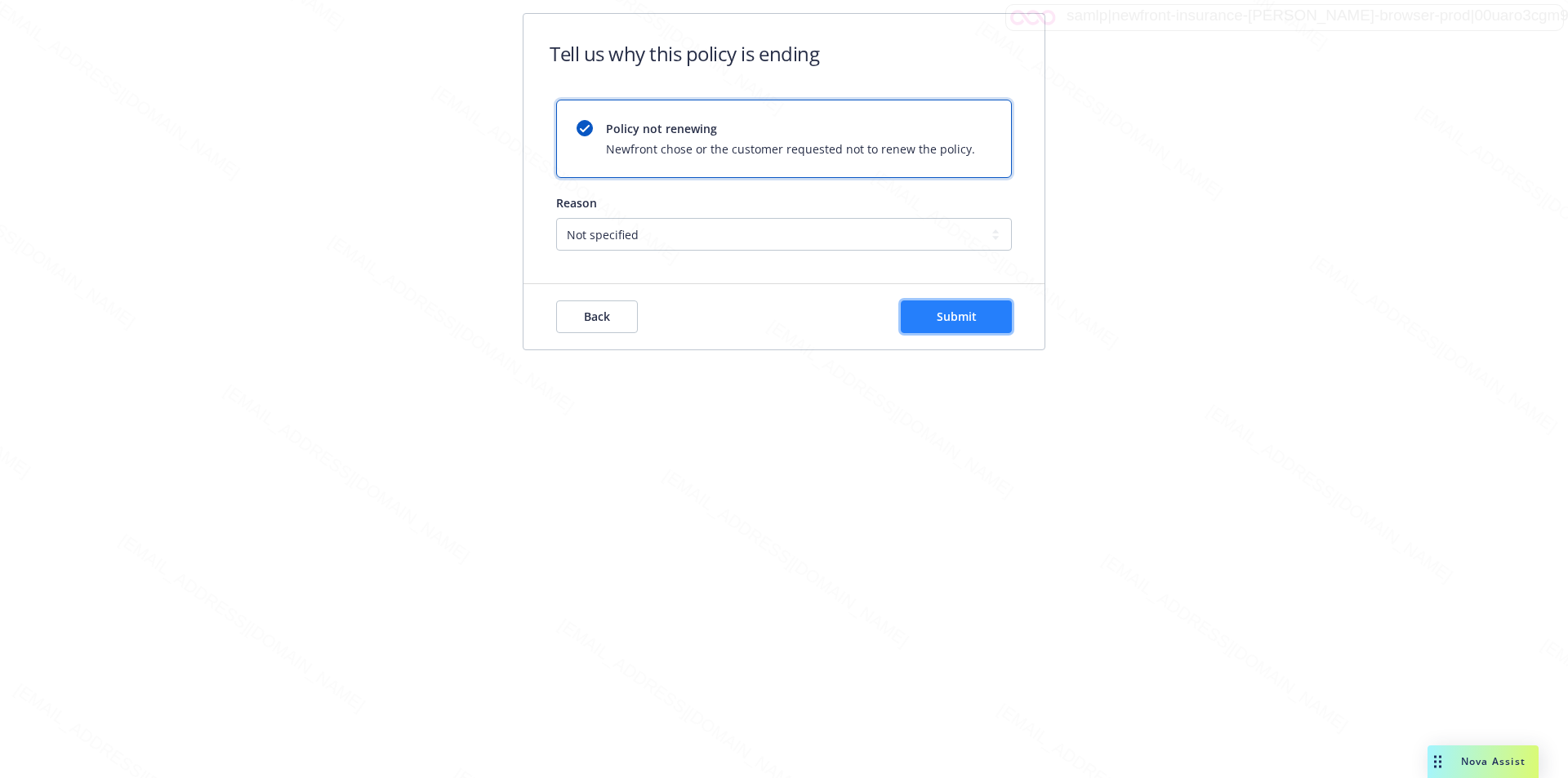
click at [945, 305] on button "Submit" at bounding box center [956, 316] width 111 height 32
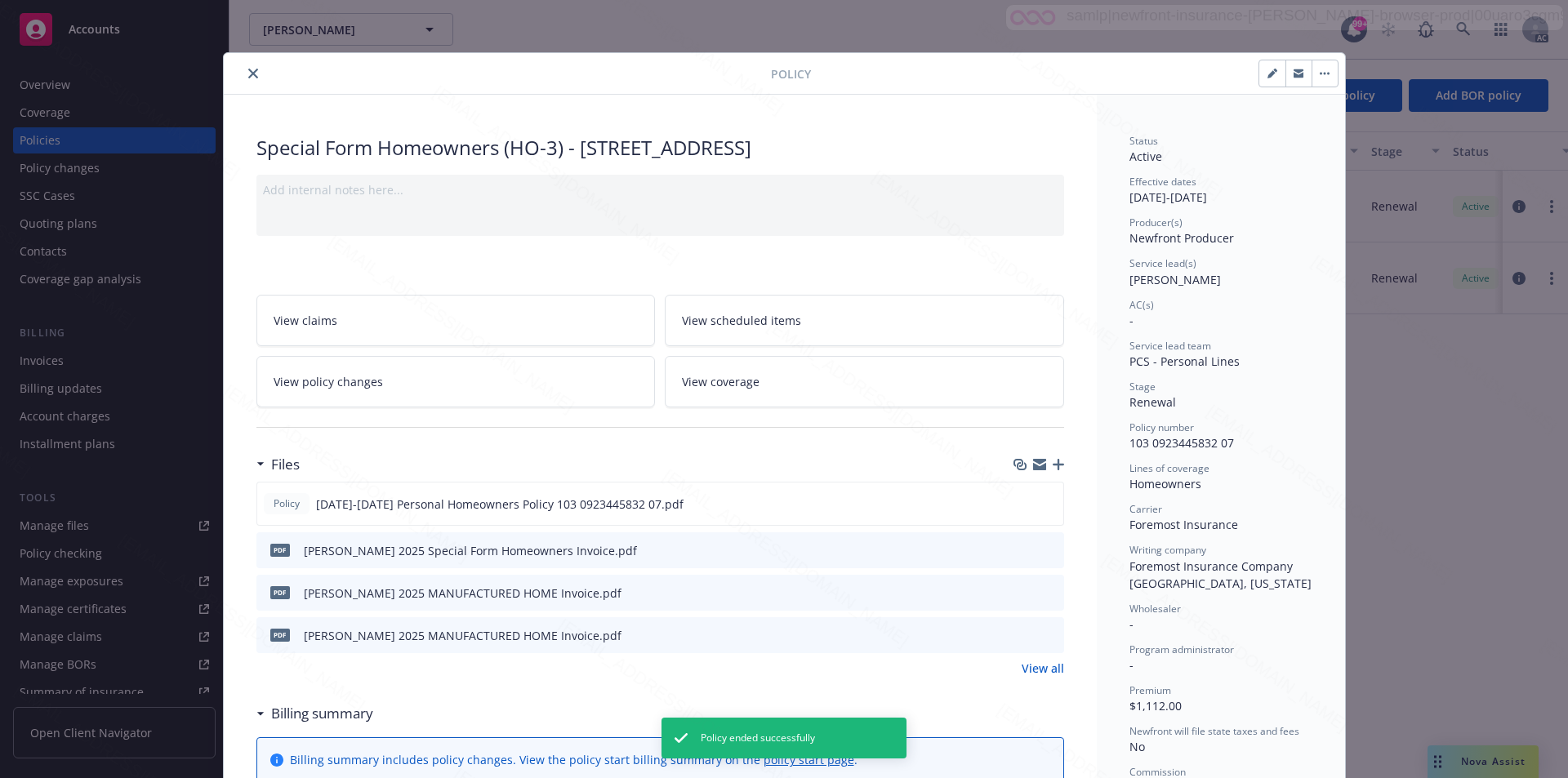
scroll to position [49, 0]
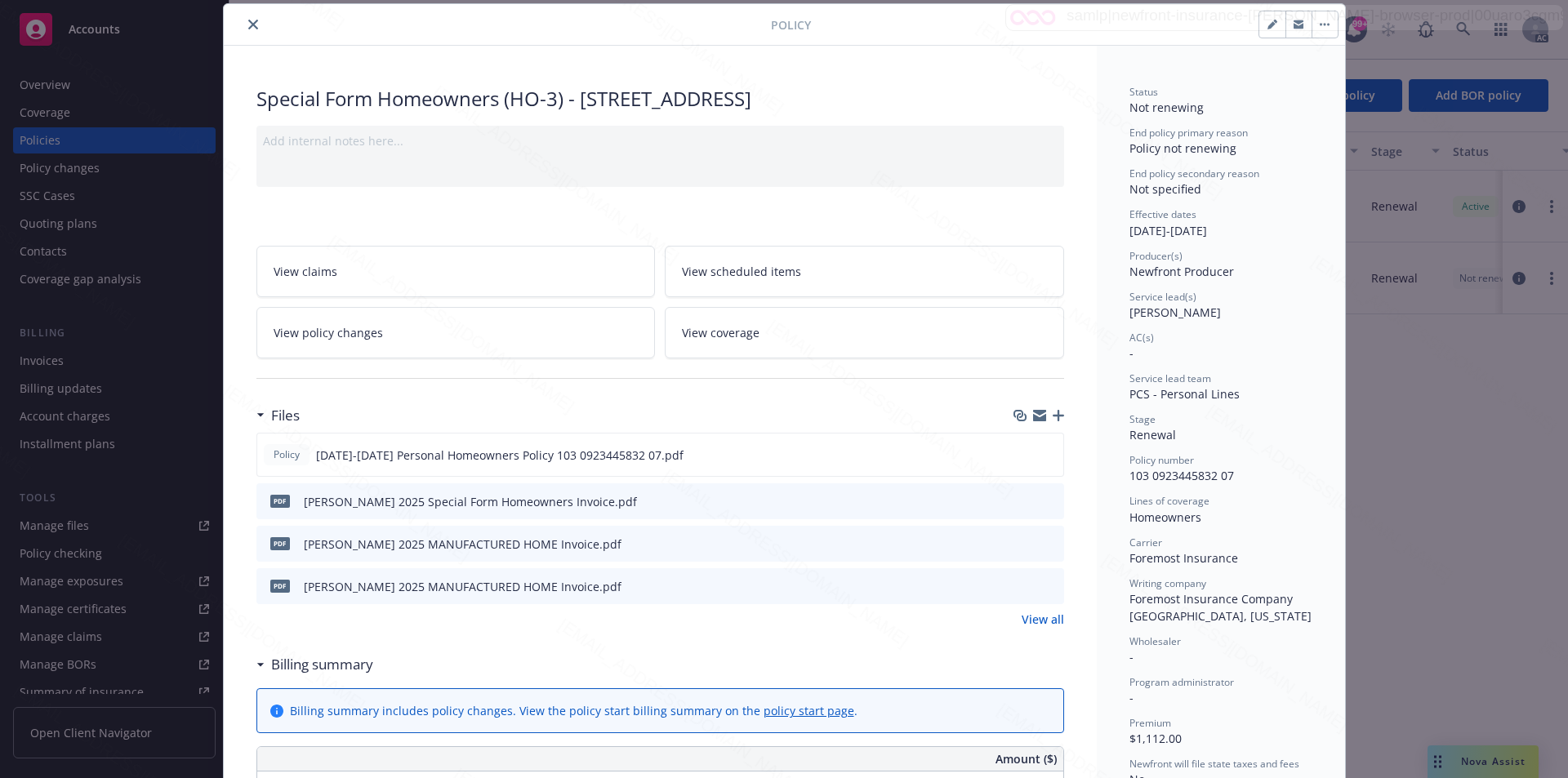
click at [248, 22] on icon "close" at bounding box center [252, 24] width 10 height 10
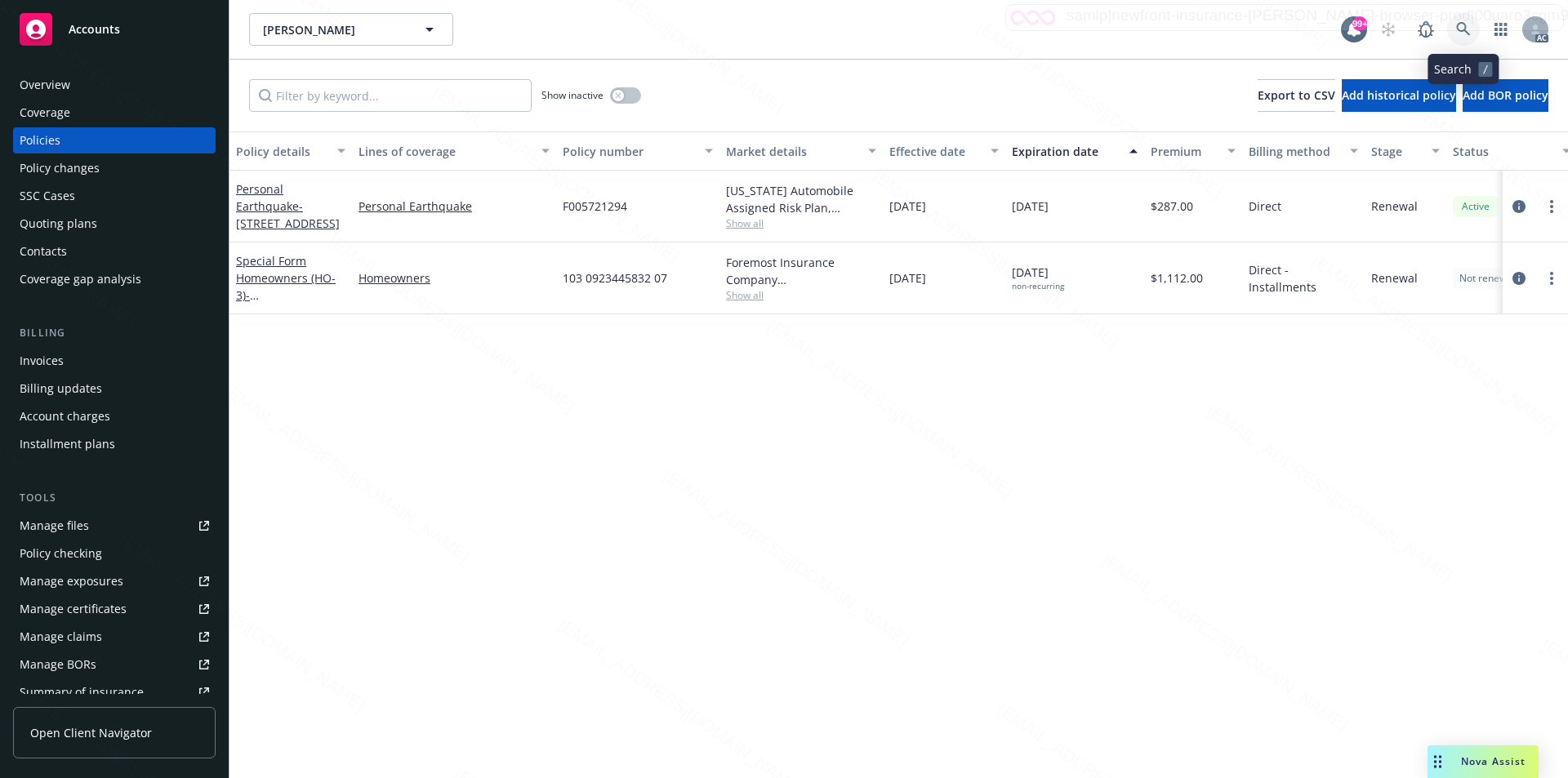
click at [1462, 23] on icon at bounding box center [1463, 28] width 14 height 14
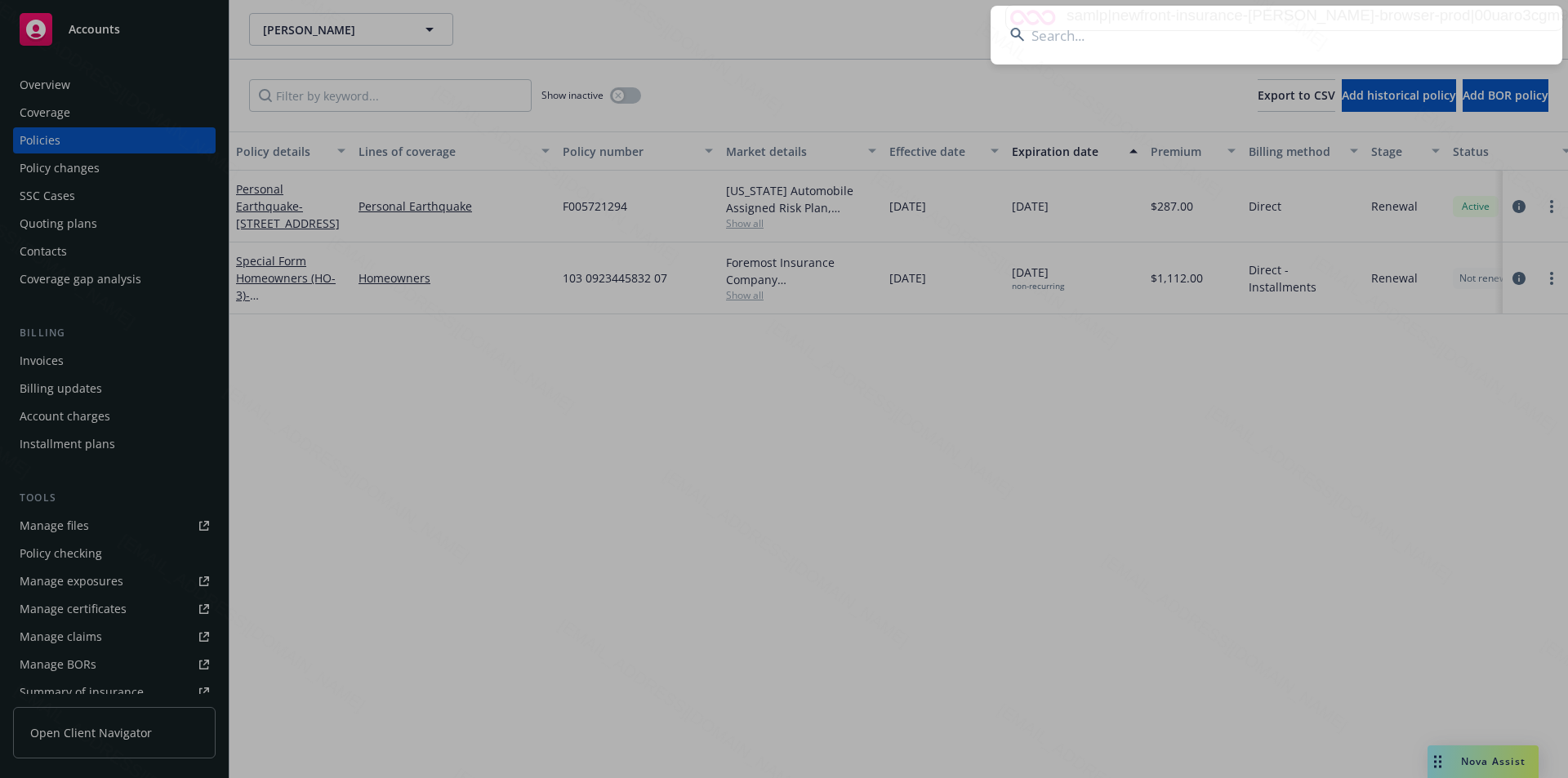
click at [1208, 27] on input at bounding box center [1277, 34] width 572 height 59
paste input "Singh, Heather & Surbjit"
type input "Singh, Heather & Surbjit"
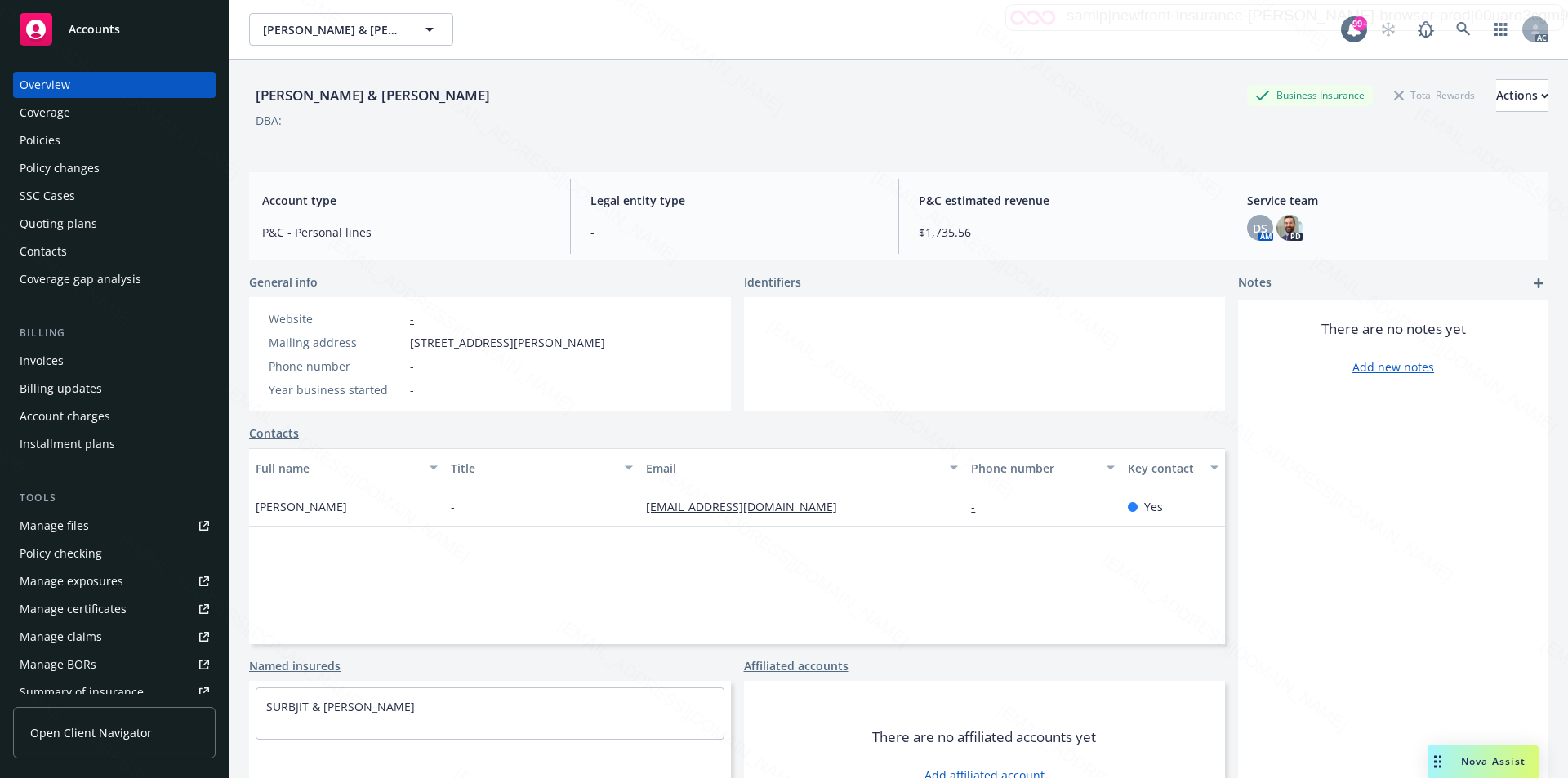
click at [73, 148] on div "Policies" at bounding box center [115, 140] width 189 height 26
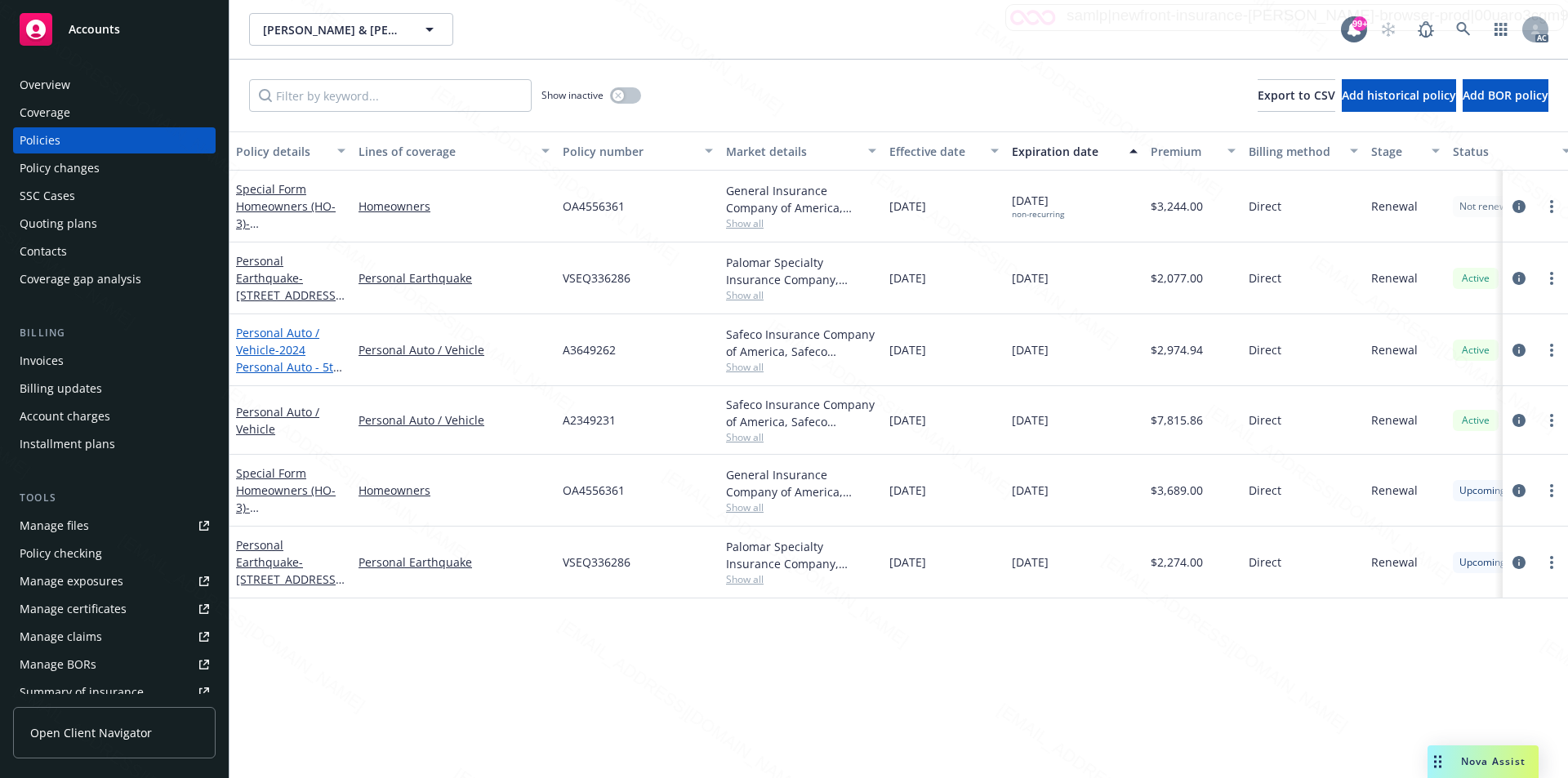
click at [289, 350] on span "- 2024 Personal Auto - 5th Vehicle Split Policy" at bounding box center [289, 367] width 106 height 50
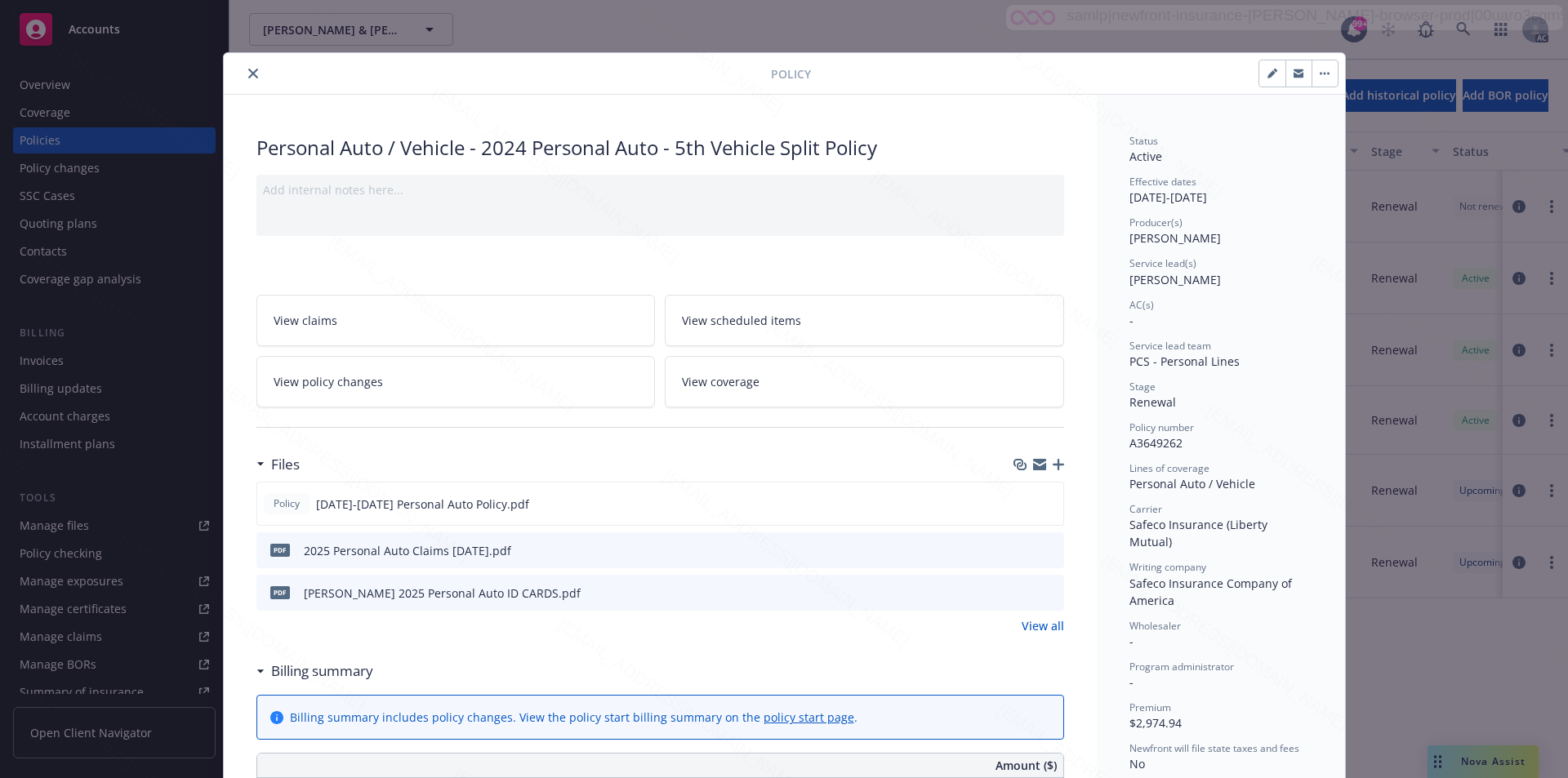
click at [1037, 622] on link "View all" at bounding box center [1042, 626] width 42 height 17
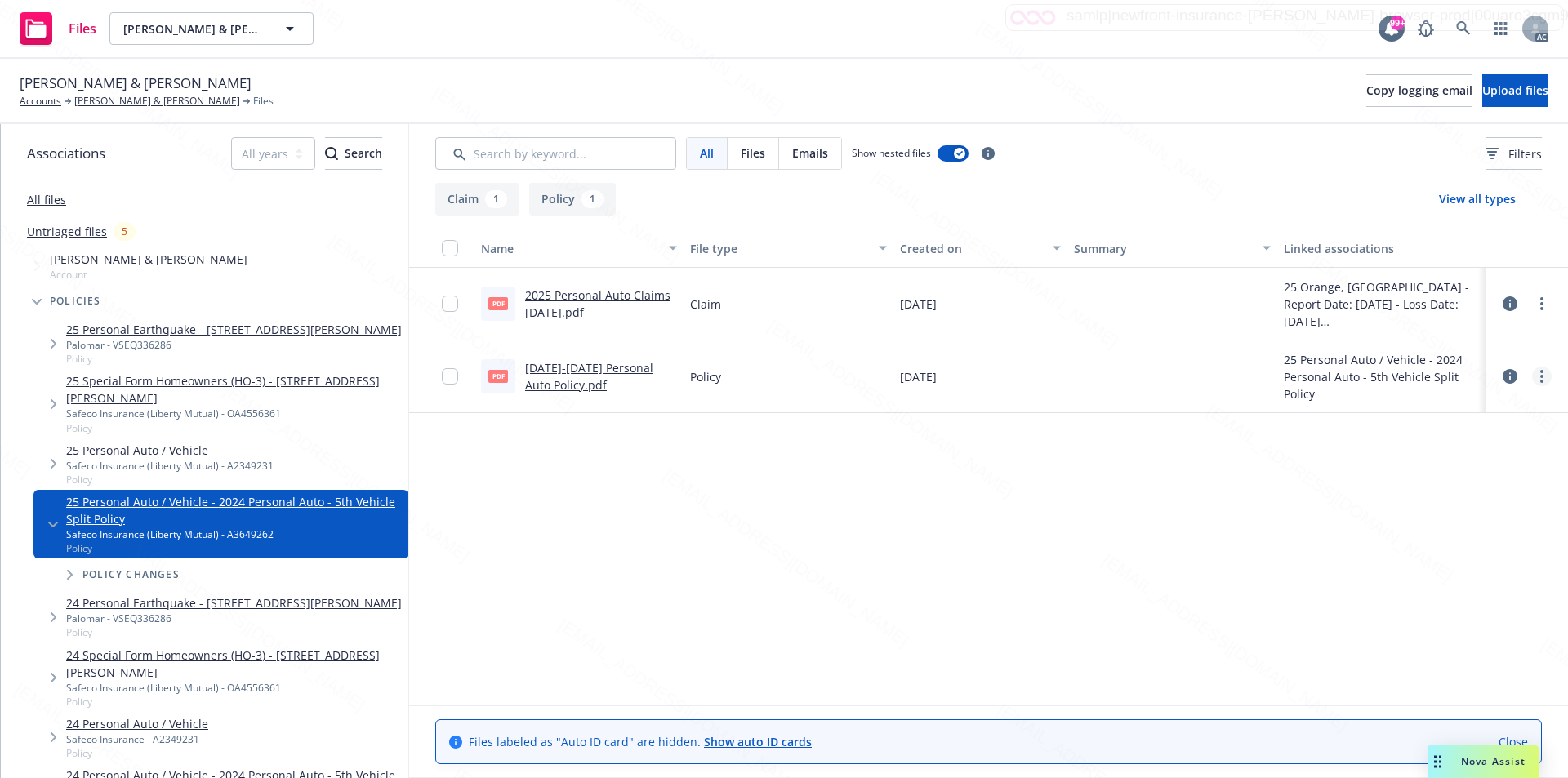
click at [1540, 373] on icon "more" at bounding box center [1542, 376] width 4 height 13
click at [1445, 443] on link "Download" at bounding box center [1470, 443] width 162 height 32
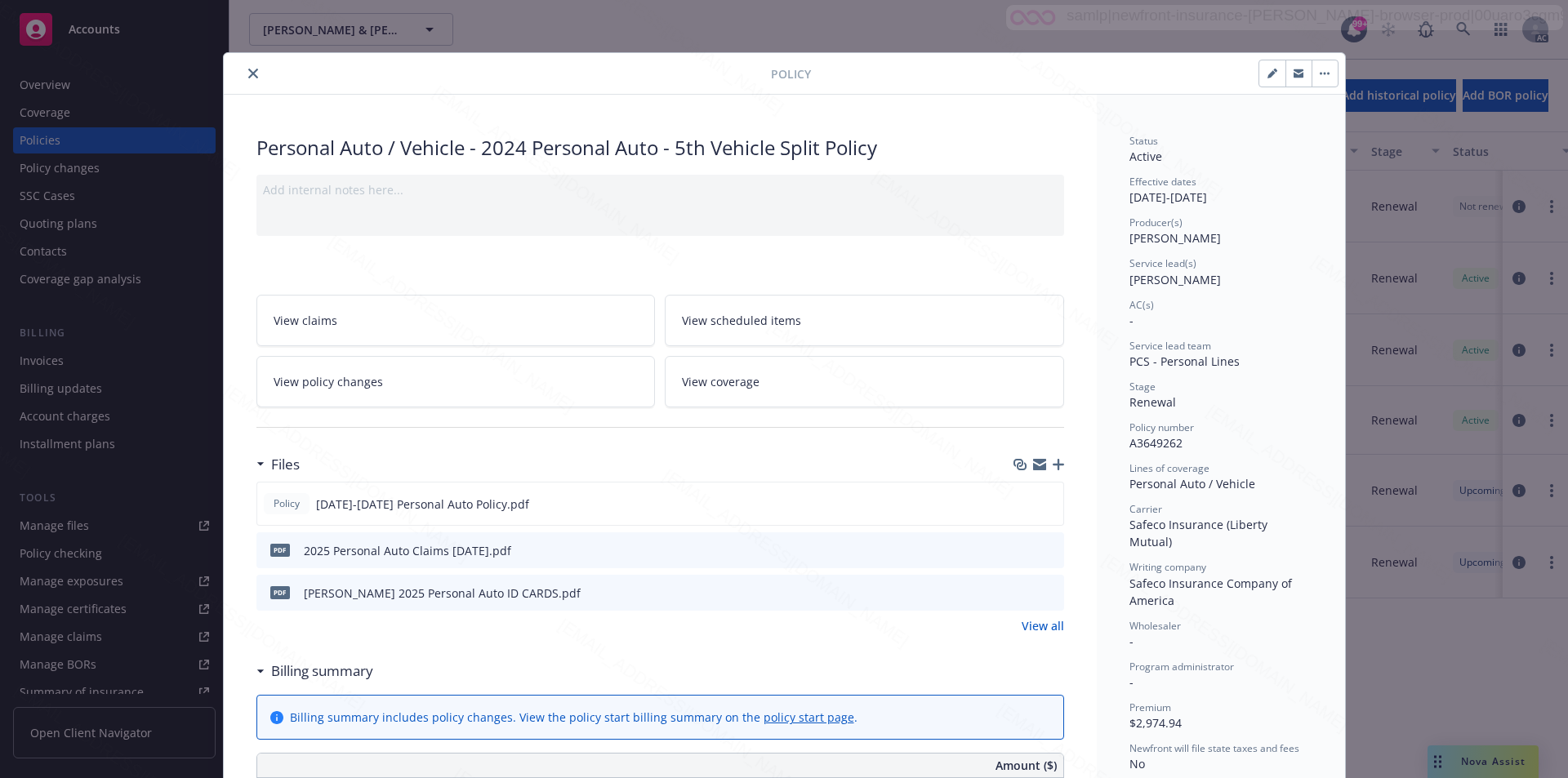
click at [1327, 71] on button "button" at bounding box center [1325, 73] width 26 height 26
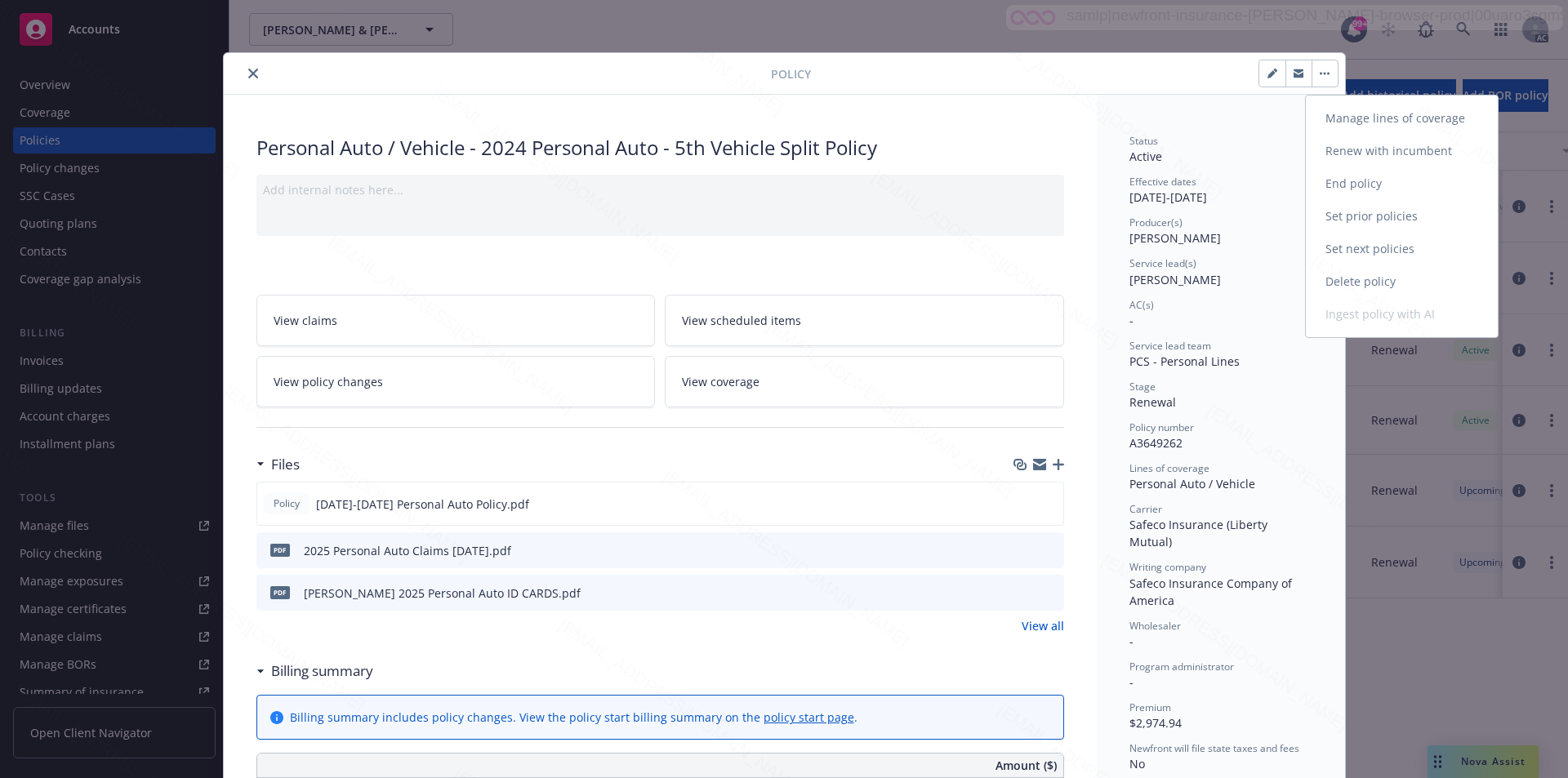
click at [1351, 181] on link "End policy" at bounding box center [1401, 184] width 192 height 32
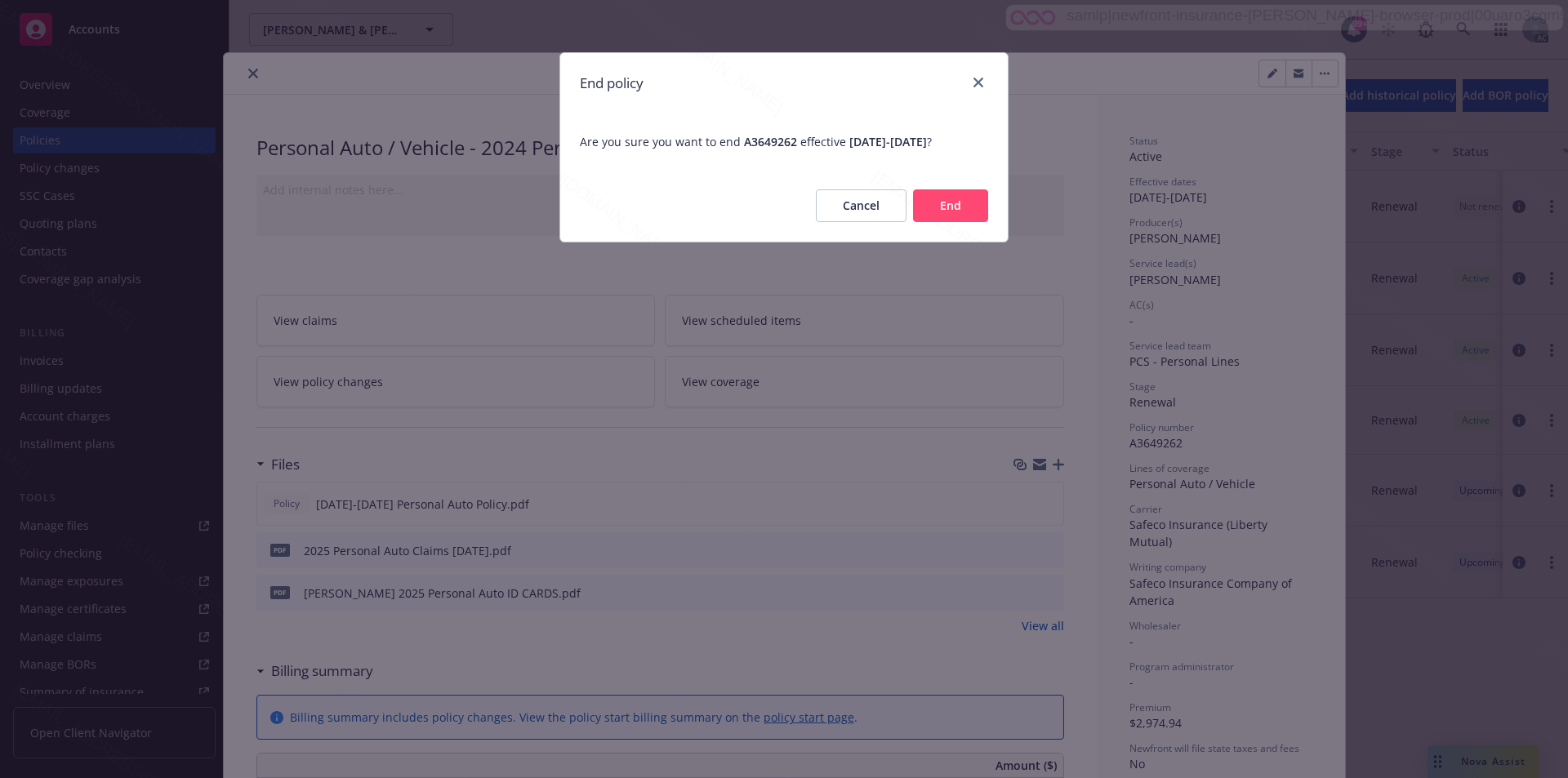
click at [949, 195] on button "End" at bounding box center [950, 206] width 75 height 32
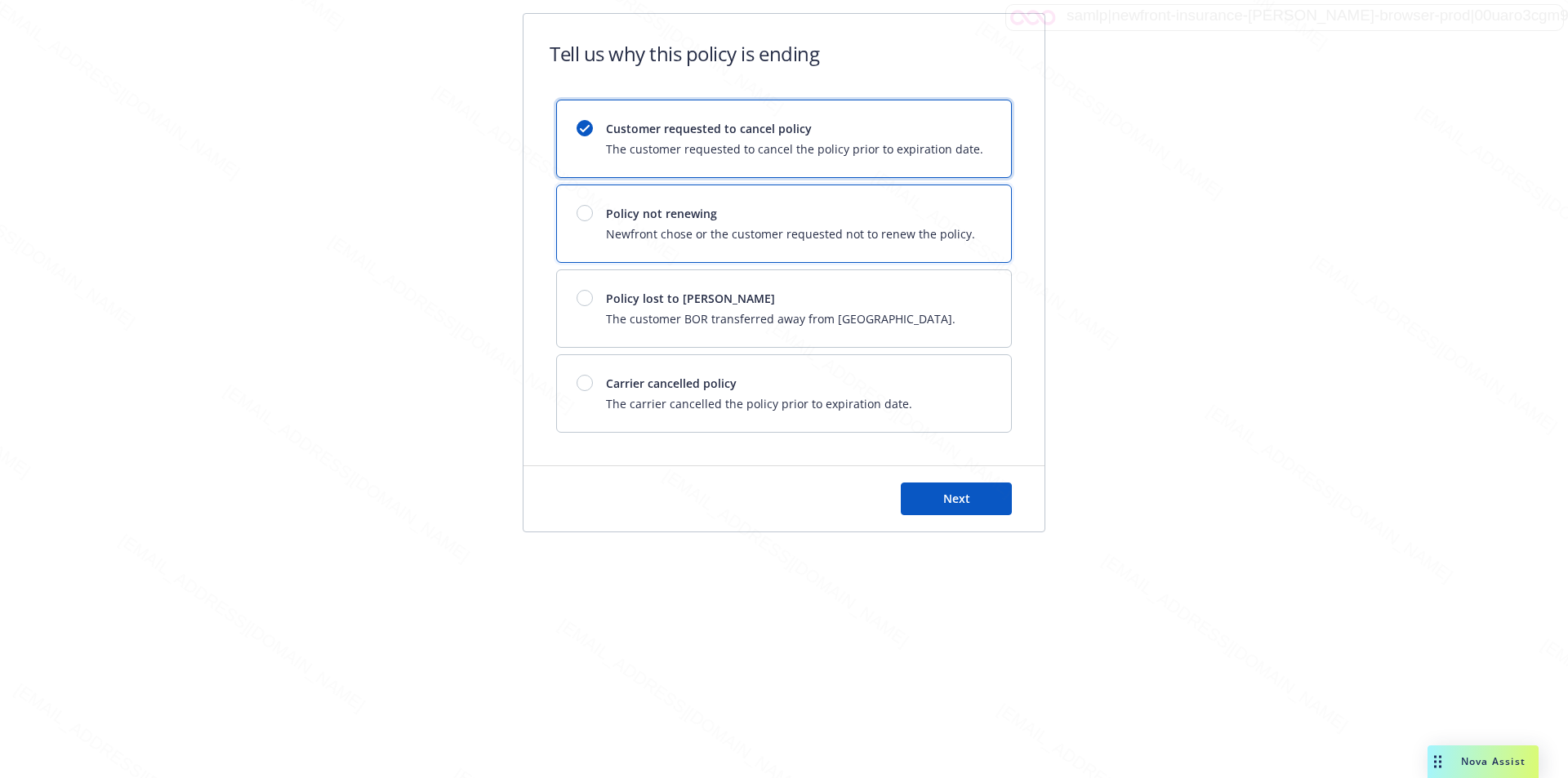
click at [949, 195] on div "Policy not renewing Newfront chose or the customer requested not to renew the p…" at bounding box center [784, 224] width 454 height 77
click at [979, 495] on button "Next" at bounding box center [956, 499] width 111 height 32
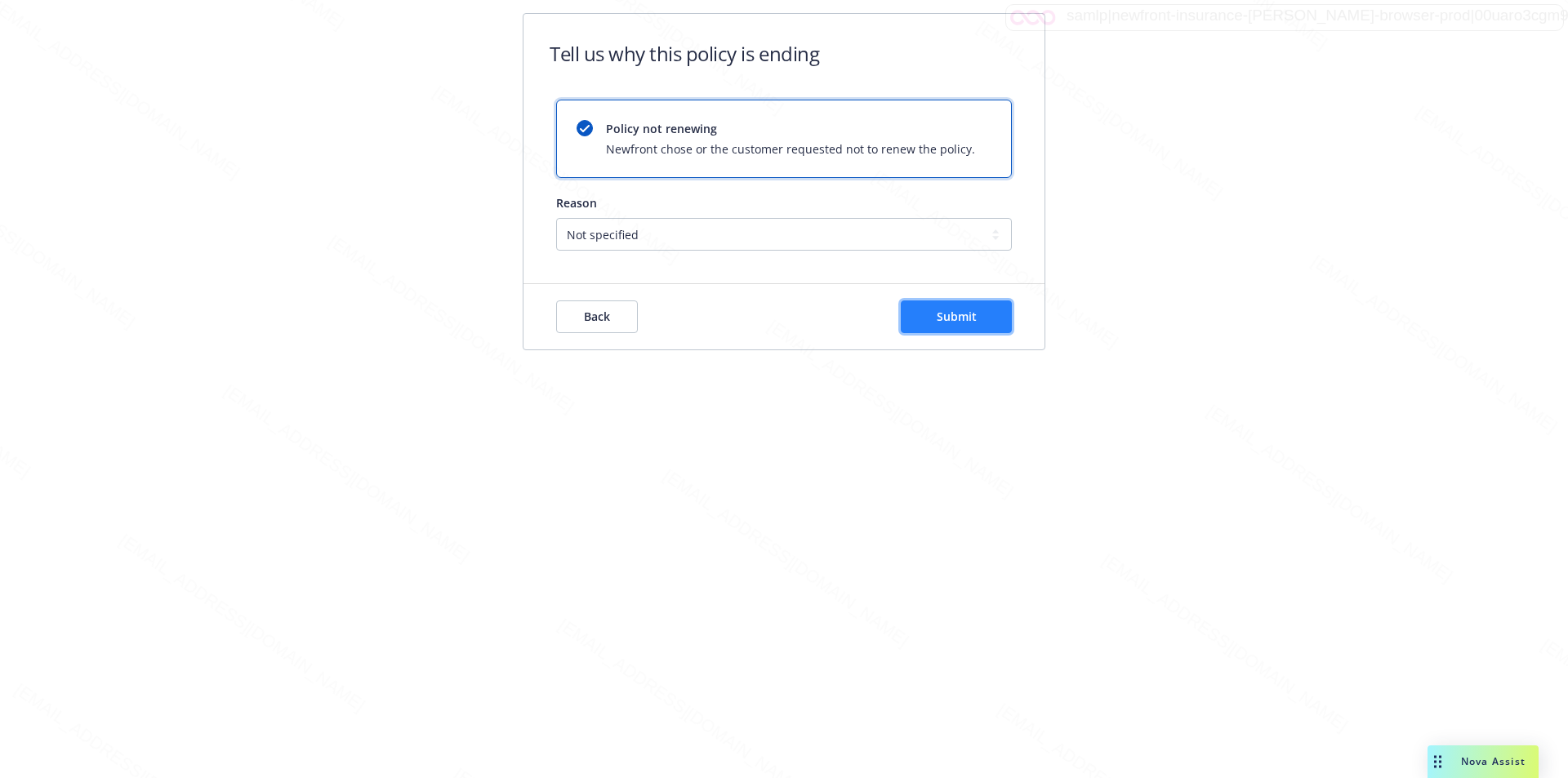
click at [938, 316] on span "Submit" at bounding box center [957, 316] width 40 height 15
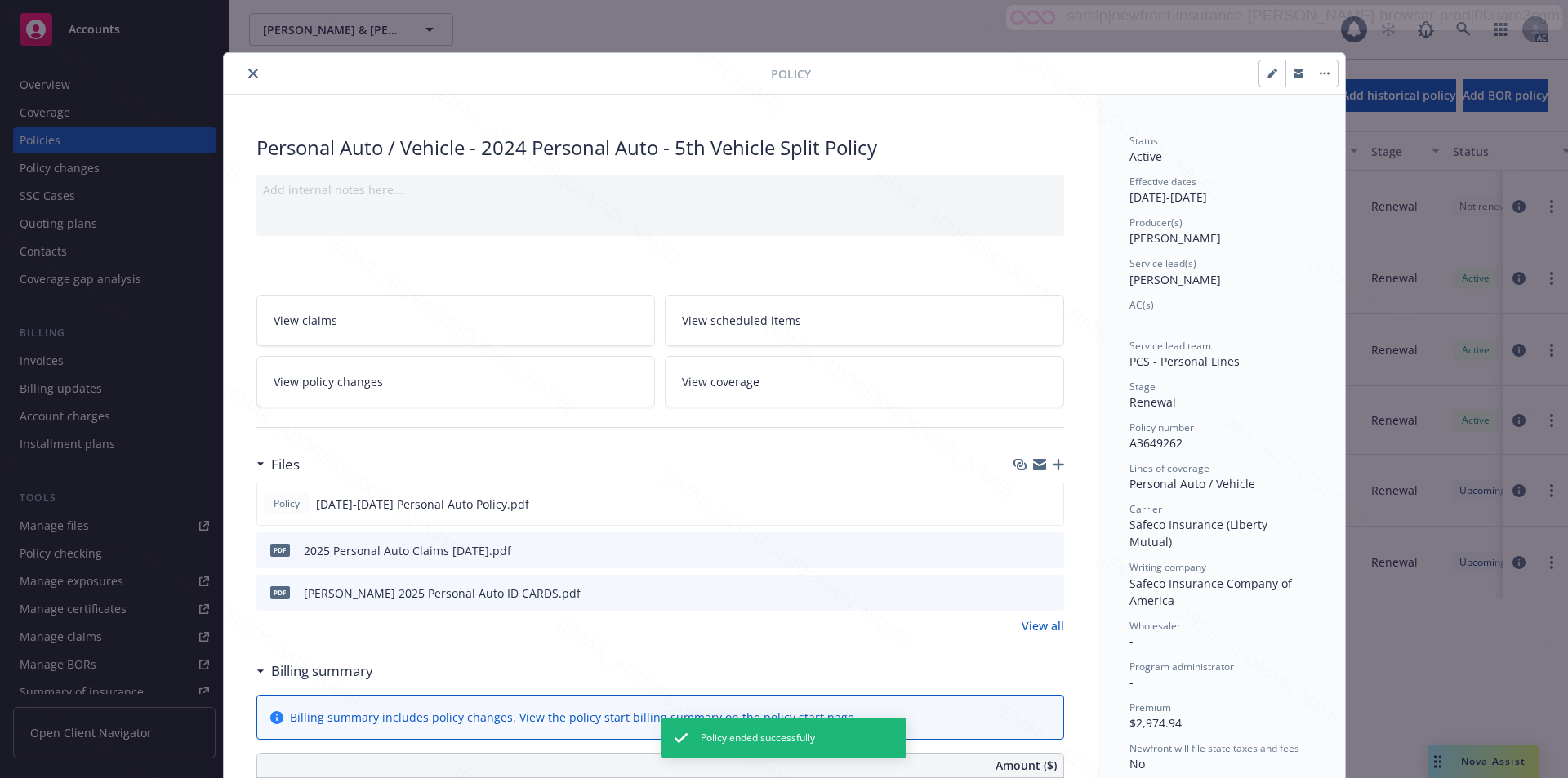
scroll to position [49, 0]
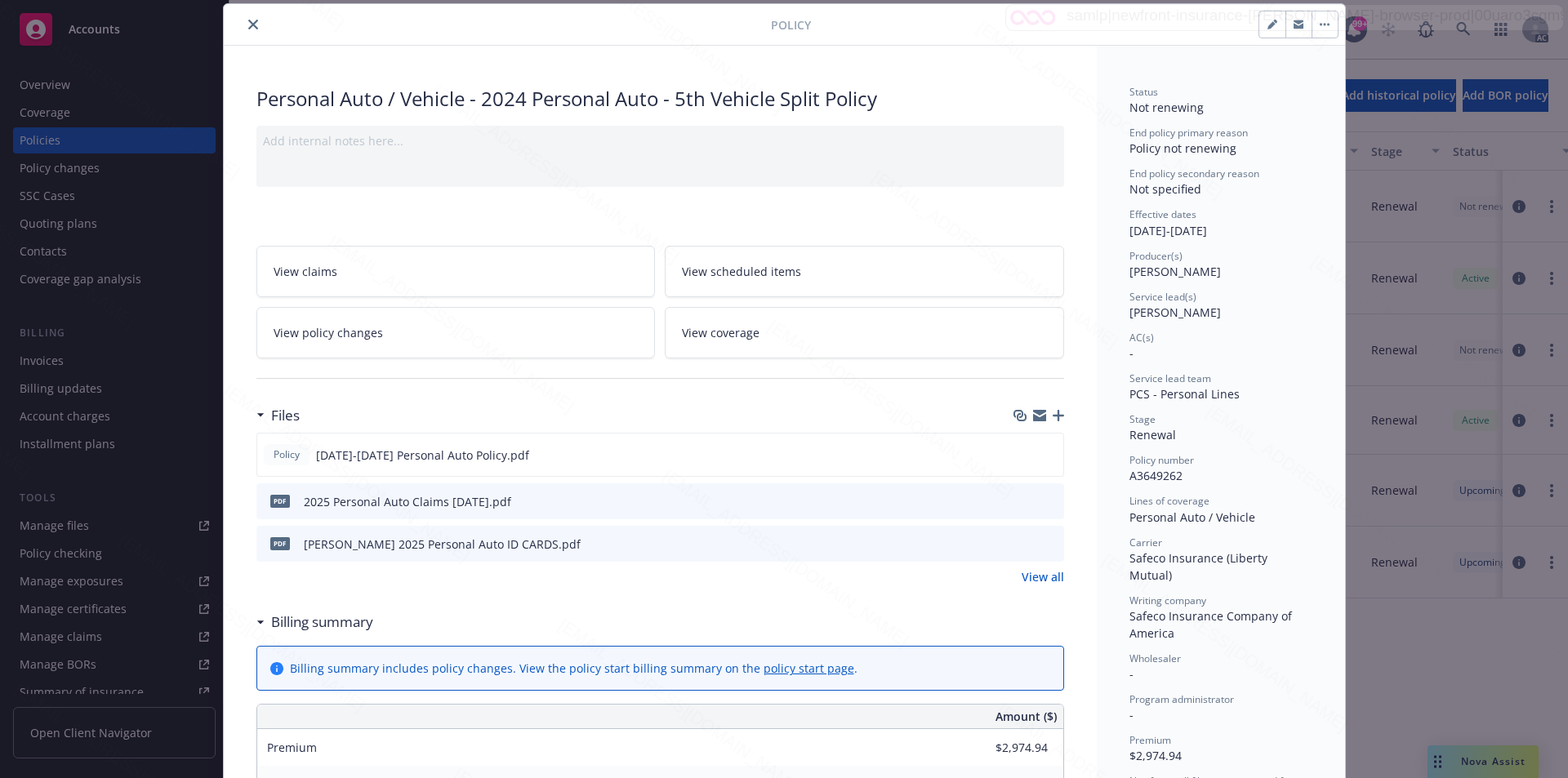
click at [248, 26] on icon "close" at bounding box center [252, 24] width 10 height 10
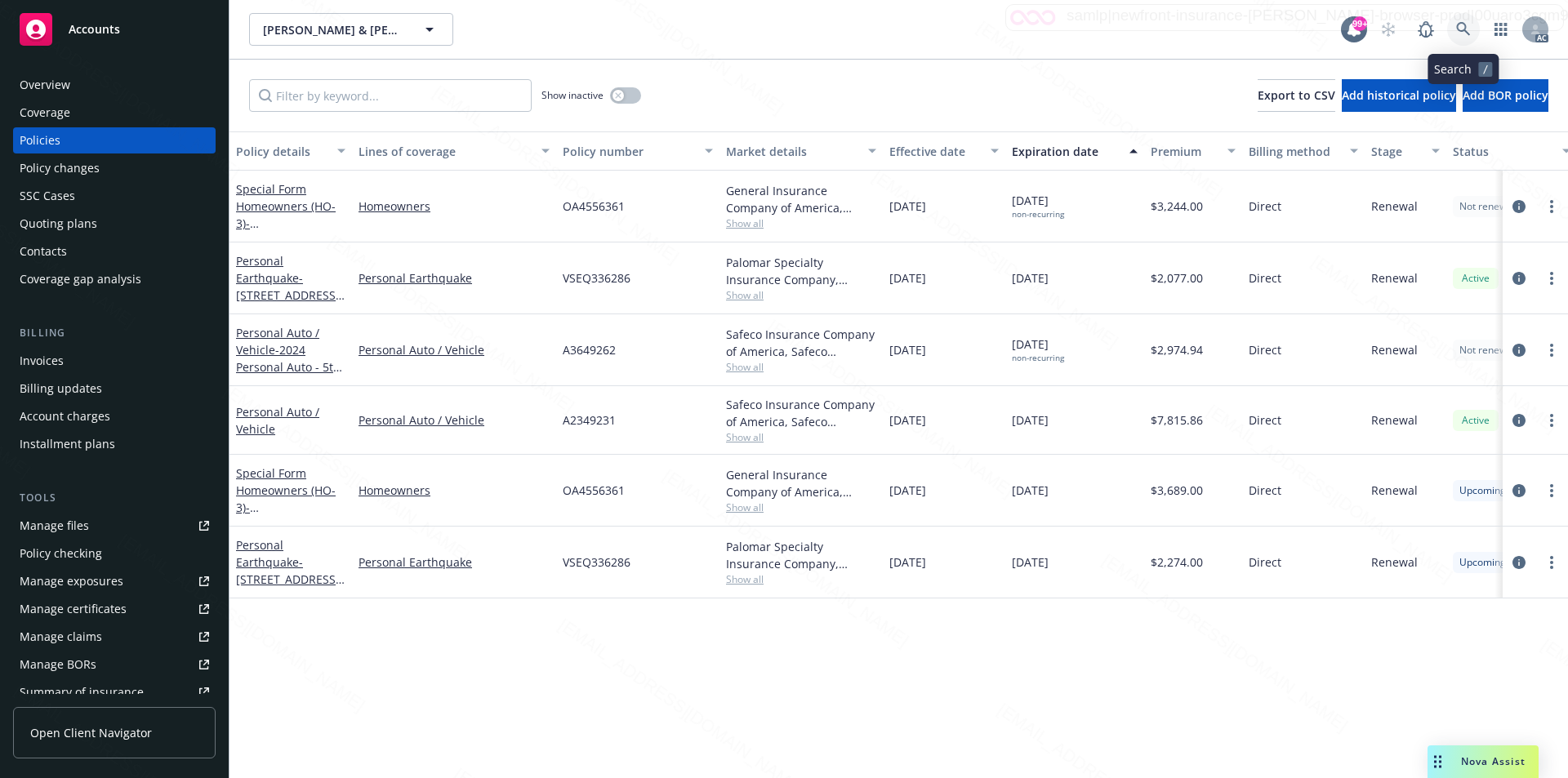
click at [1464, 22] on icon at bounding box center [1463, 29] width 14 height 14
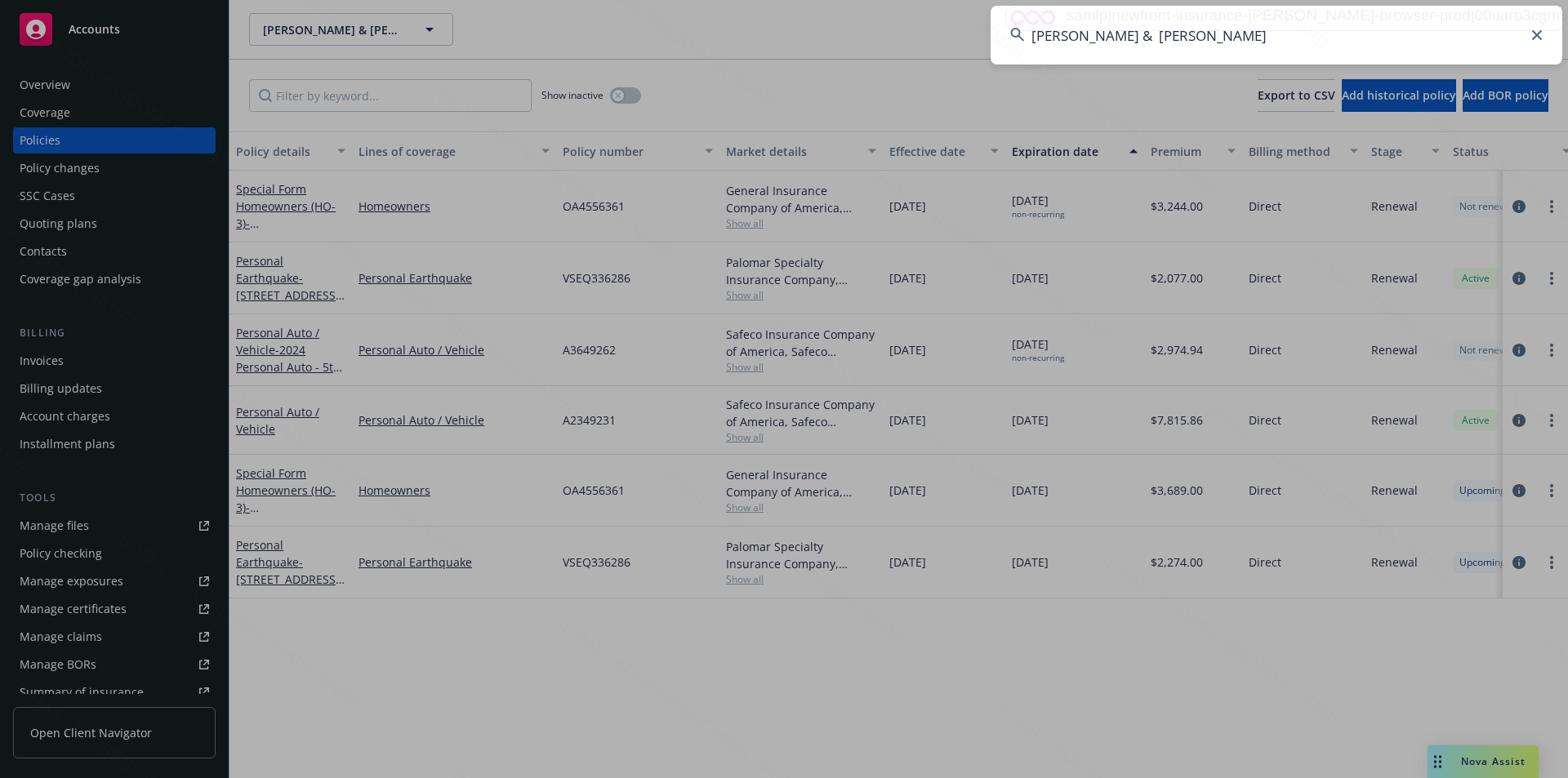
type input "[PERSON_NAME] & [PERSON_NAME]"
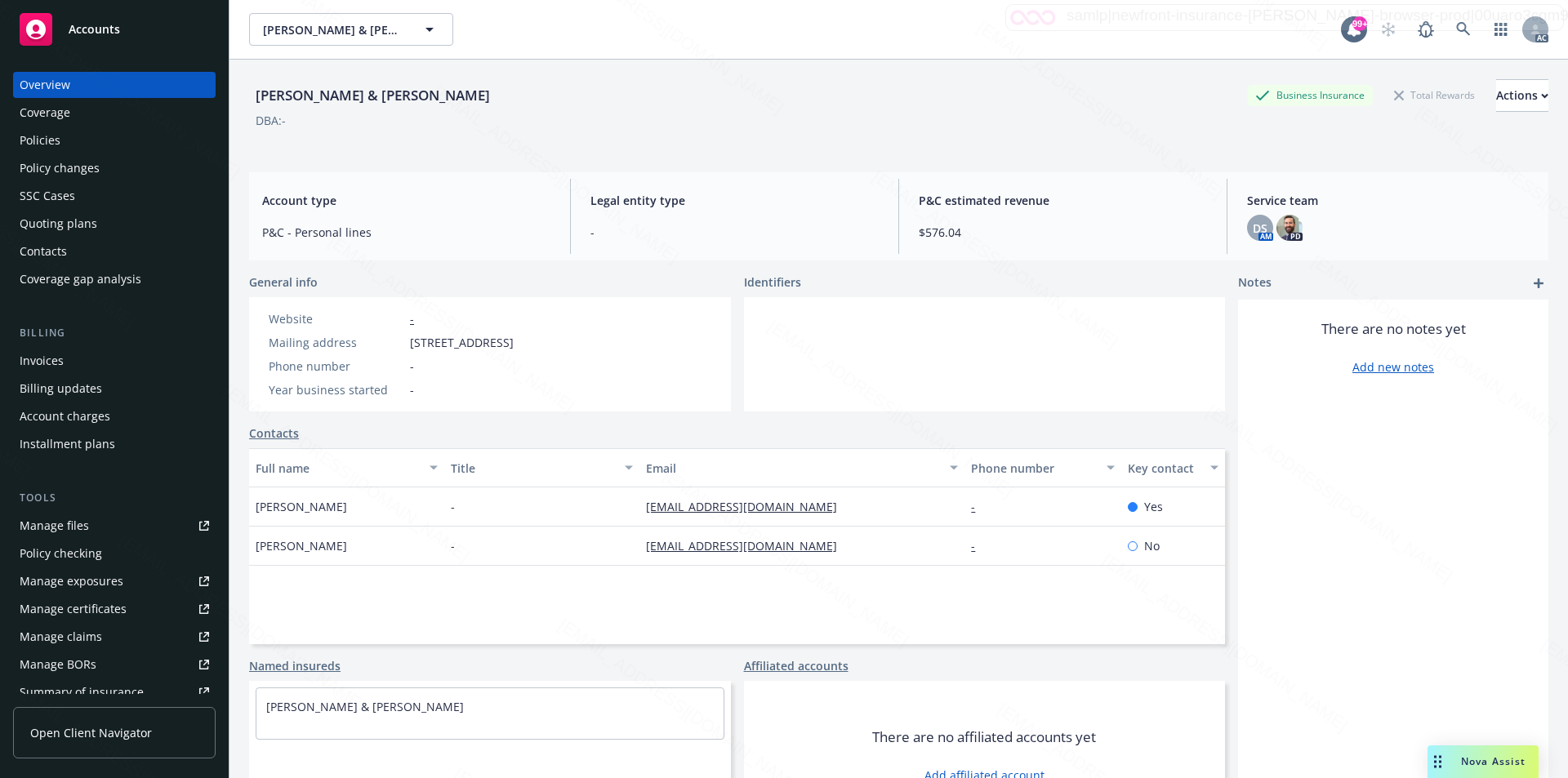
click at [66, 136] on div "Policies" at bounding box center [115, 140] width 189 height 26
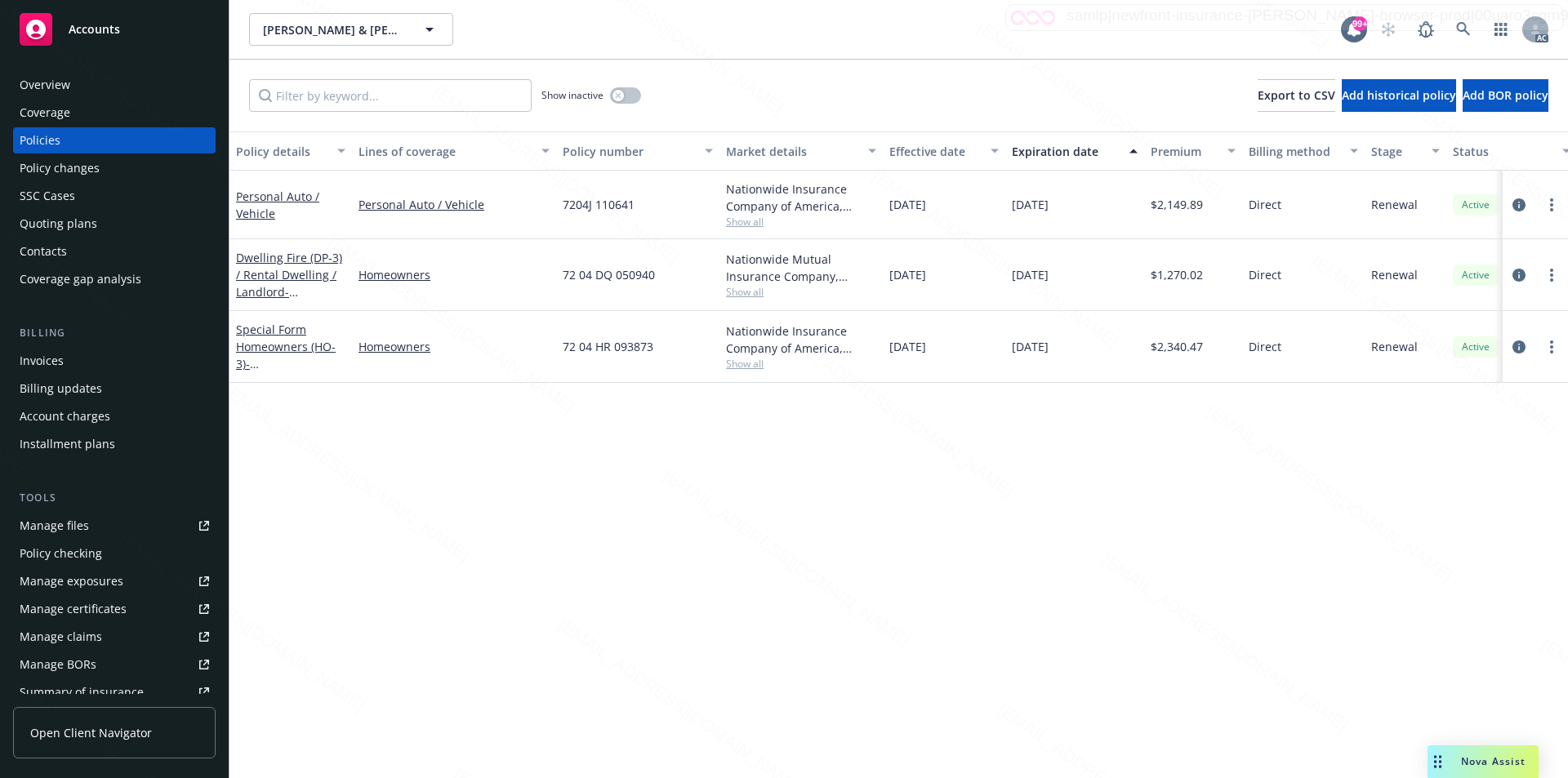
click at [88, 88] on div "Overview" at bounding box center [115, 85] width 189 height 26
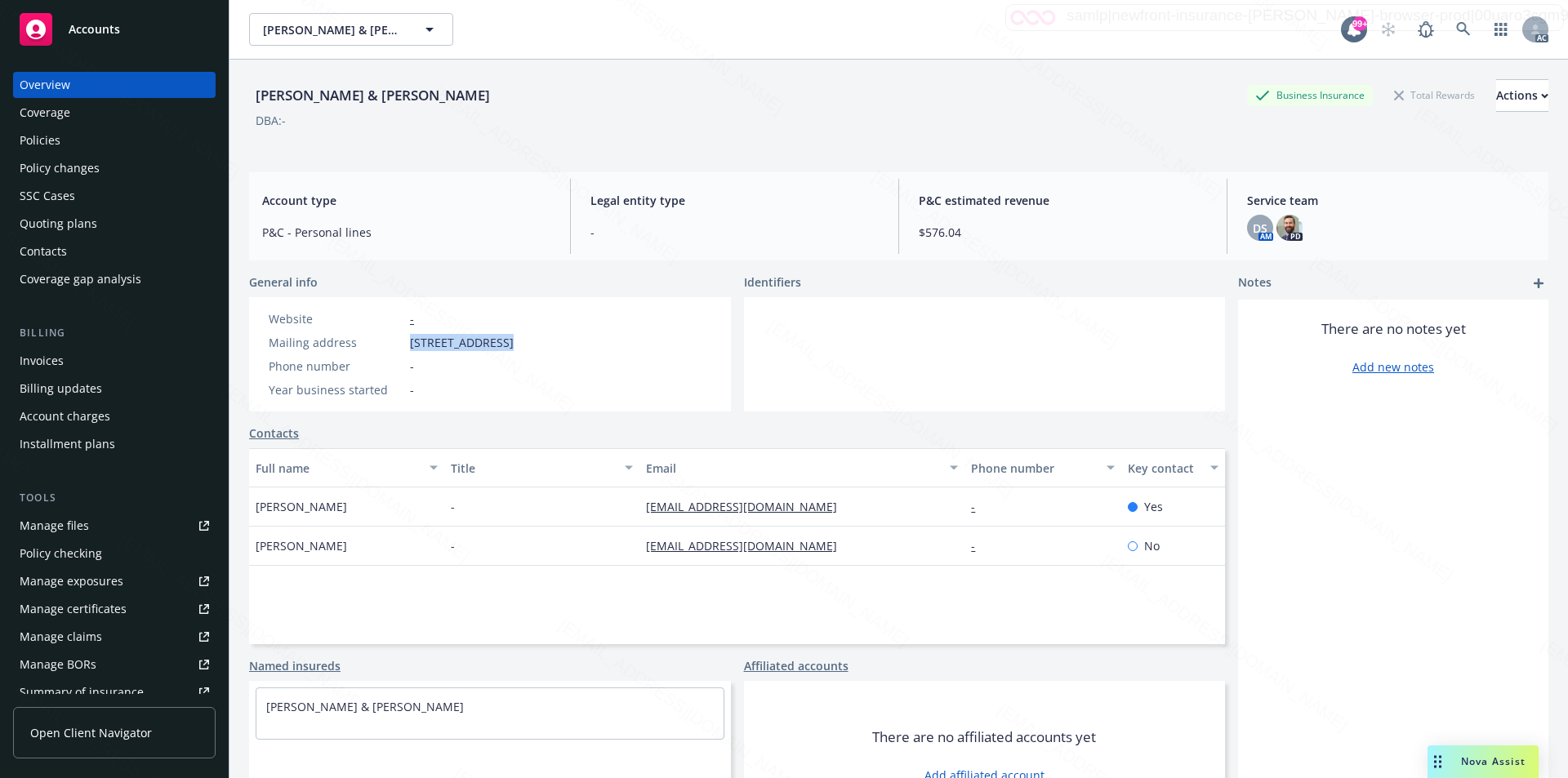
drag, startPoint x: 406, startPoint y: 342, endPoint x: 500, endPoint y: 343, distance: 94.0
click at [500, 343] on div "Mailing address 2182 Raleigh Ave, Costa Mesa, CA, 92627" at bounding box center [391, 342] width 258 height 17
copy div "2182 Raleigh Ave"
click at [42, 138] on div "Policies" at bounding box center [40, 140] width 41 height 26
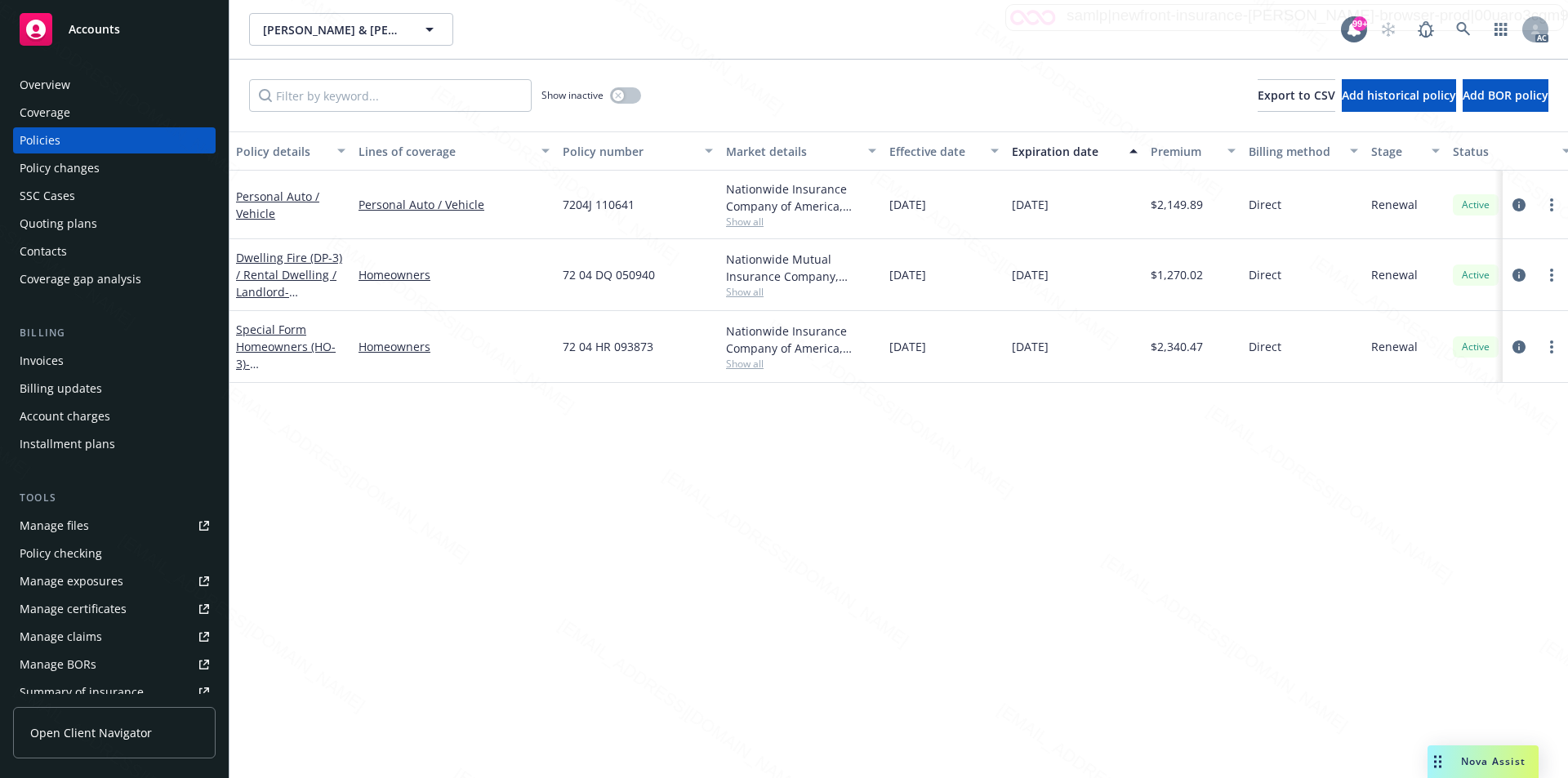
click at [278, 265] on div "Dwelling Fire (DP-3) / Rental Dwelling / Landlord - 1096 Salvador ST Costa Mesa…" at bounding box center [290, 274] width 109 height 51
click at [274, 264] on link "Dwelling Fire (DP-3) / Rental Dwelling / Landlord - 1096 Salvador ST Costa Mesa…" at bounding box center [289, 283] width 106 height 67
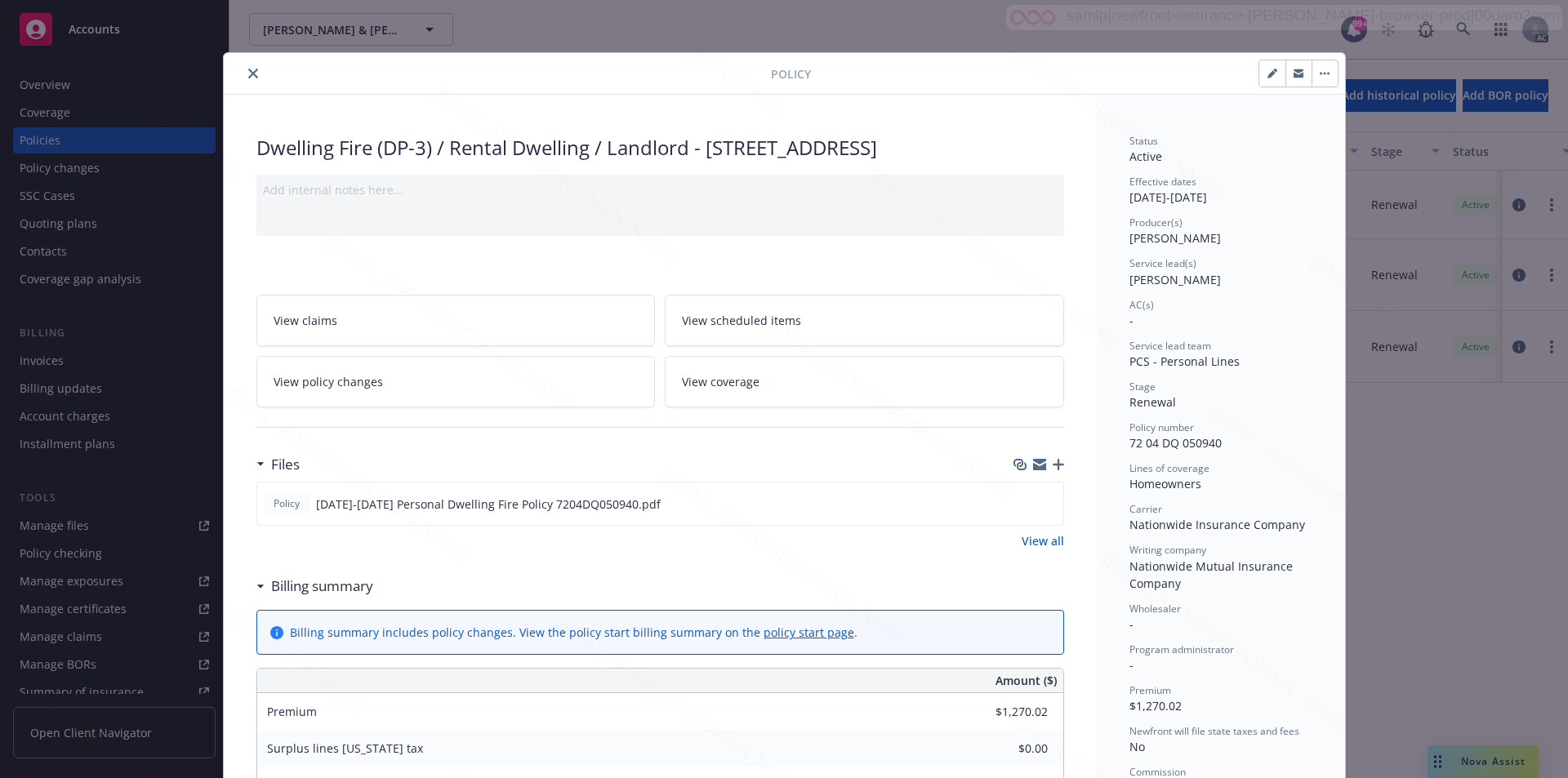
click at [247, 79] on button "close" at bounding box center [253, 74] width 20 height 20
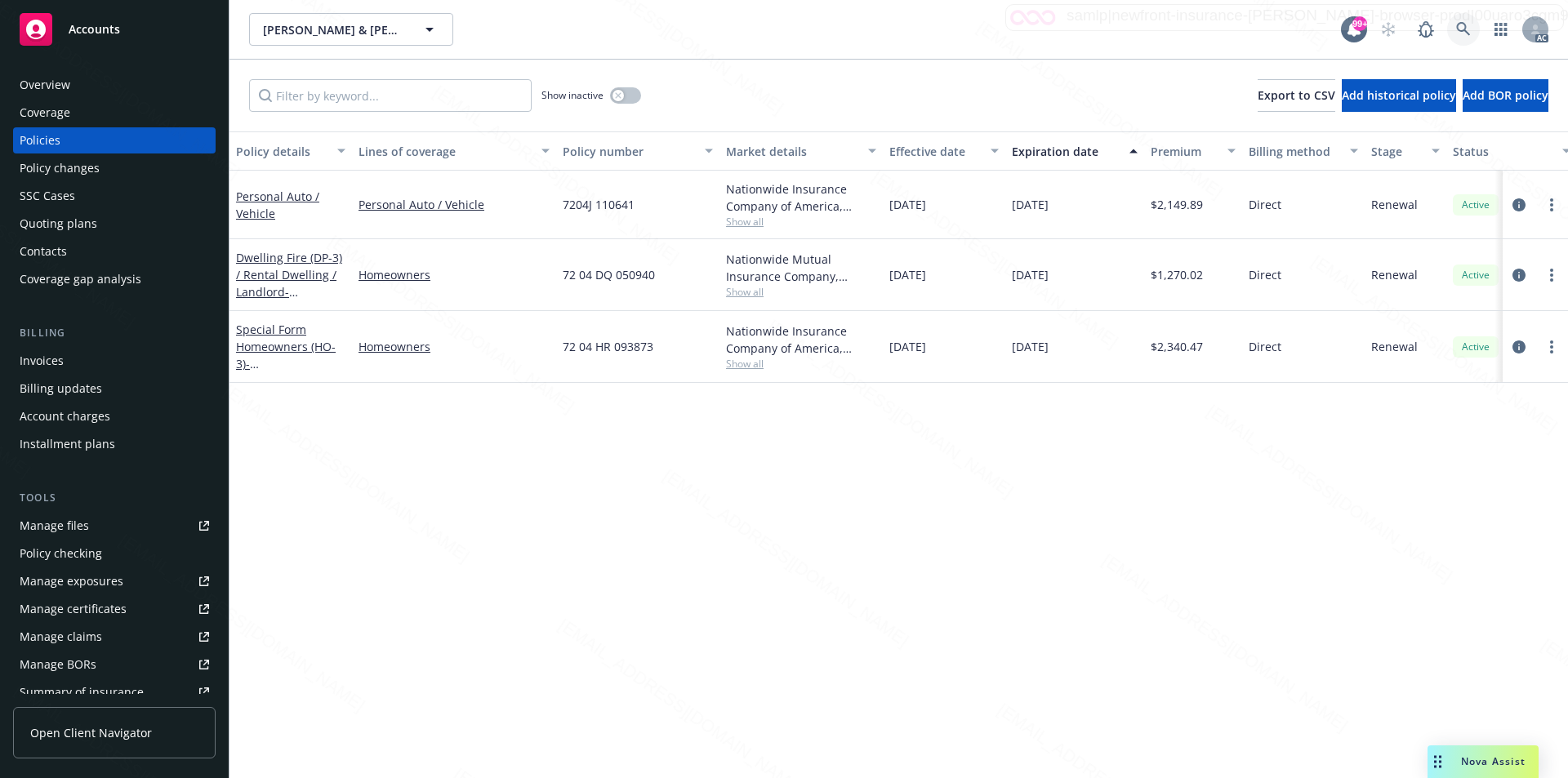
click at [1457, 26] on icon at bounding box center [1463, 28] width 14 height 14
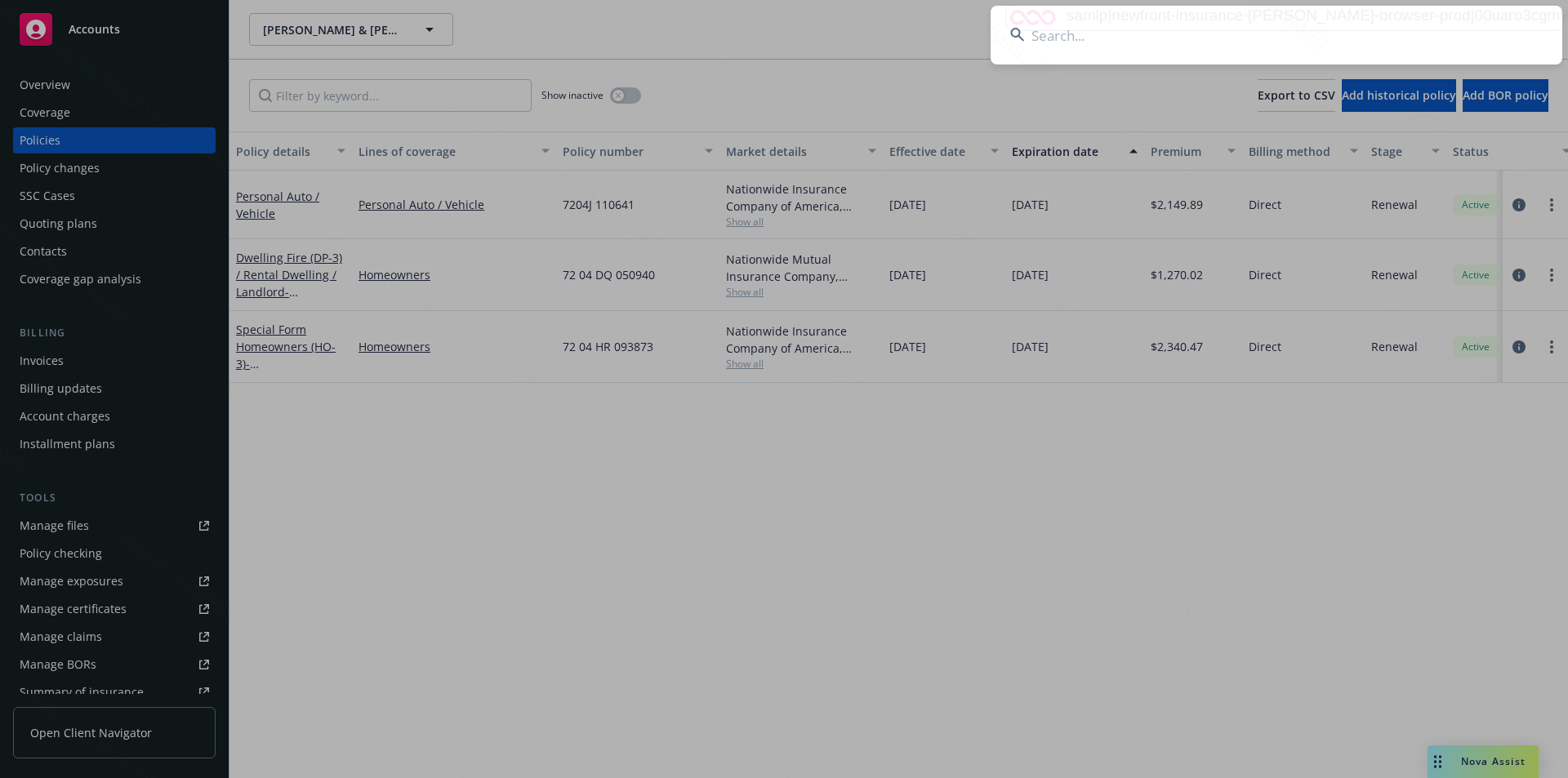
click at [1167, 45] on input at bounding box center [1277, 34] width 572 height 59
paste input "[PERSON_NAME]"
type input "[PERSON_NAME]"
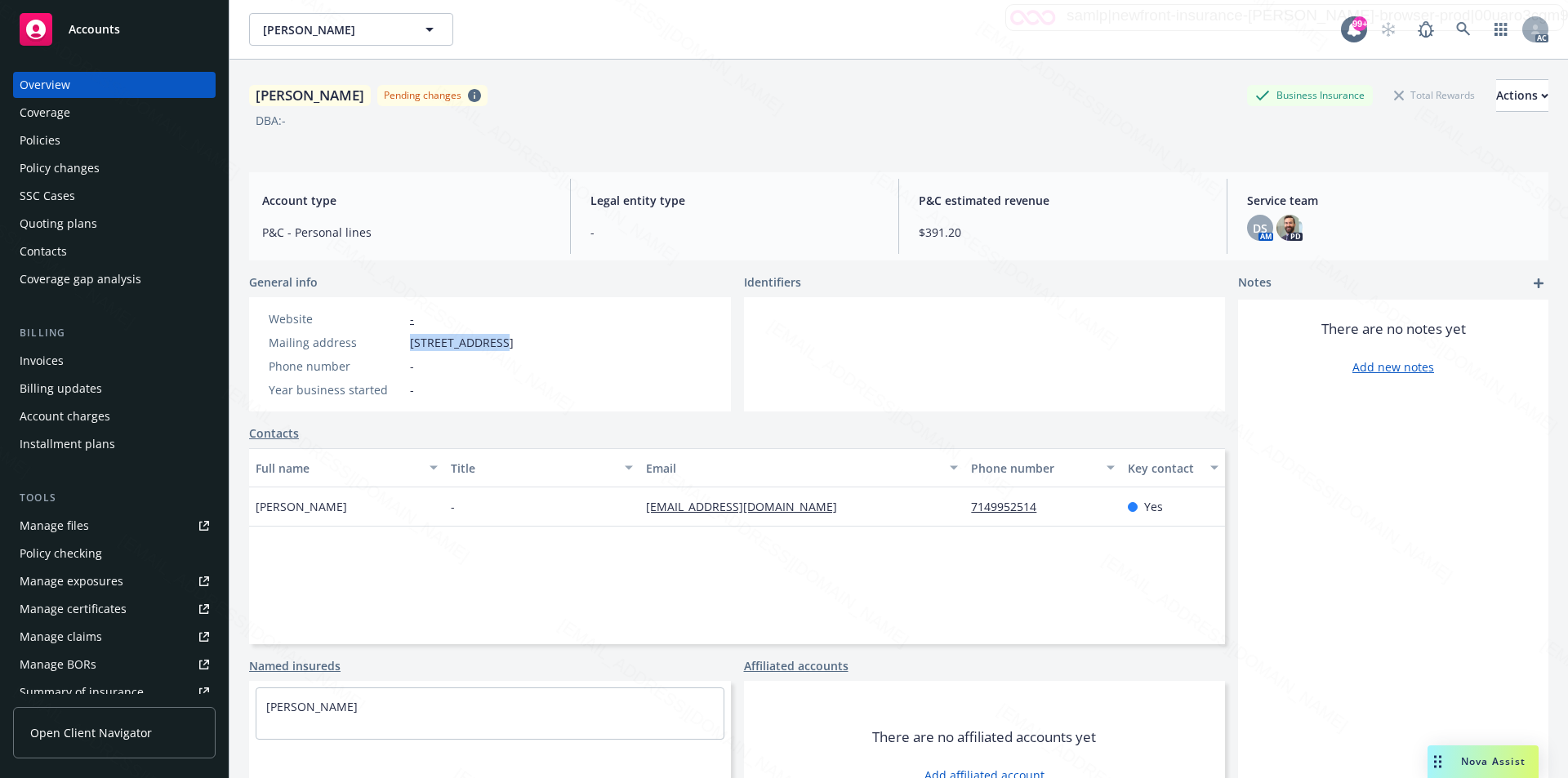
drag, startPoint x: 408, startPoint y: 342, endPoint x: 491, endPoint y: 342, distance: 83.0
click at [491, 342] on div "Mailing address 4594 Shasta Cir, Cypress, CA, 90630" at bounding box center [391, 342] width 258 height 17
copy span "4594 Shasta Cir"
click at [78, 135] on div "Policies" at bounding box center [115, 140] width 189 height 26
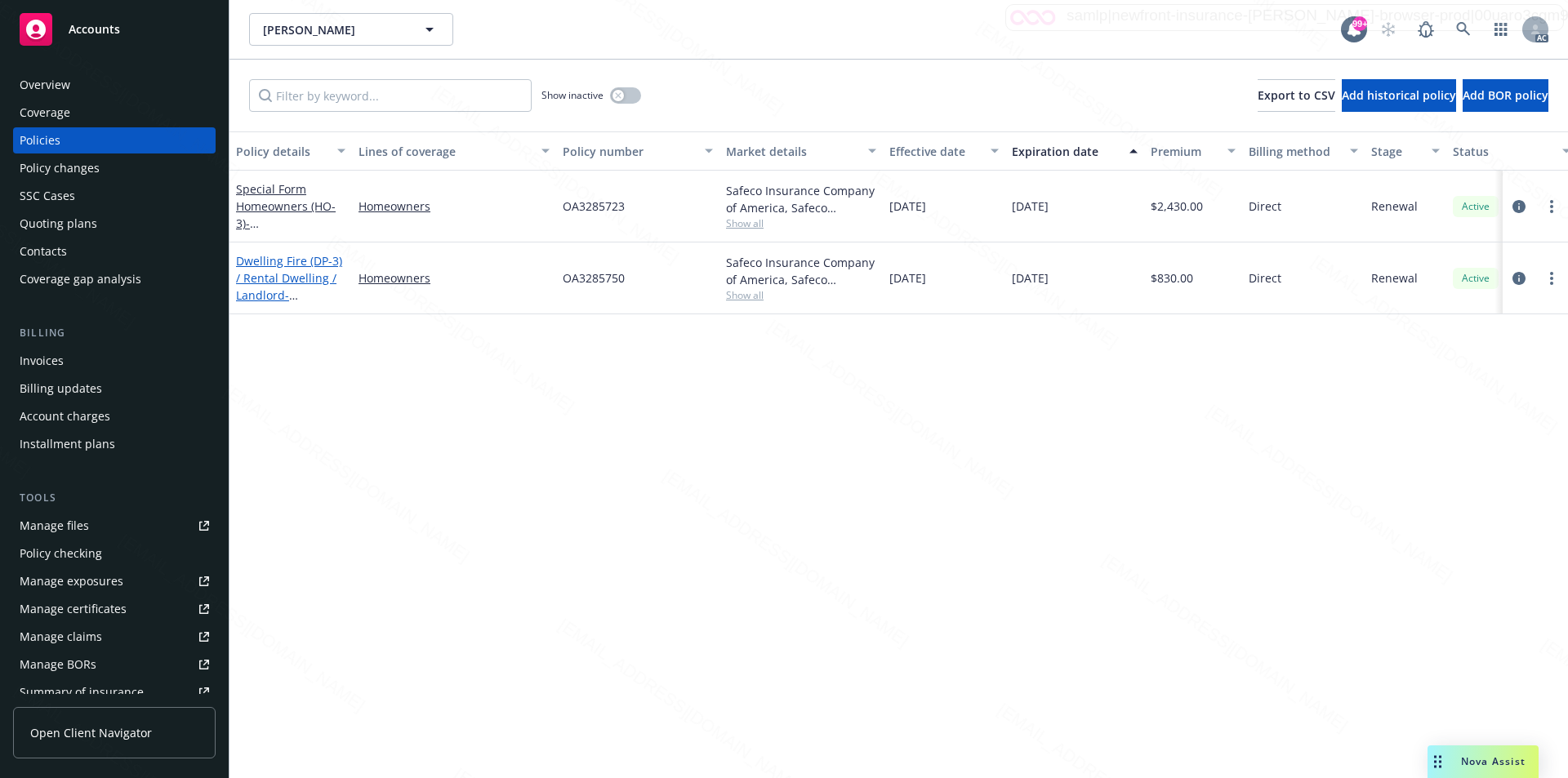
click at [290, 270] on link "Dwelling Fire (DP-3) / Rental Dwelling / Landlord - 20828 Nectar Ave Lakewood C…" at bounding box center [289, 287] width 106 height 67
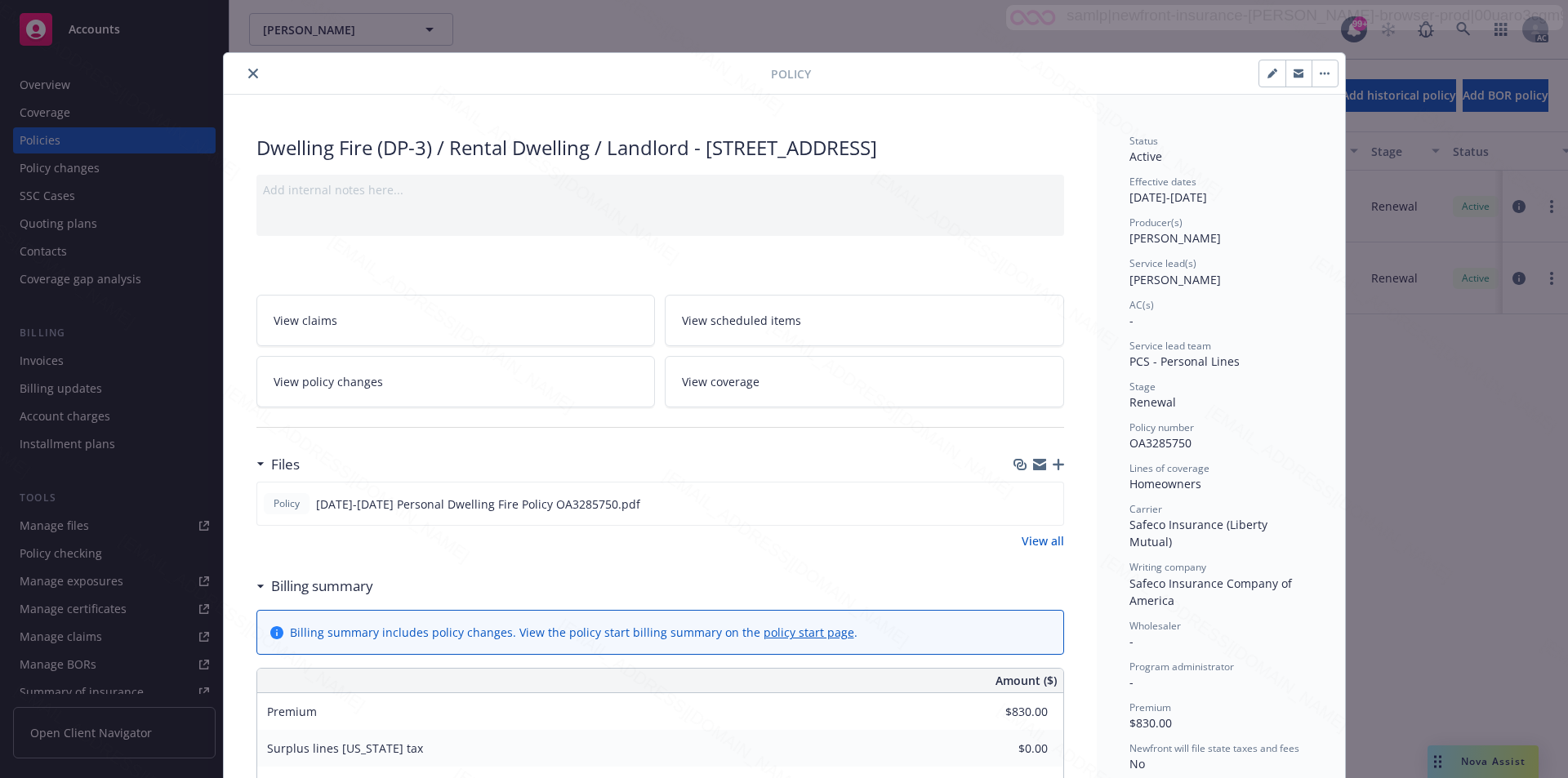
click at [1039, 540] on link "View all" at bounding box center [1042, 541] width 42 height 17
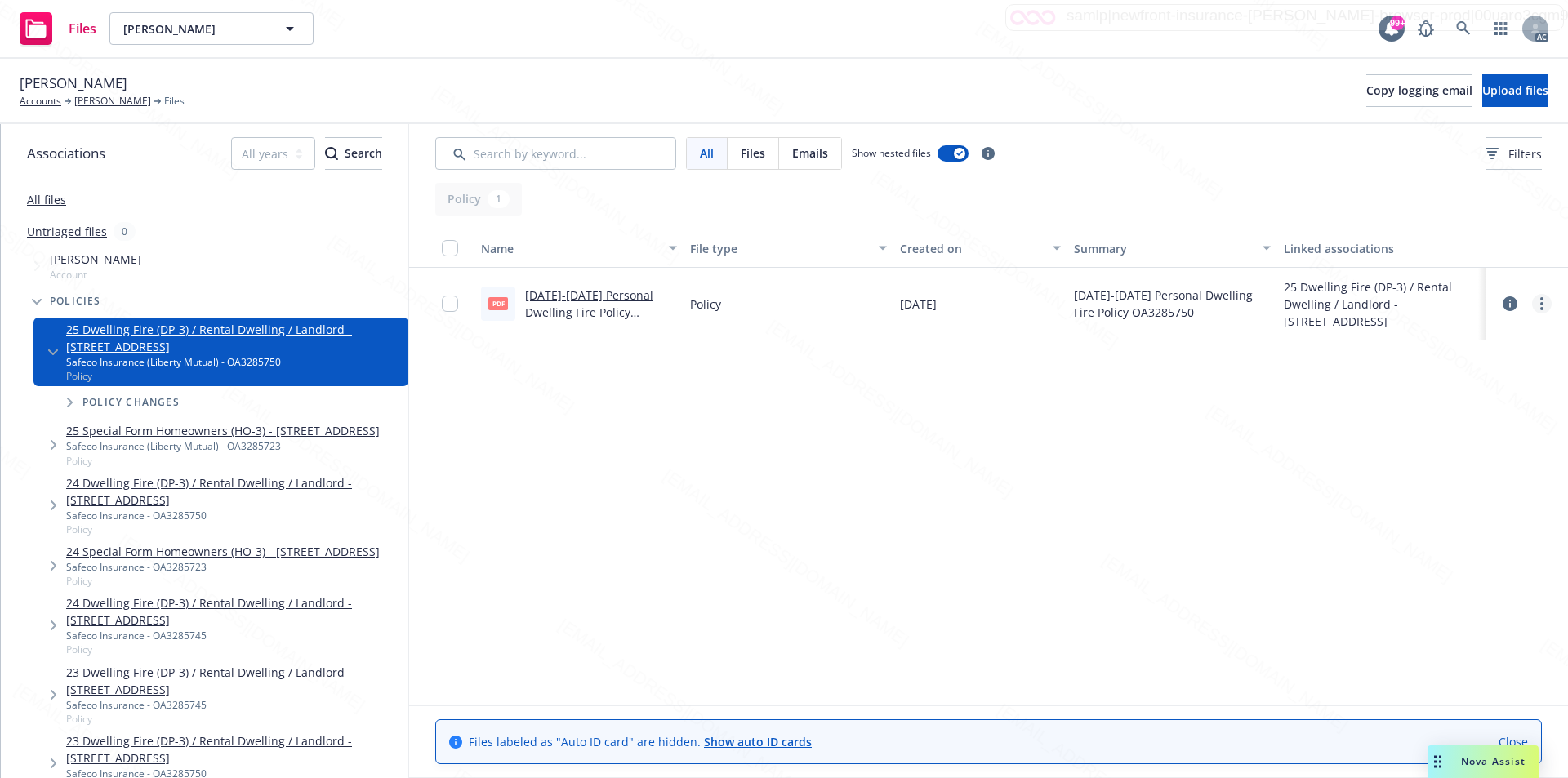
click at [1540, 306] on link "more" at bounding box center [1542, 304] width 20 height 20
click at [1444, 369] on link "Download" at bounding box center [1470, 370] width 162 height 32
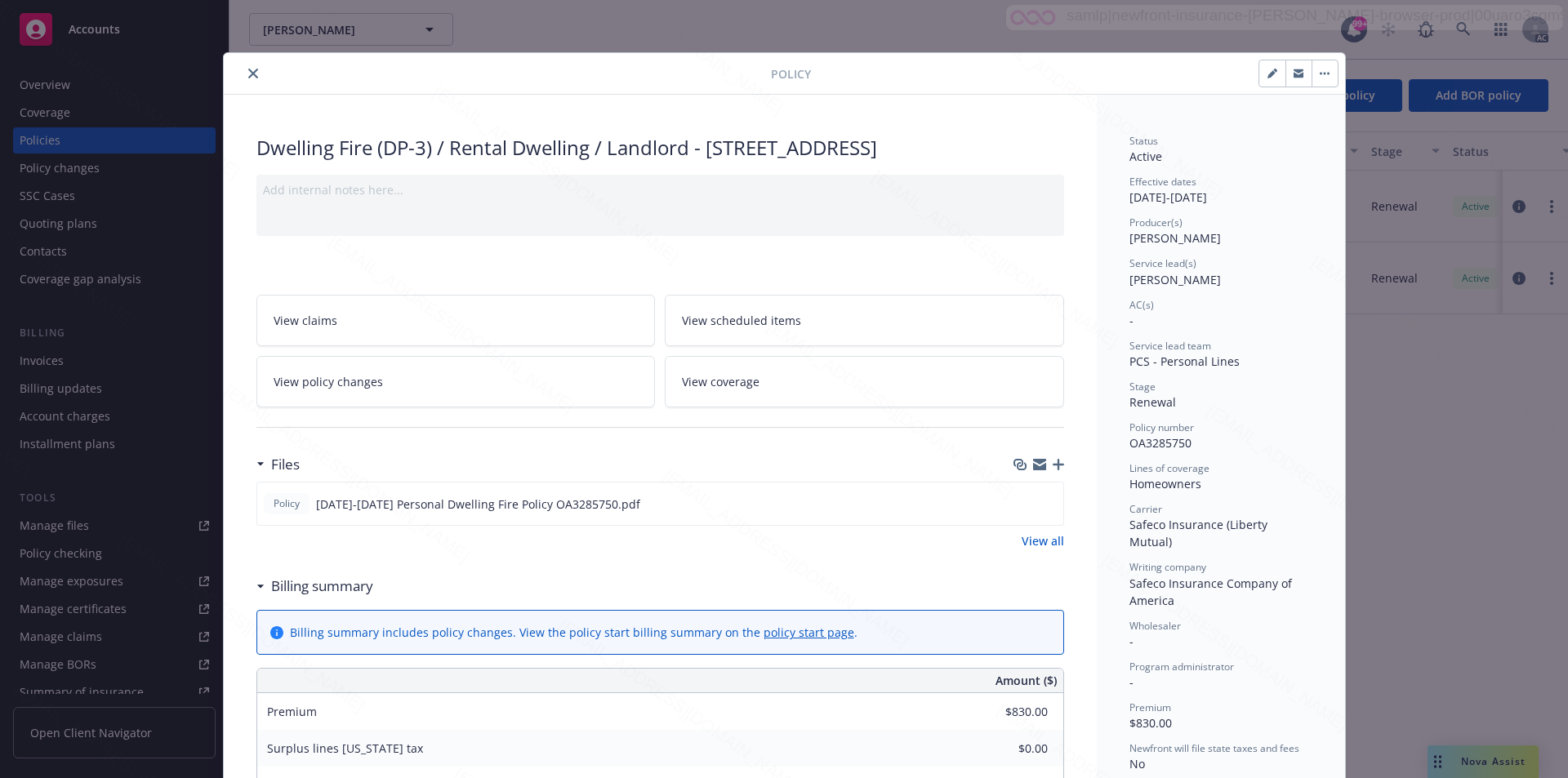
click at [1323, 77] on button "button" at bounding box center [1325, 73] width 26 height 26
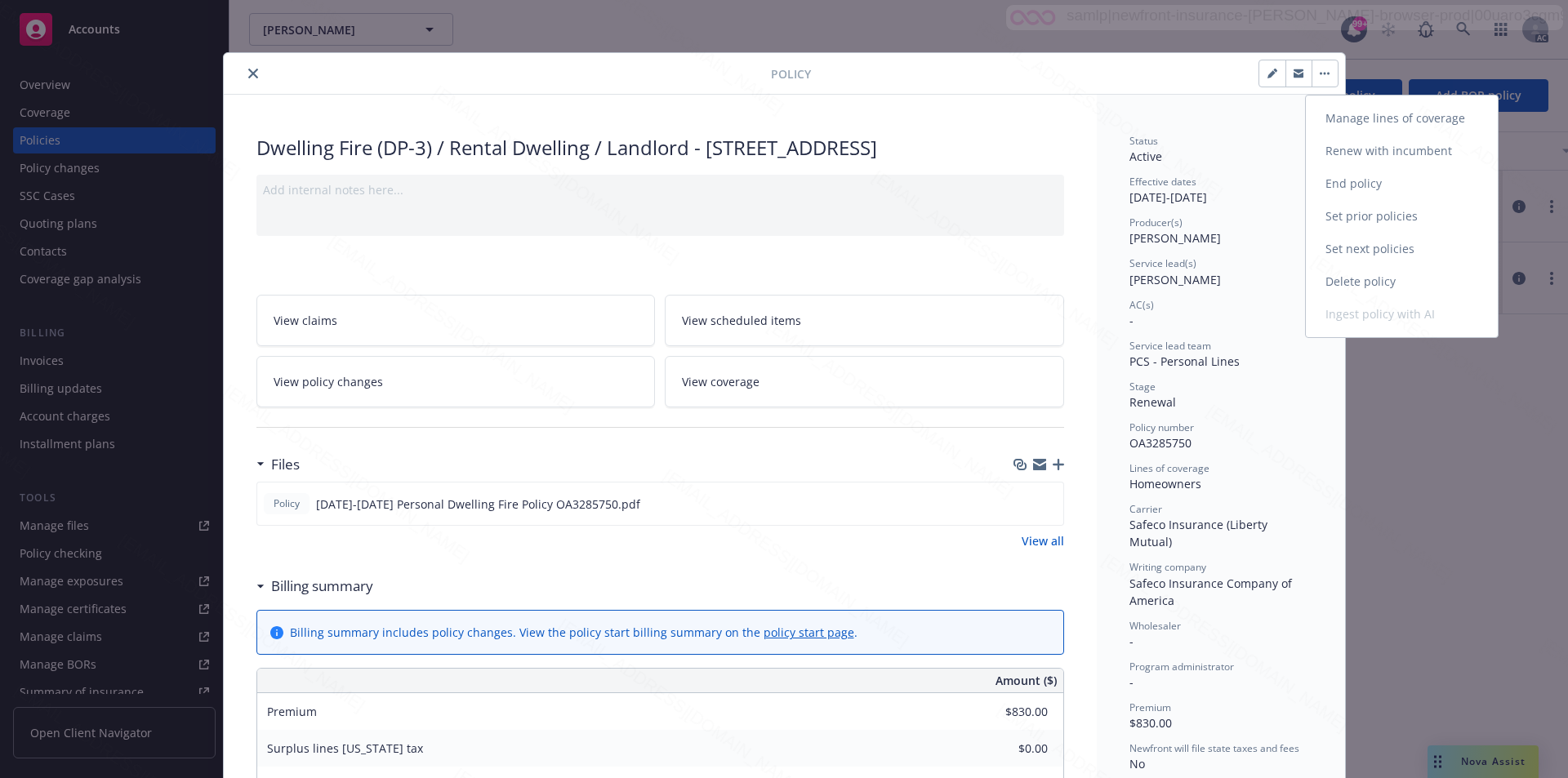
click at [1350, 187] on link "End policy" at bounding box center [1401, 184] width 192 height 32
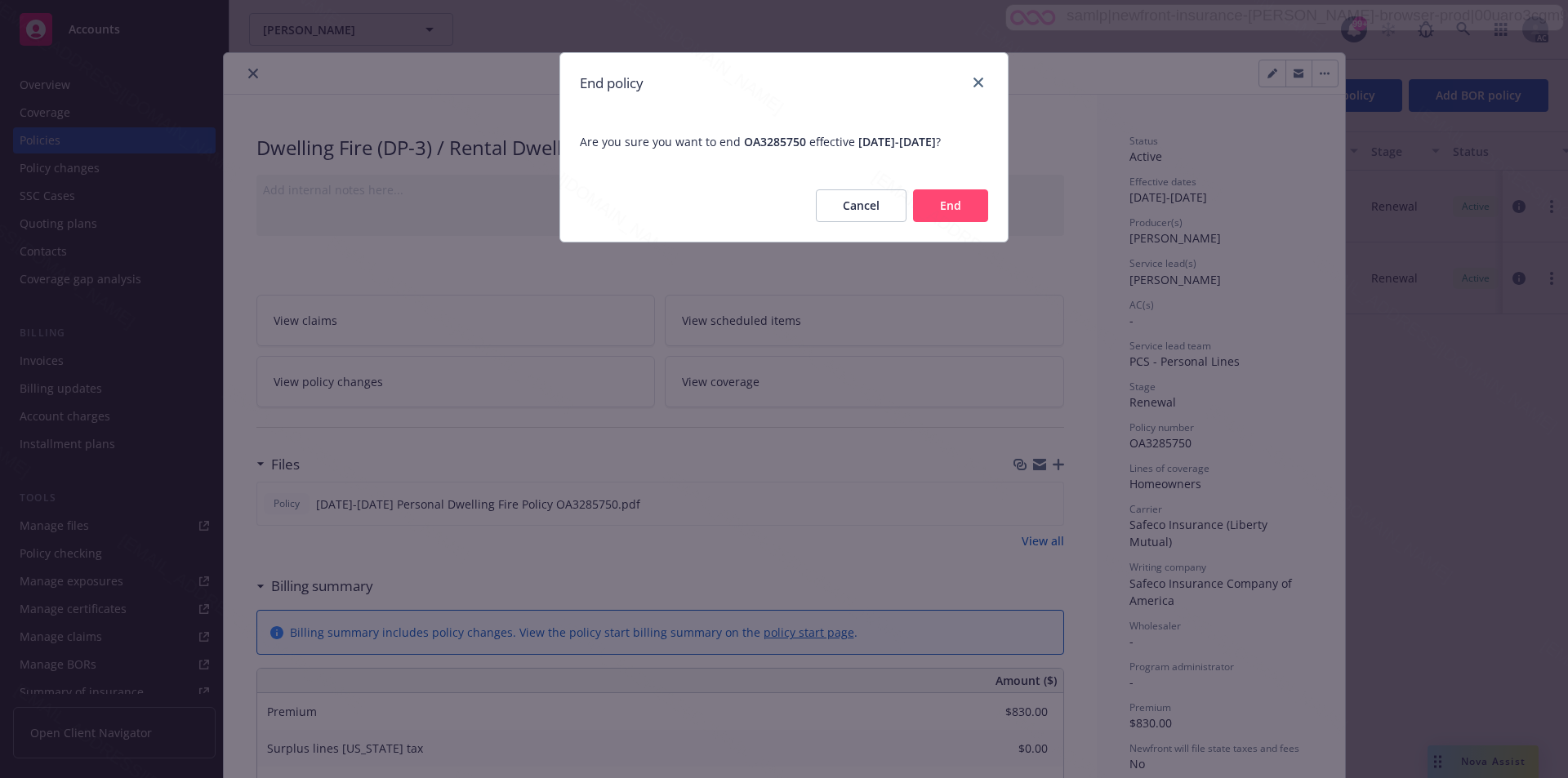
click at [949, 217] on button "End" at bounding box center [950, 206] width 75 height 32
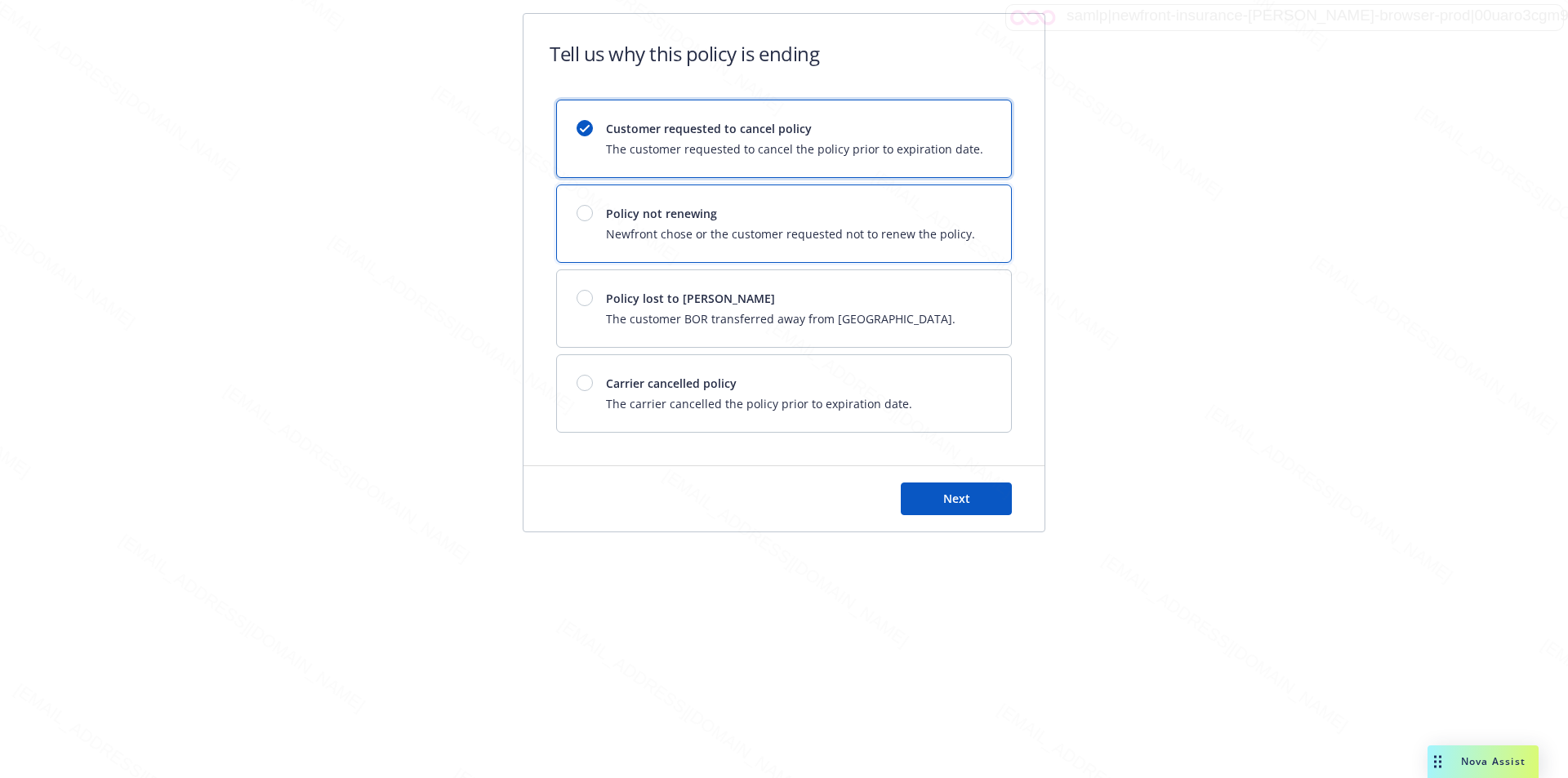
click at [949, 217] on span "Policy not renewing" at bounding box center [790, 213] width 369 height 17
click at [960, 481] on div "Next" at bounding box center [784, 499] width 521 height 65
click at [962, 495] on span "Next" at bounding box center [957, 498] width 27 height 15
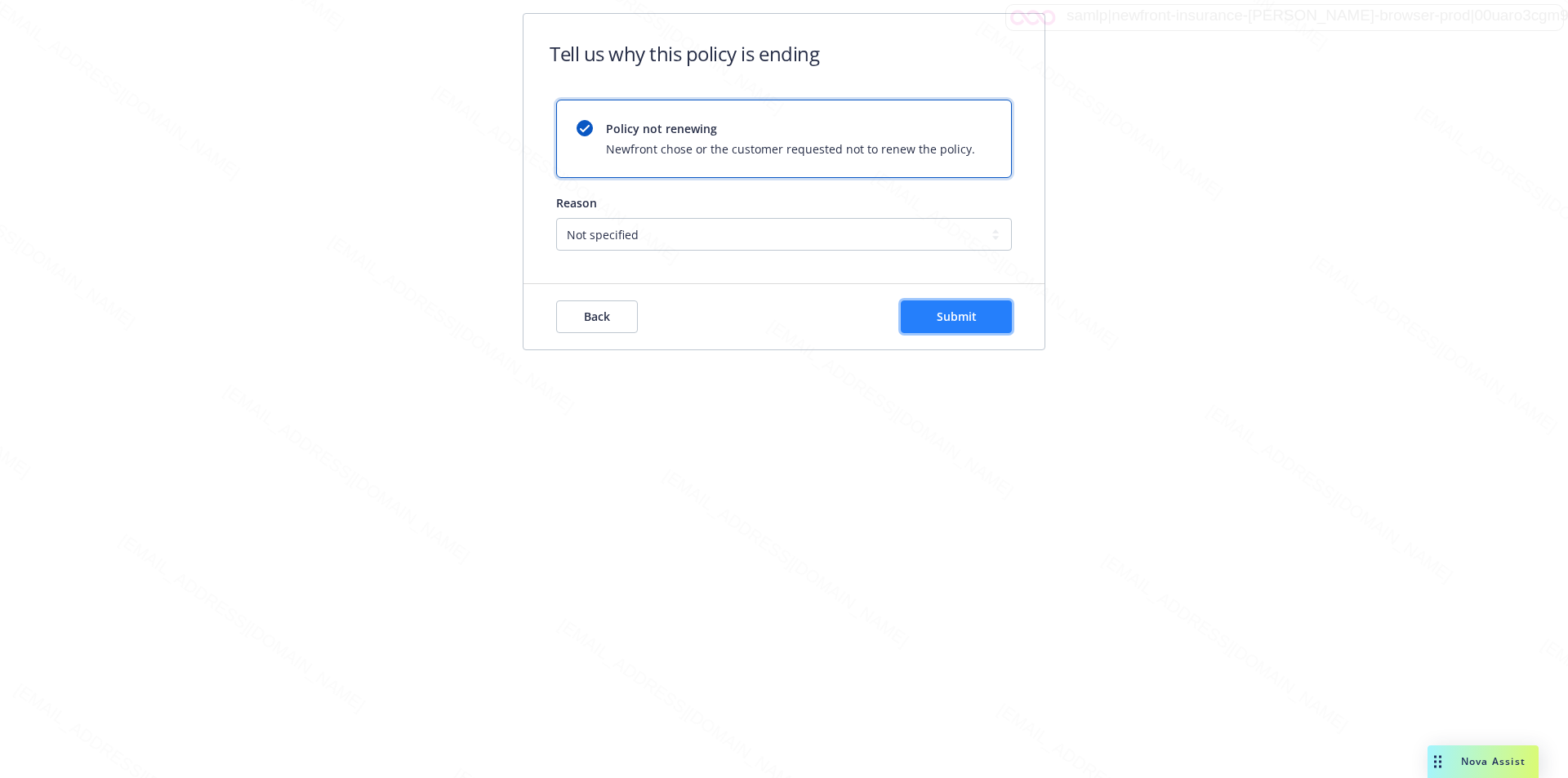
click at [971, 318] on span "Submit" at bounding box center [957, 316] width 40 height 15
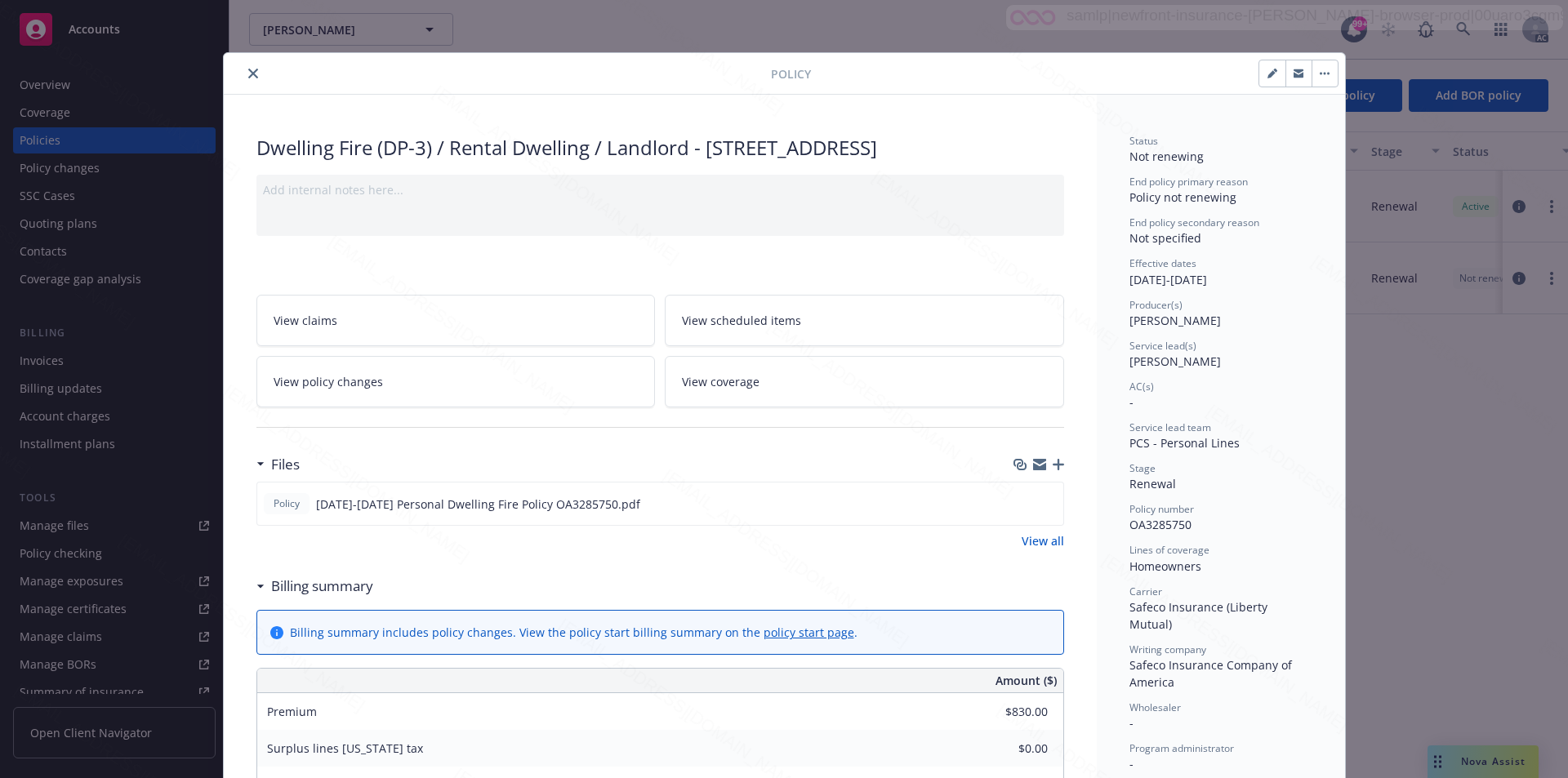
scroll to position [49, 0]
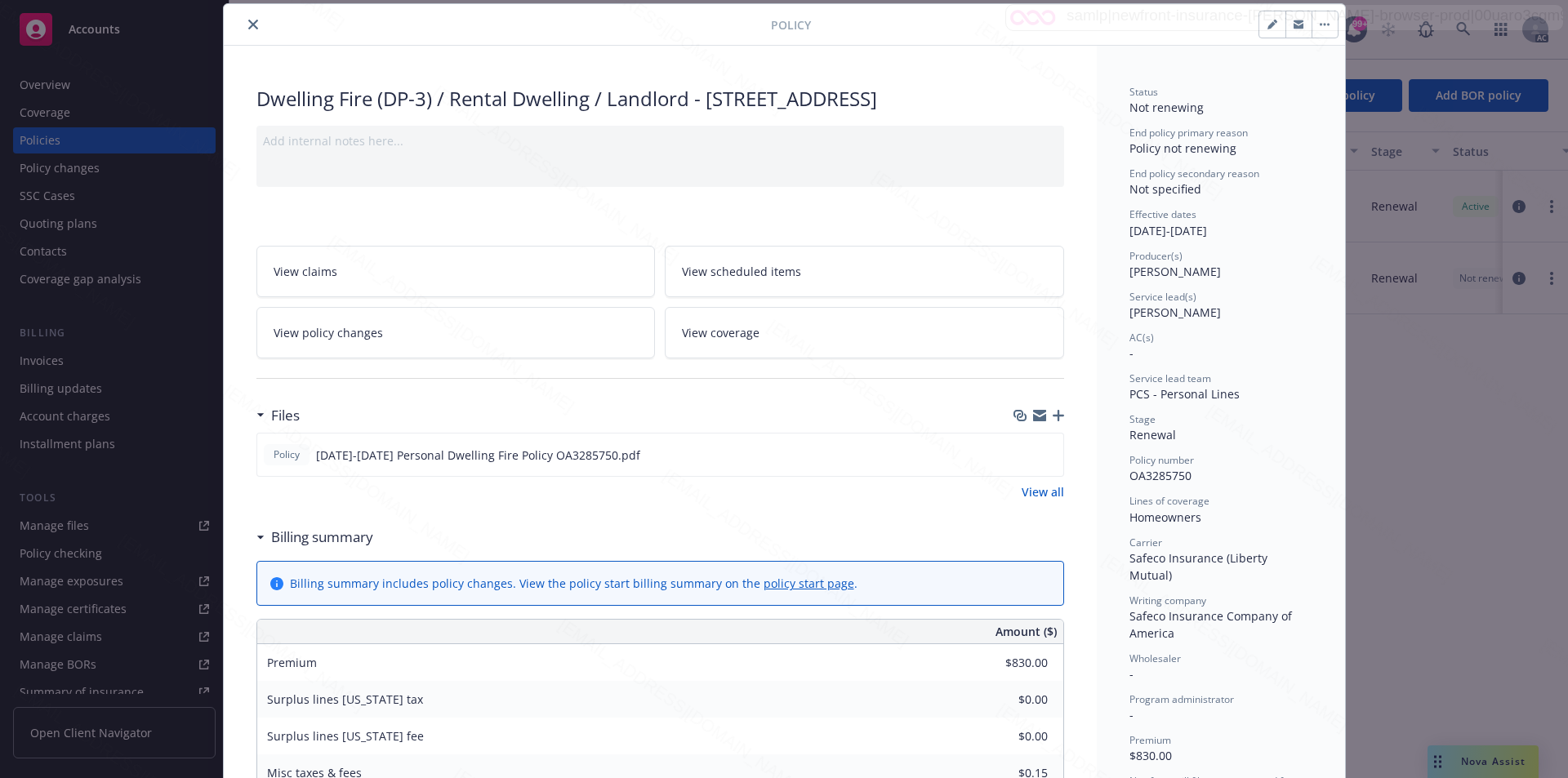
click at [248, 24] on icon "close" at bounding box center [252, 24] width 10 height 10
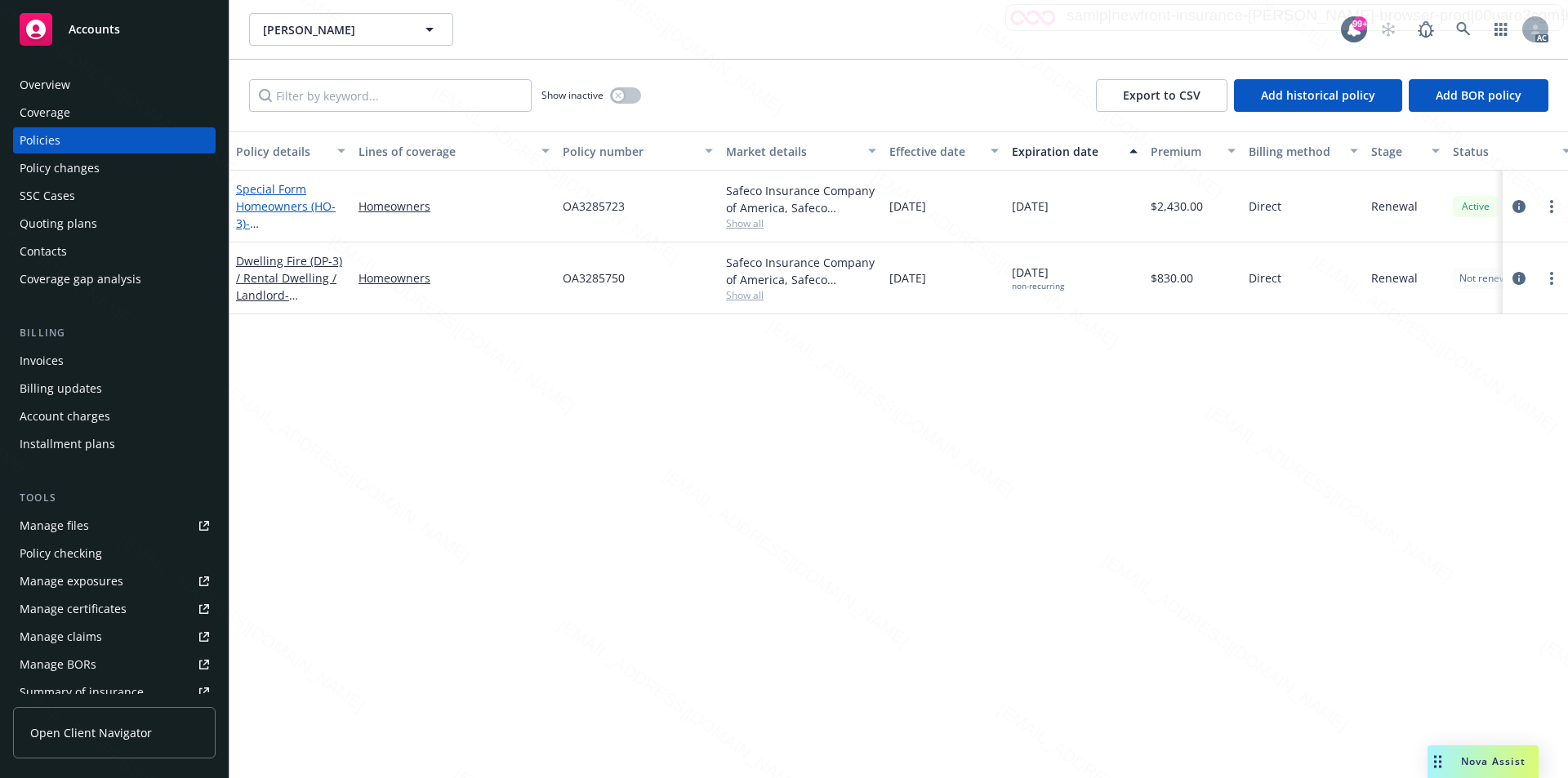
click at [306, 208] on link "Special Form Homeowners (HO-3) - 4594 Shasta Cir Cypress CA 90630" at bounding box center [288, 215] width 104 height 67
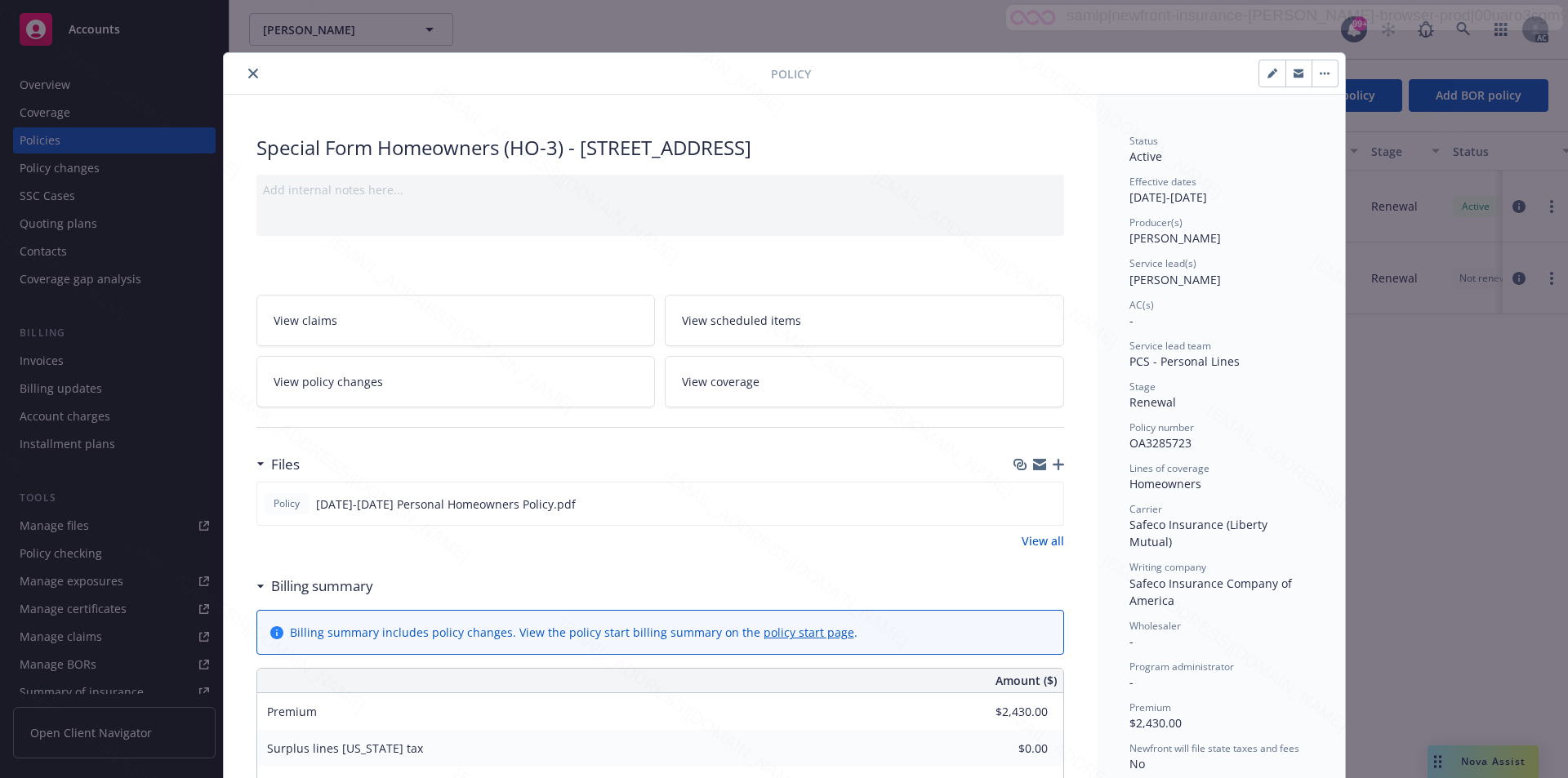
click at [1323, 70] on button "button" at bounding box center [1325, 73] width 26 height 26
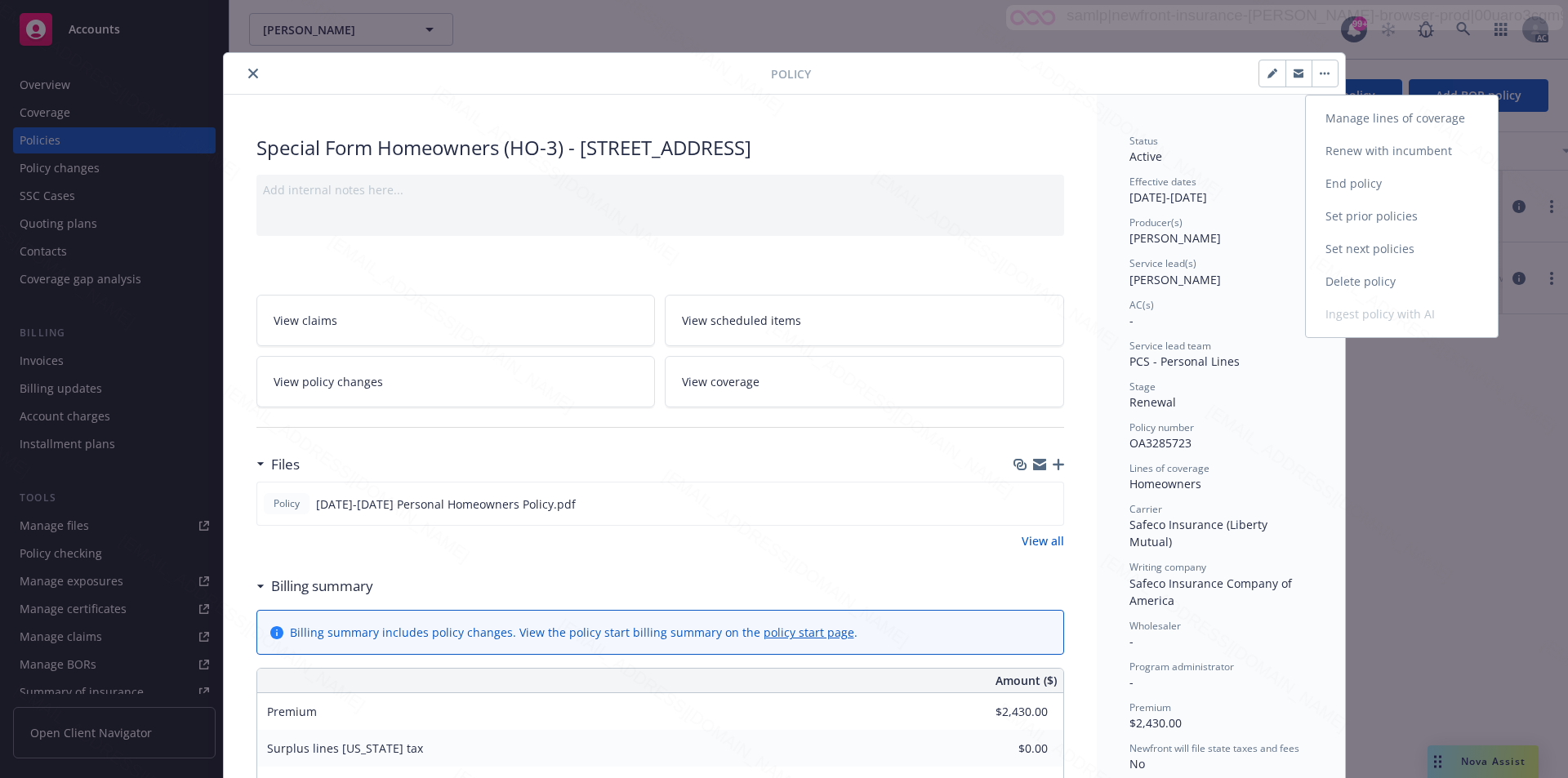
click at [1357, 183] on link "End policy" at bounding box center [1401, 184] width 192 height 32
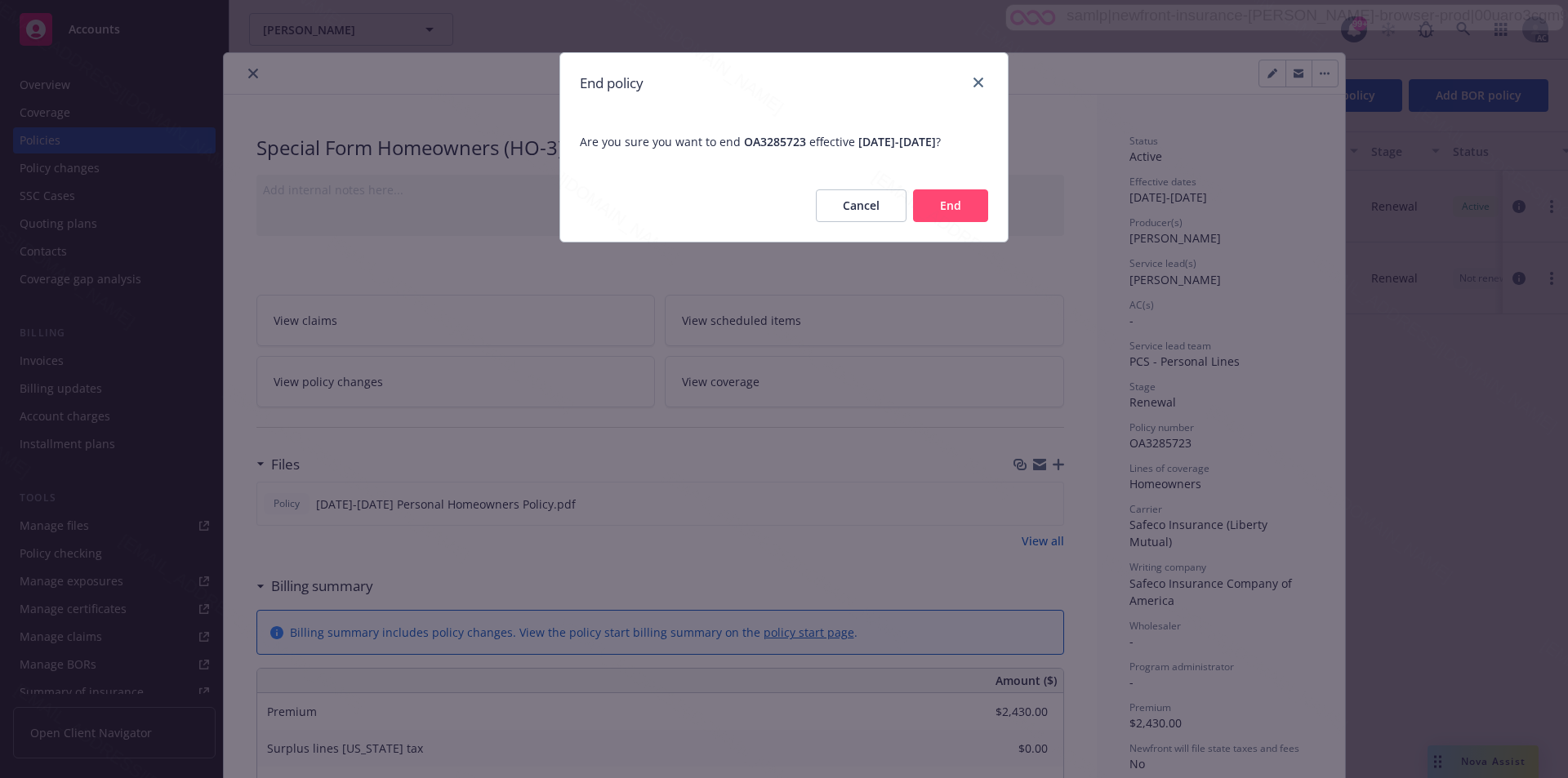
click at [946, 220] on button "End" at bounding box center [950, 206] width 75 height 32
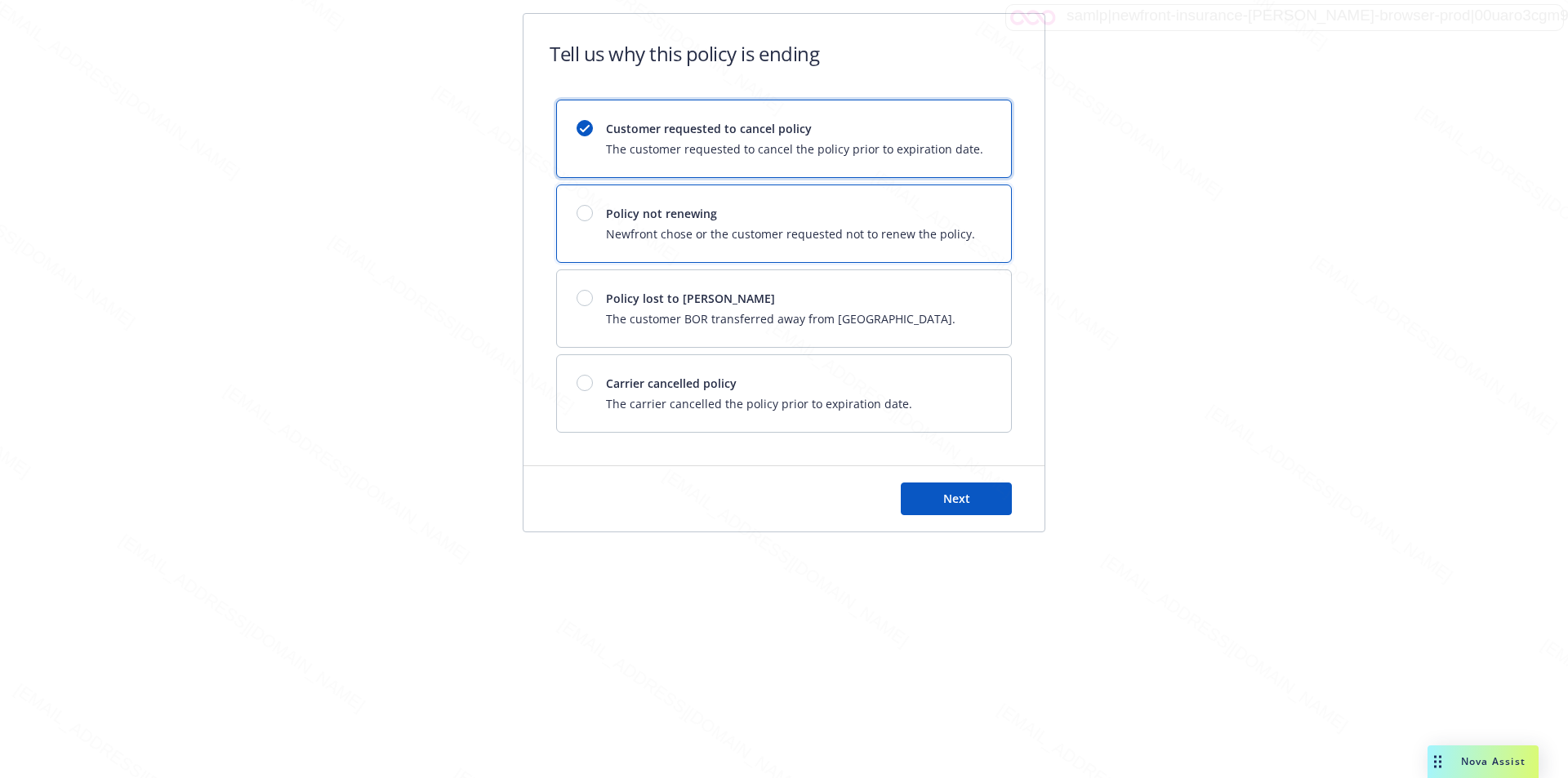
click at [952, 210] on span "Policy not renewing" at bounding box center [790, 213] width 369 height 17
click at [927, 490] on button "Next" at bounding box center [956, 499] width 111 height 32
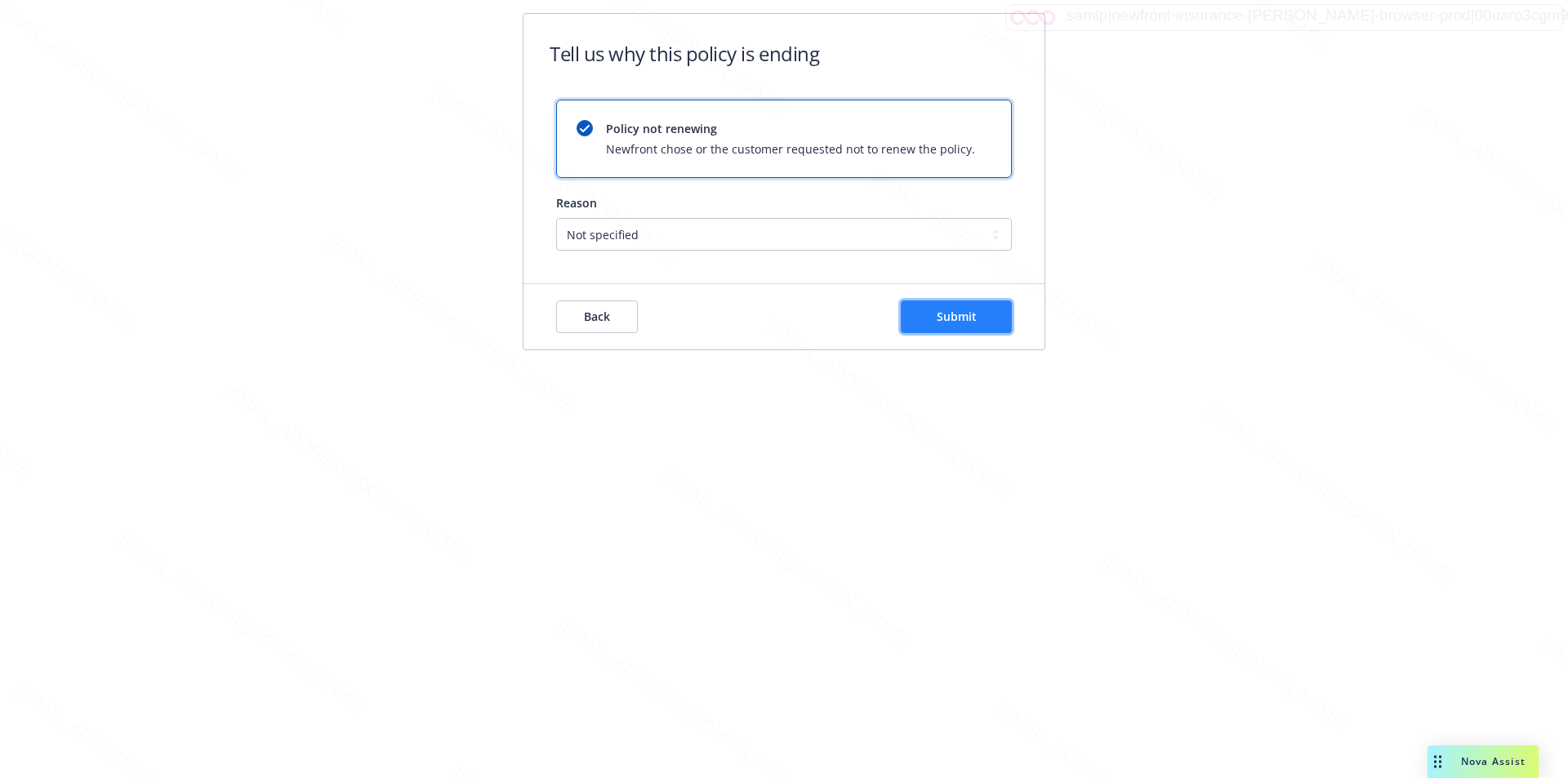
click at [928, 316] on button "Submit" at bounding box center [956, 316] width 111 height 32
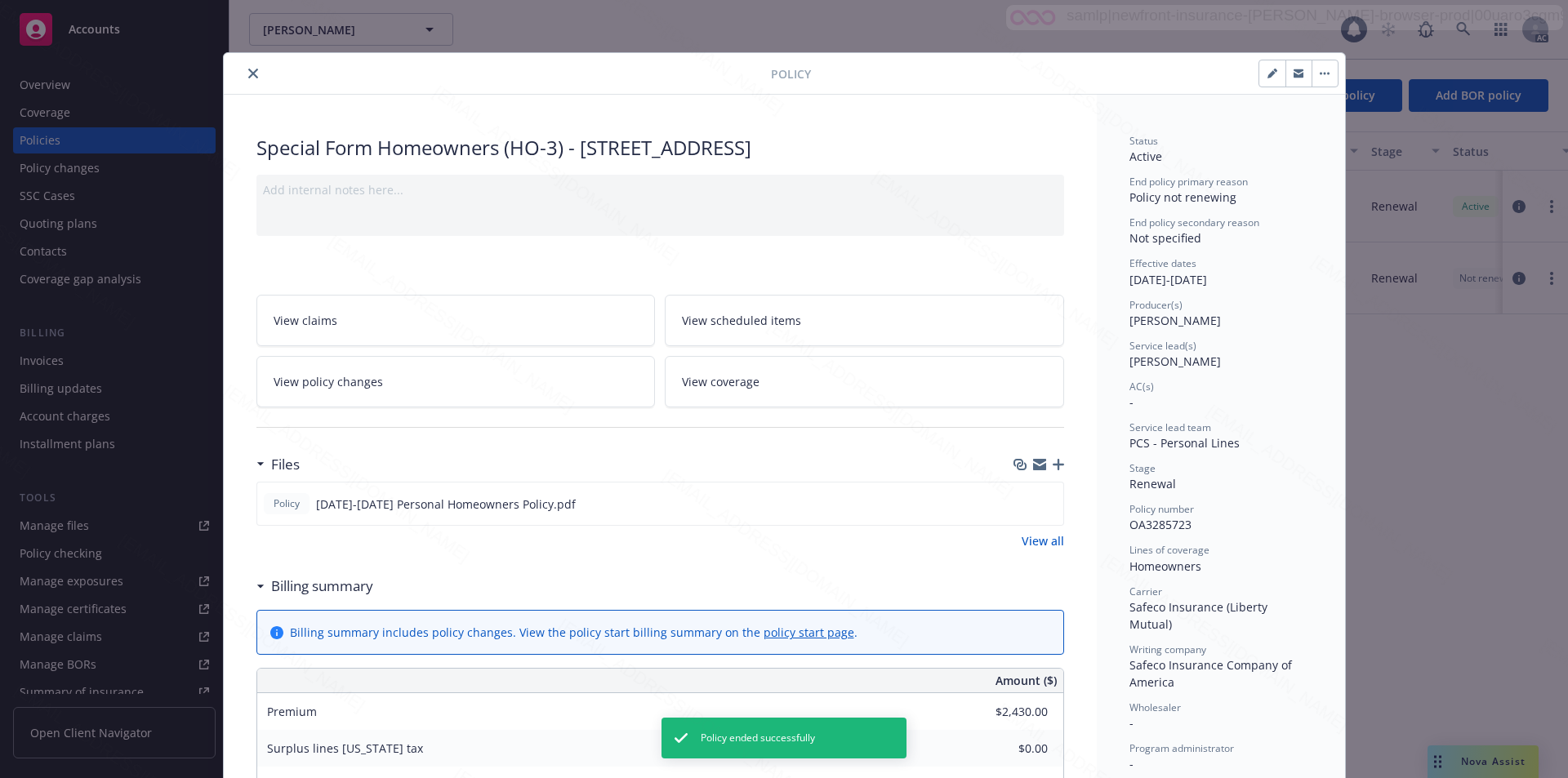
scroll to position [49, 0]
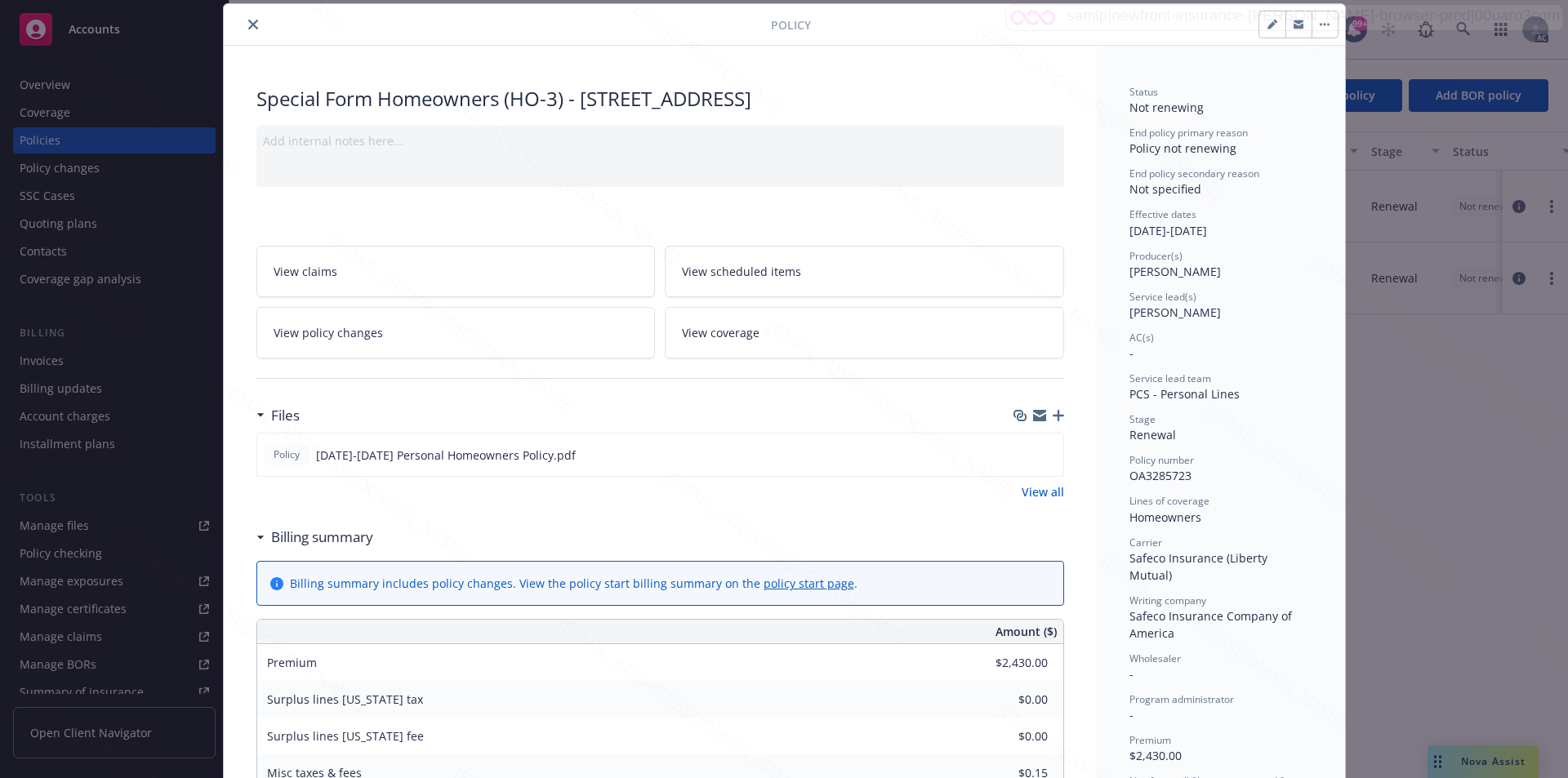
click at [1031, 490] on link "View all" at bounding box center [1042, 491] width 42 height 17
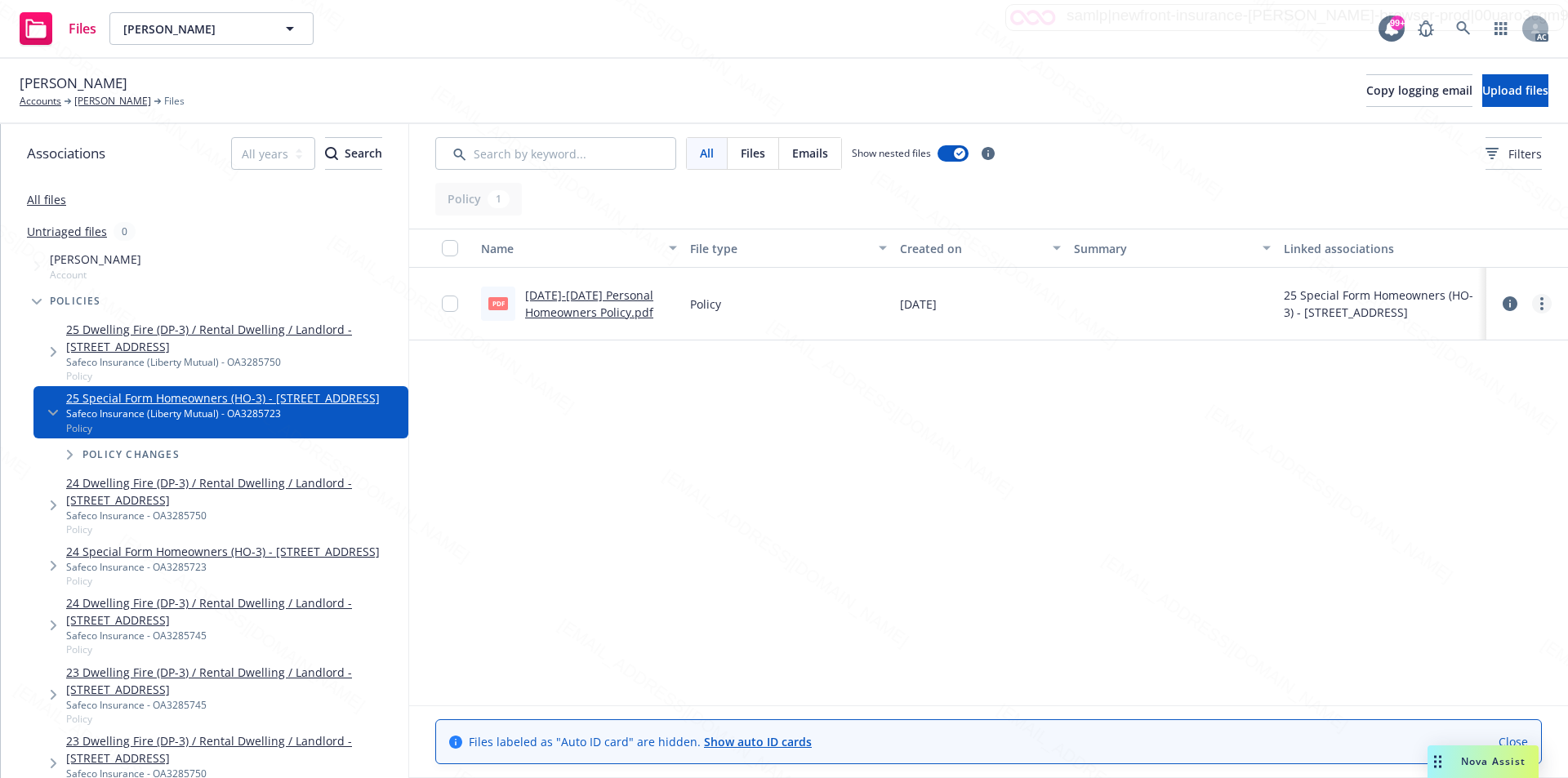
click at [1537, 308] on link "more" at bounding box center [1542, 304] width 20 height 20
click at [1473, 369] on link "Download" at bounding box center [1470, 370] width 162 height 32
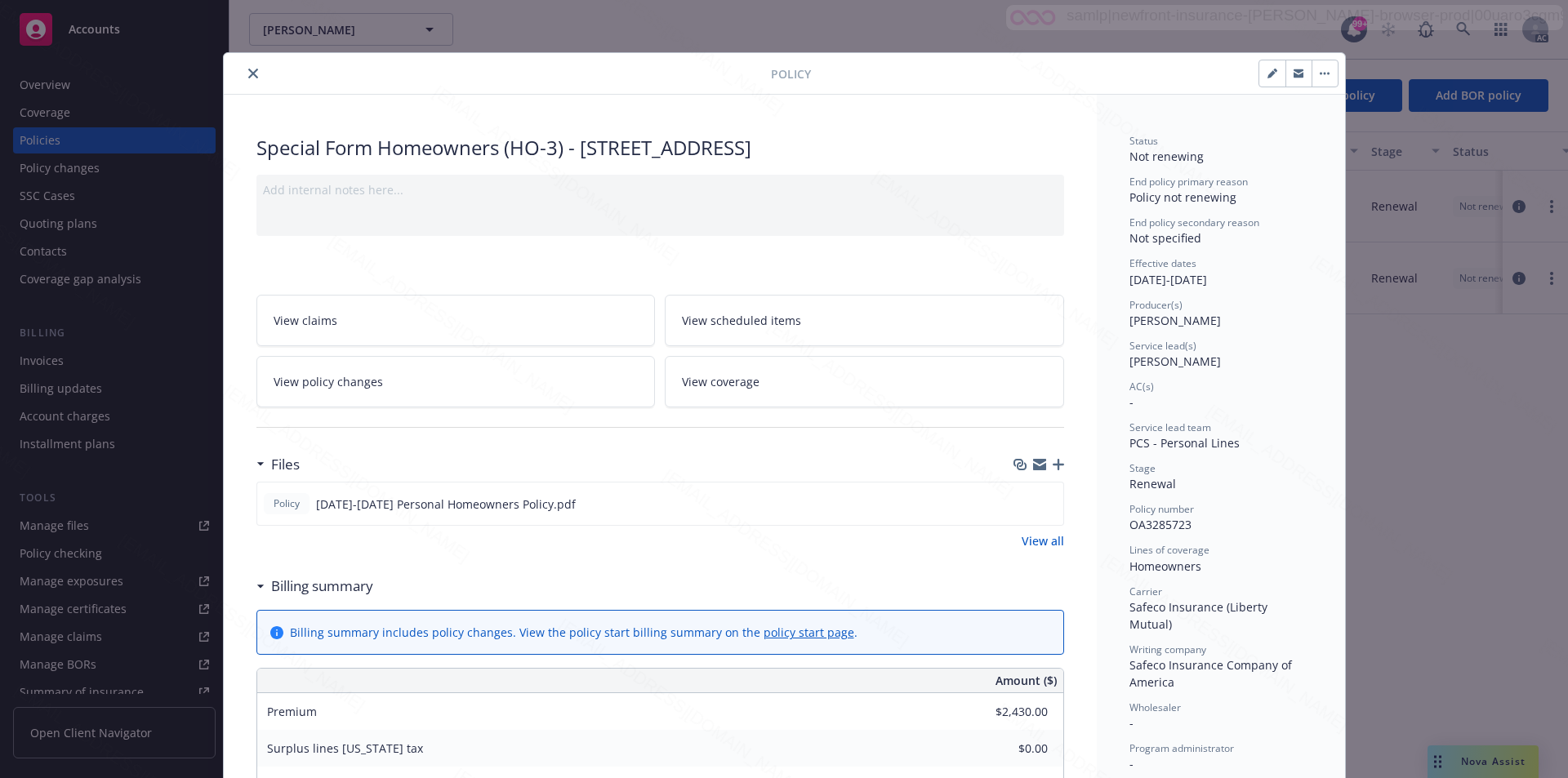
click at [248, 78] on icon "close" at bounding box center [252, 73] width 10 height 10
